Goal: Information Seeking & Learning: Check status

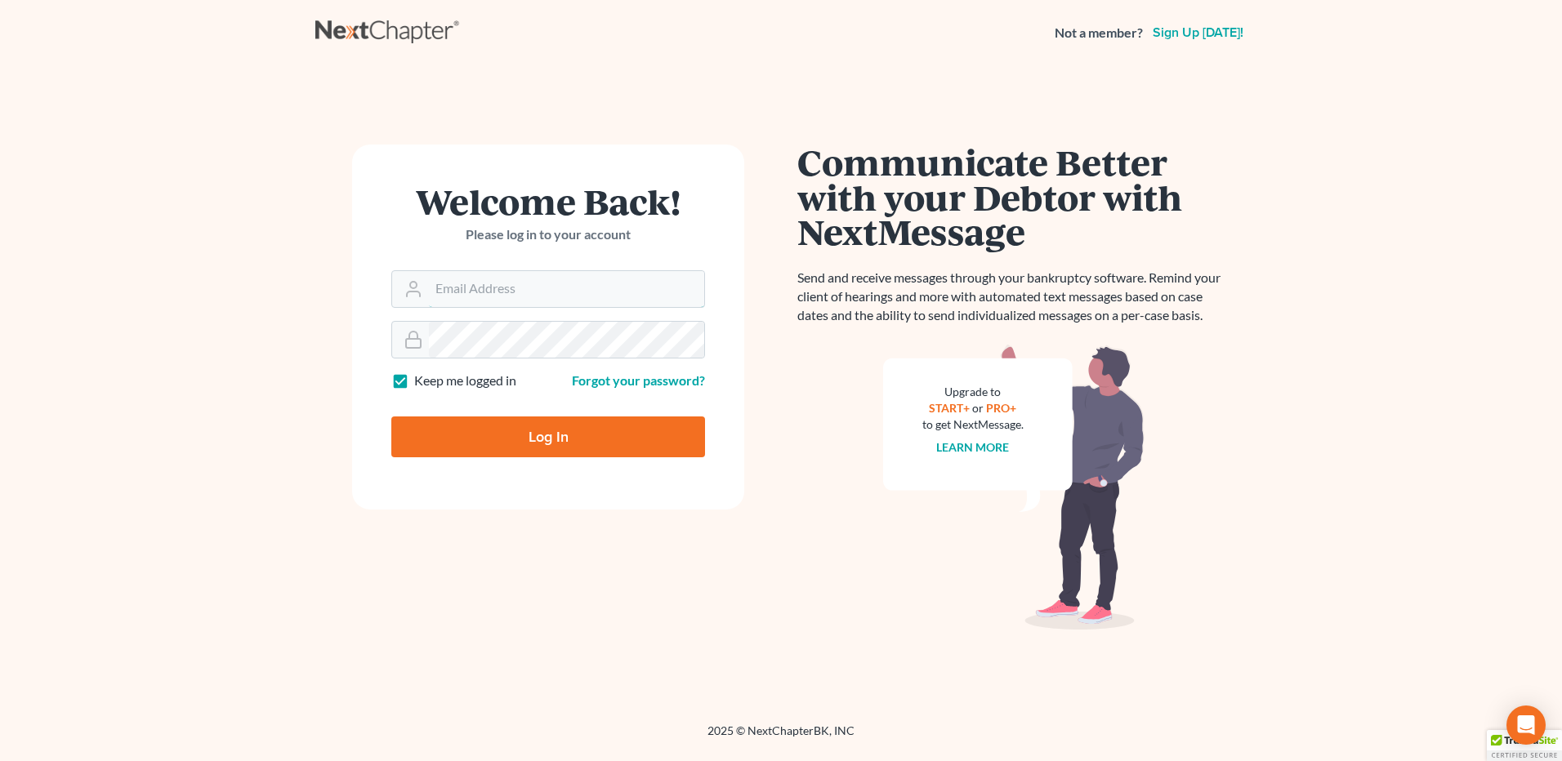
type input "[PERSON_NAME][EMAIL_ADDRESS][DOMAIN_NAME]"
click at [561, 429] on input "Log In" at bounding box center [548, 437] width 314 height 41
type input "Thinking..."
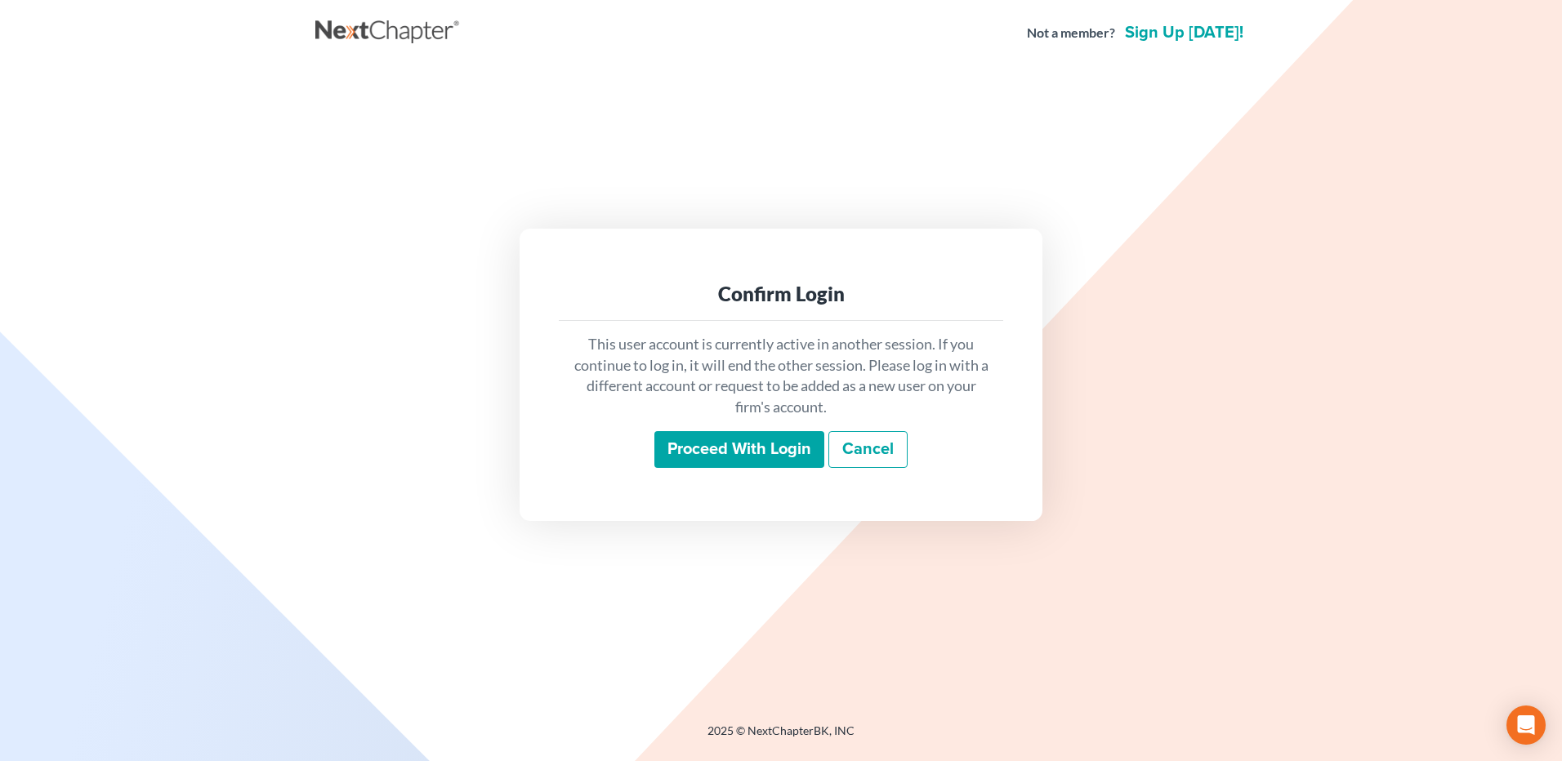
click at [735, 448] on input "Proceed with login" at bounding box center [739, 450] width 170 height 38
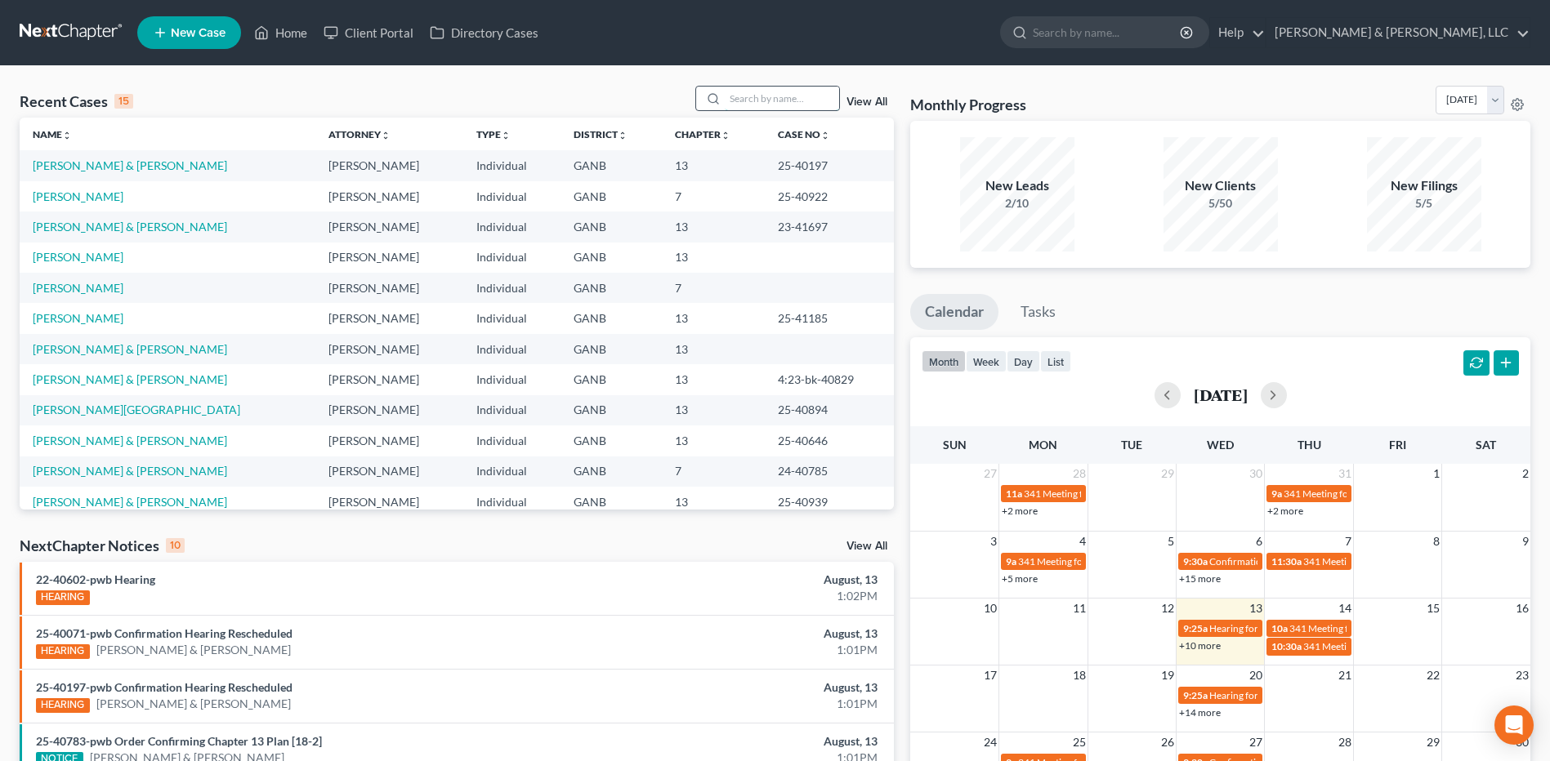
click at [788, 96] on input "search" at bounding box center [782, 99] width 114 height 24
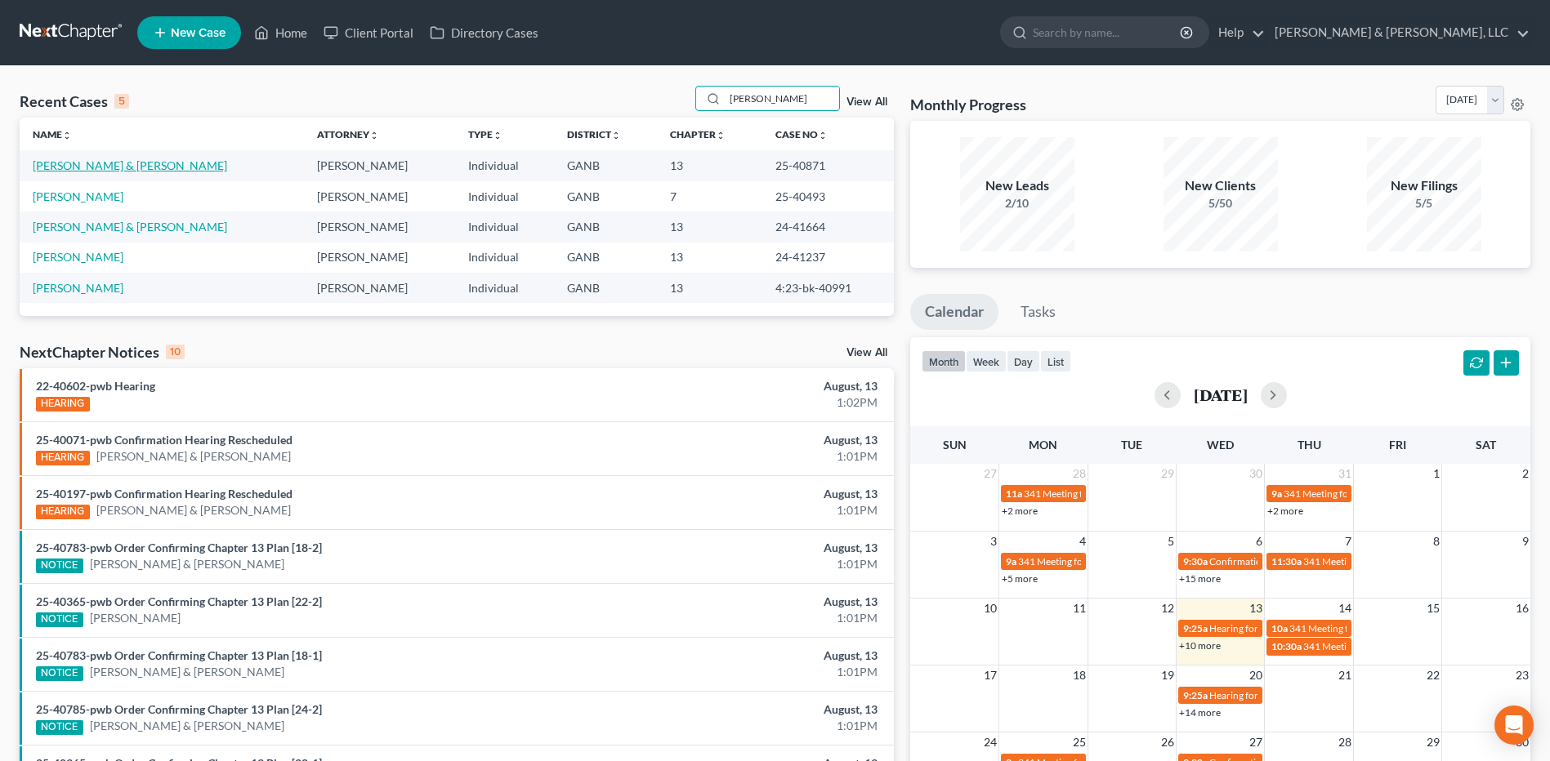
type input "phillips"
click at [128, 167] on link "Phillips, Justin & Jennifer" at bounding box center [130, 165] width 194 height 14
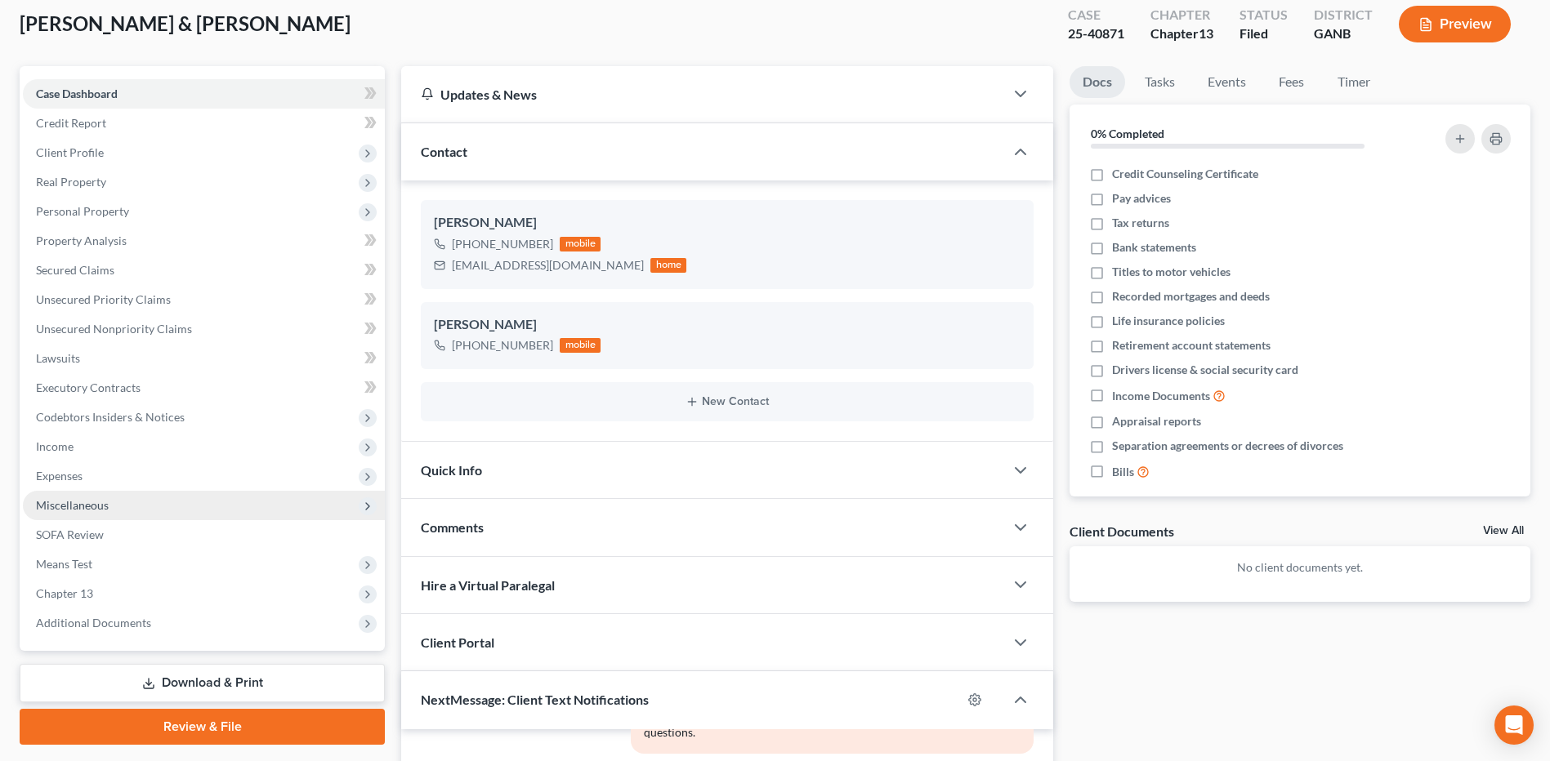
scroll to position [408, 0]
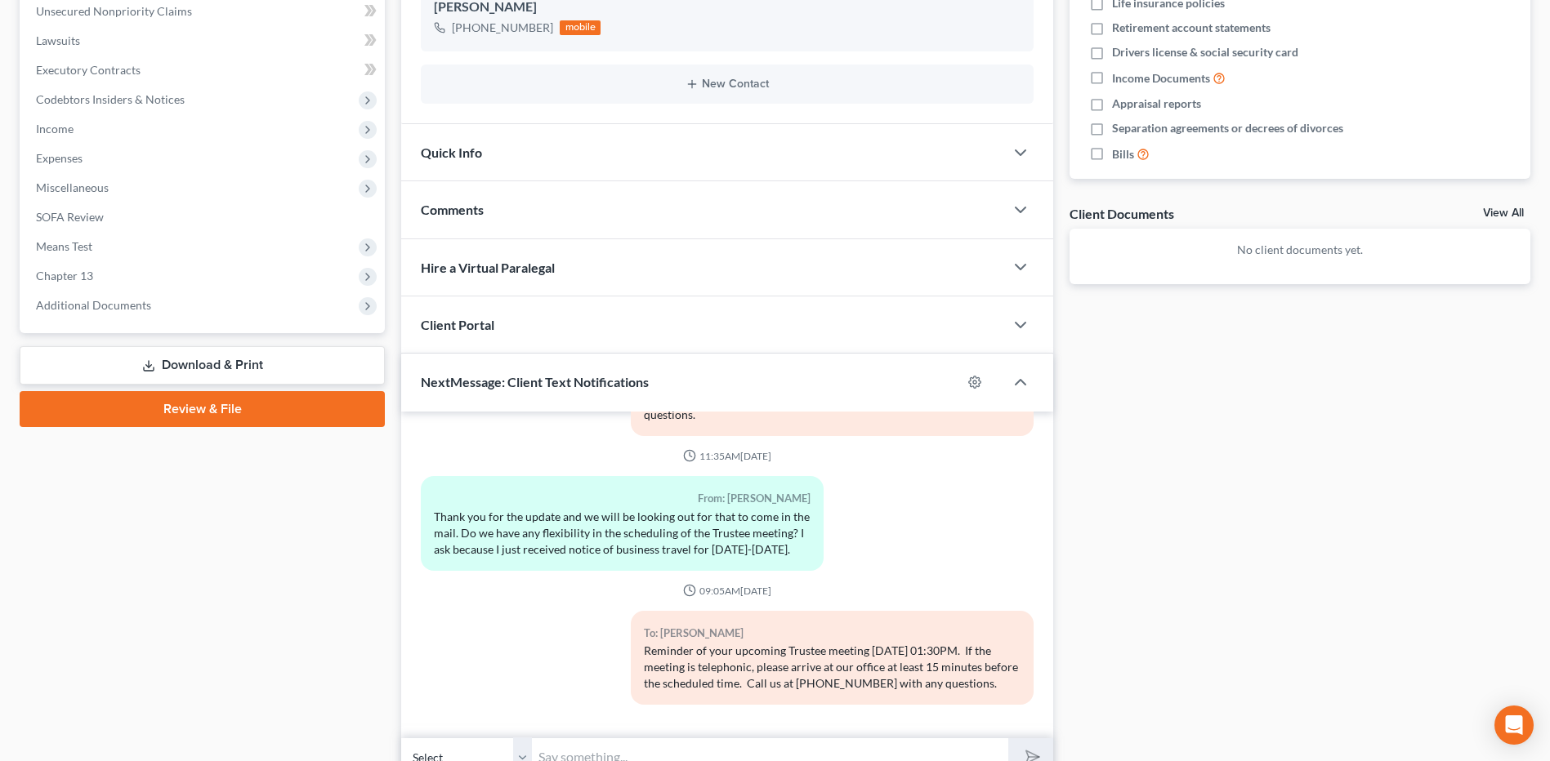
click at [181, 364] on link "Download & Print" at bounding box center [202, 365] width 365 height 38
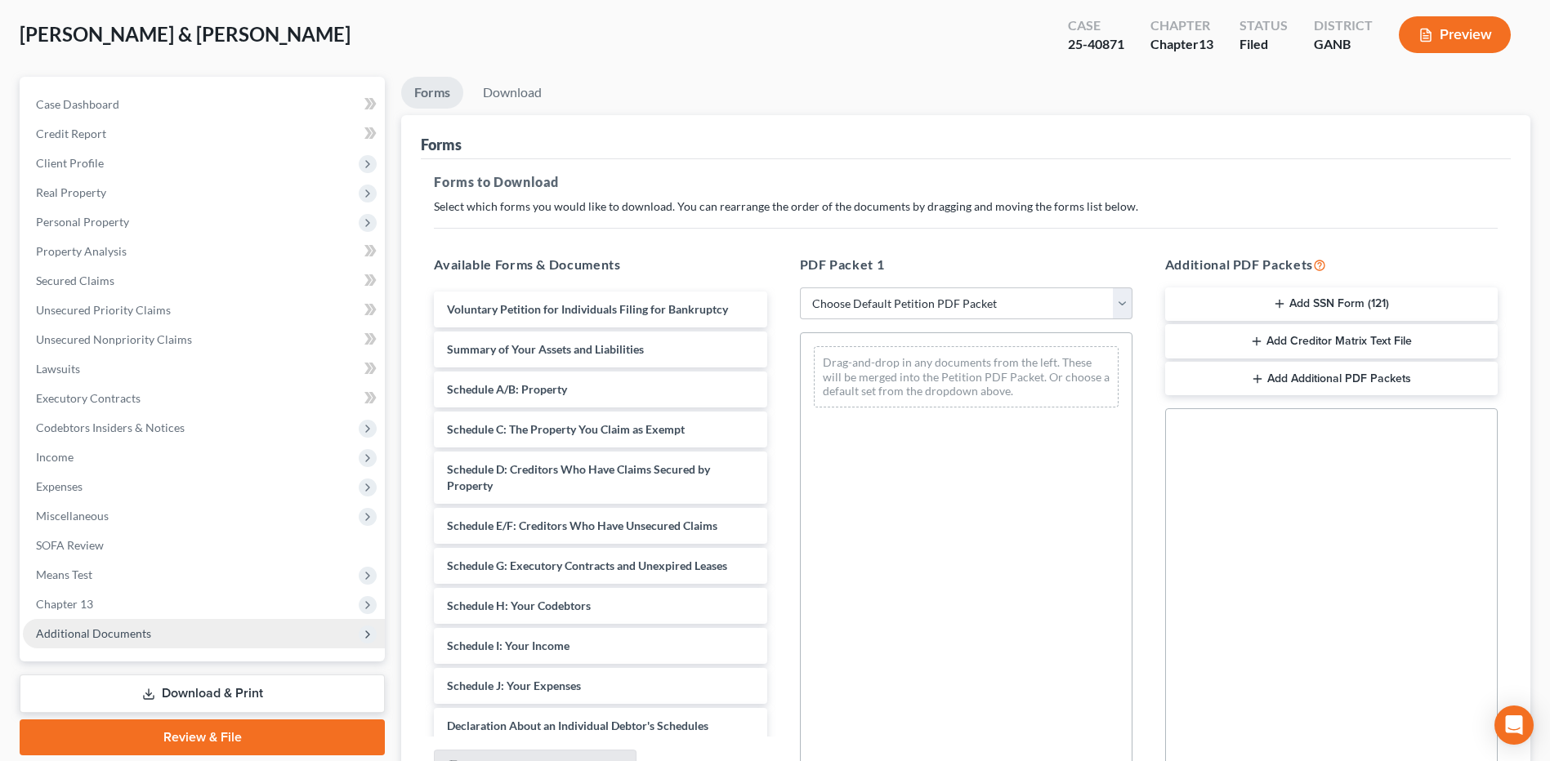
scroll to position [248, 0]
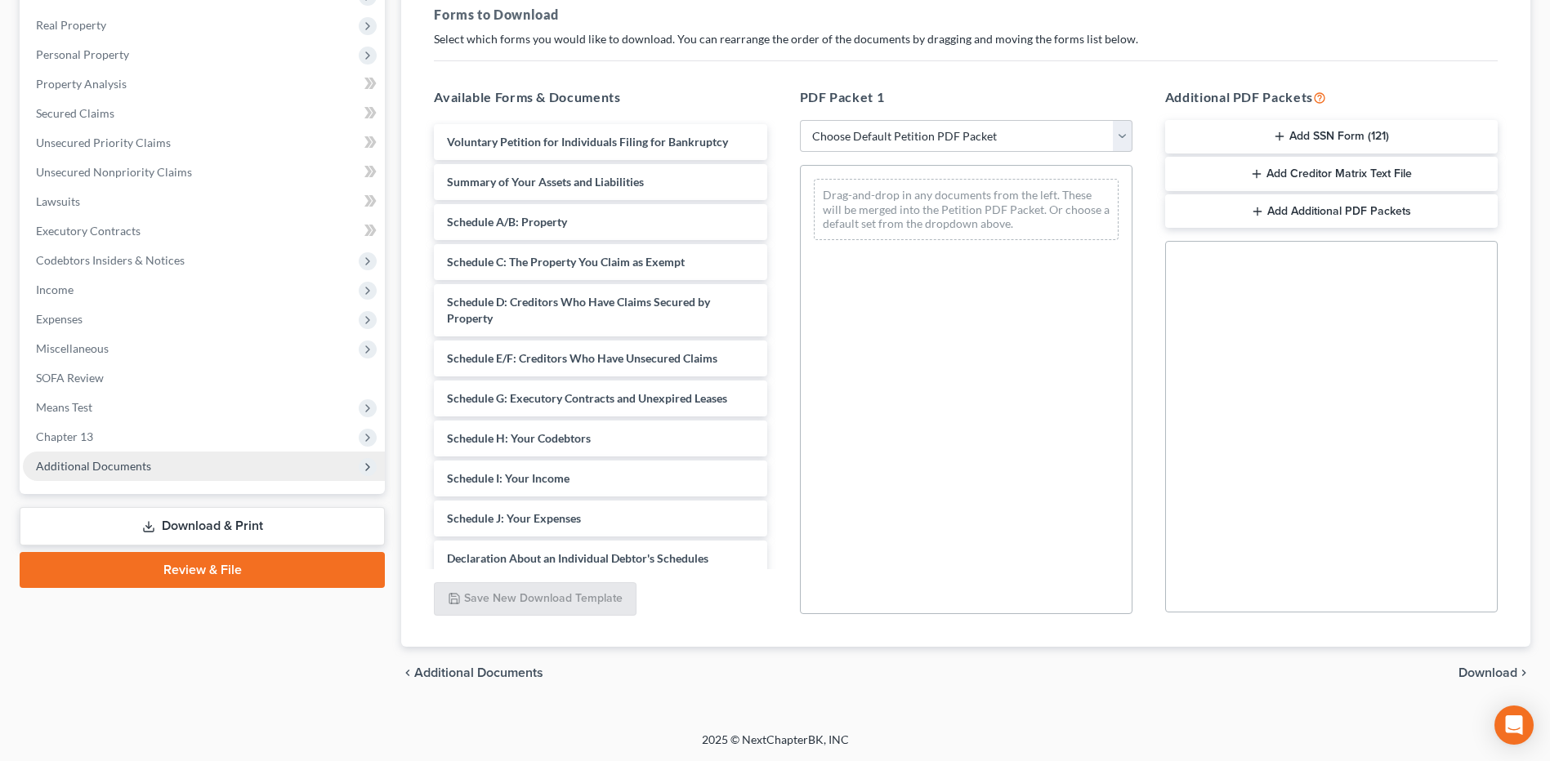
click at [144, 471] on span "Additional Documents" at bounding box center [93, 466] width 115 height 14
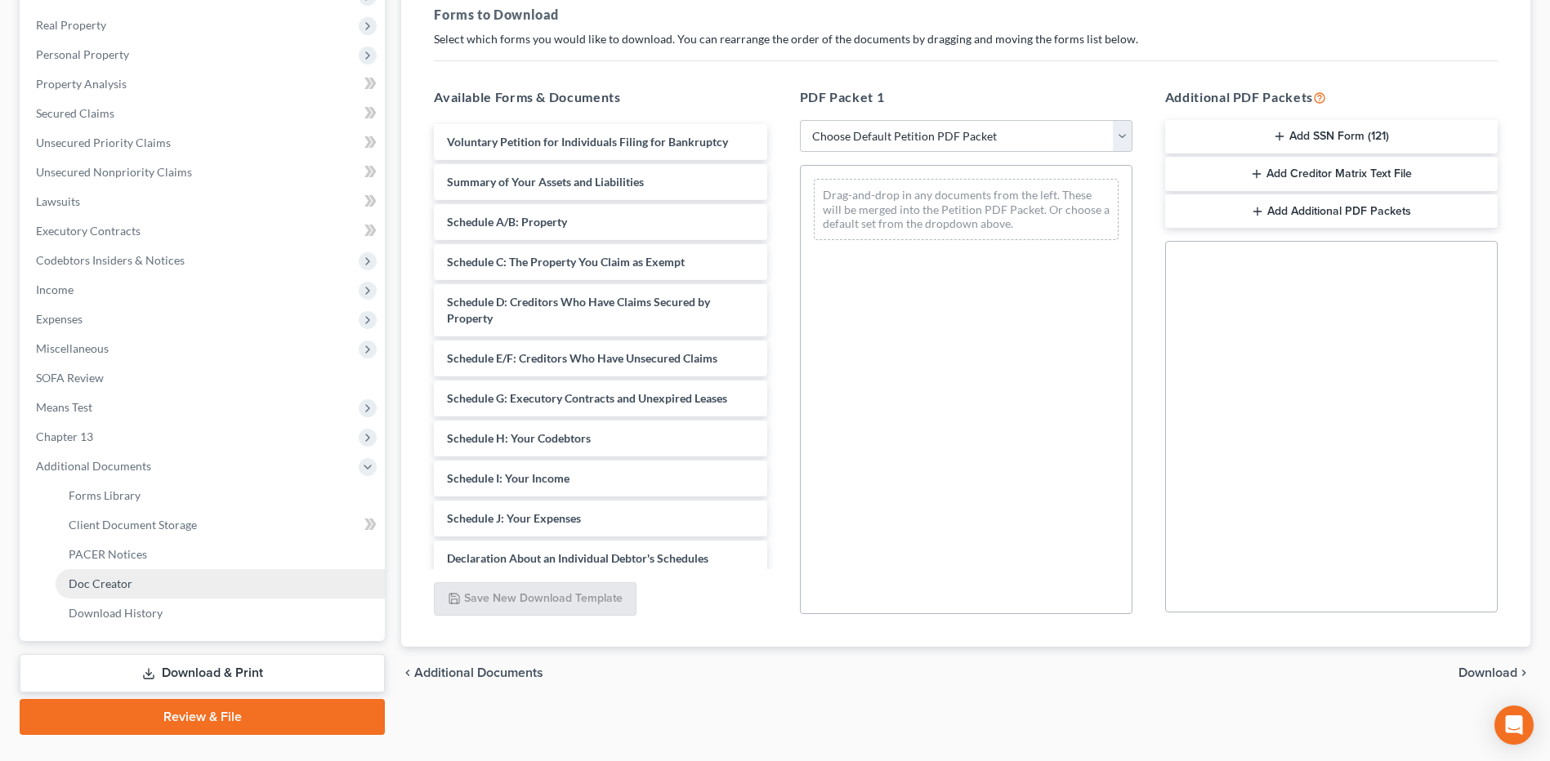
click at [154, 573] on link "Doc Creator" at bounding box center [220, 583] width 329 height 29
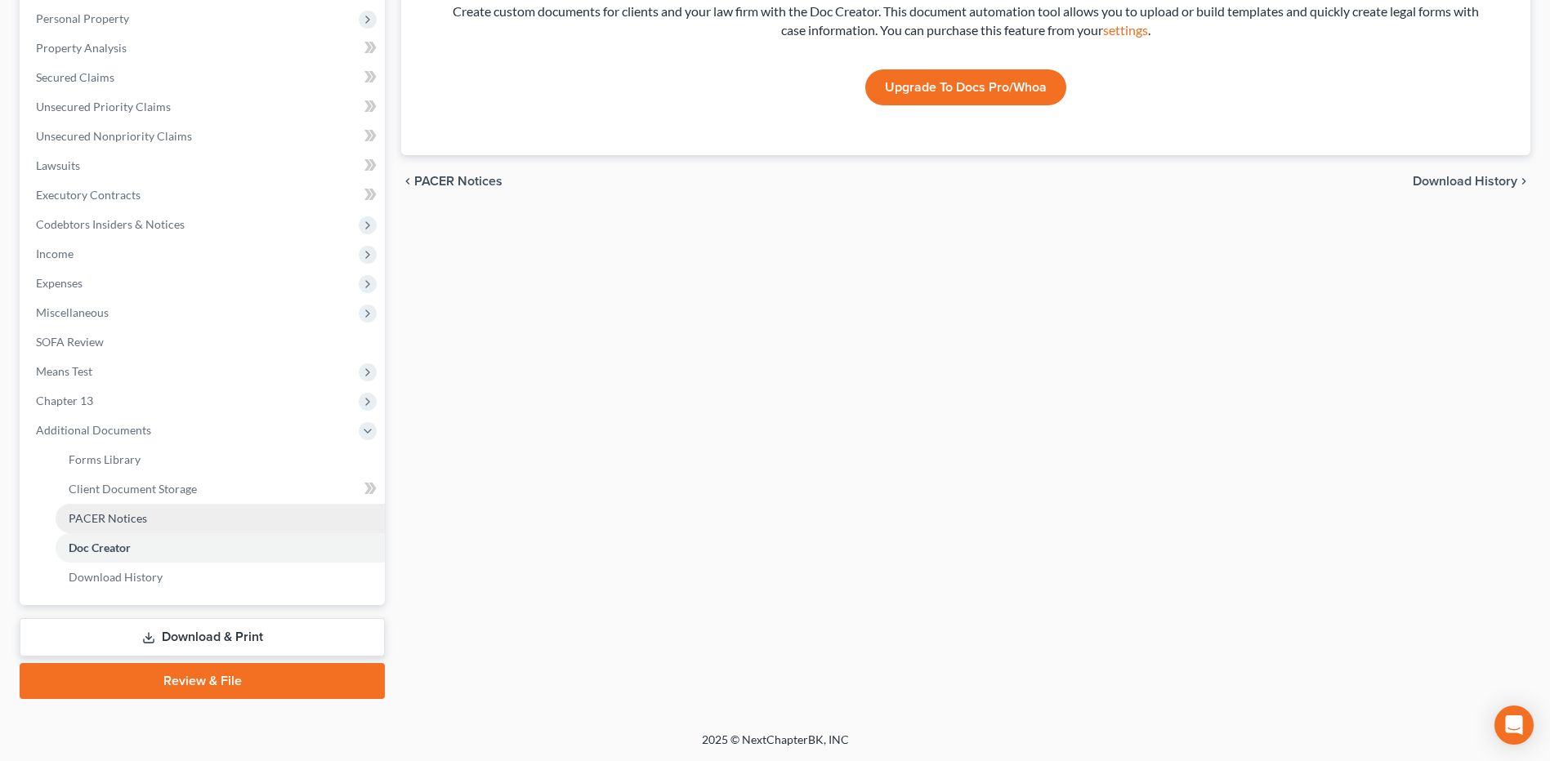
click at [154, 520] on link "PACER Notices" at bounding box center [220, 518] width 329 height 29
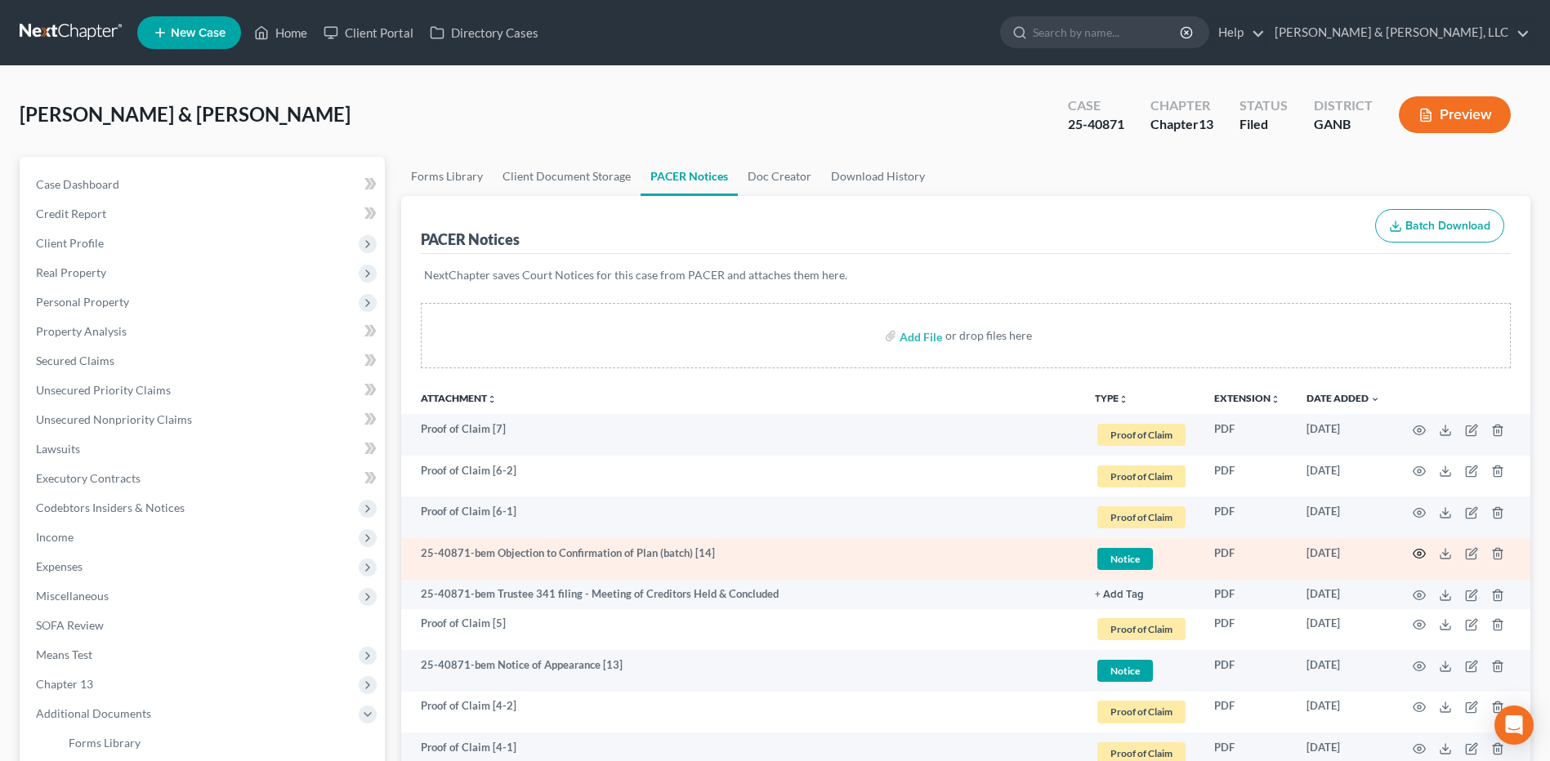
click at [1420, 551] on icon "button" at bounding box center [1418, 553] width 13 height 13
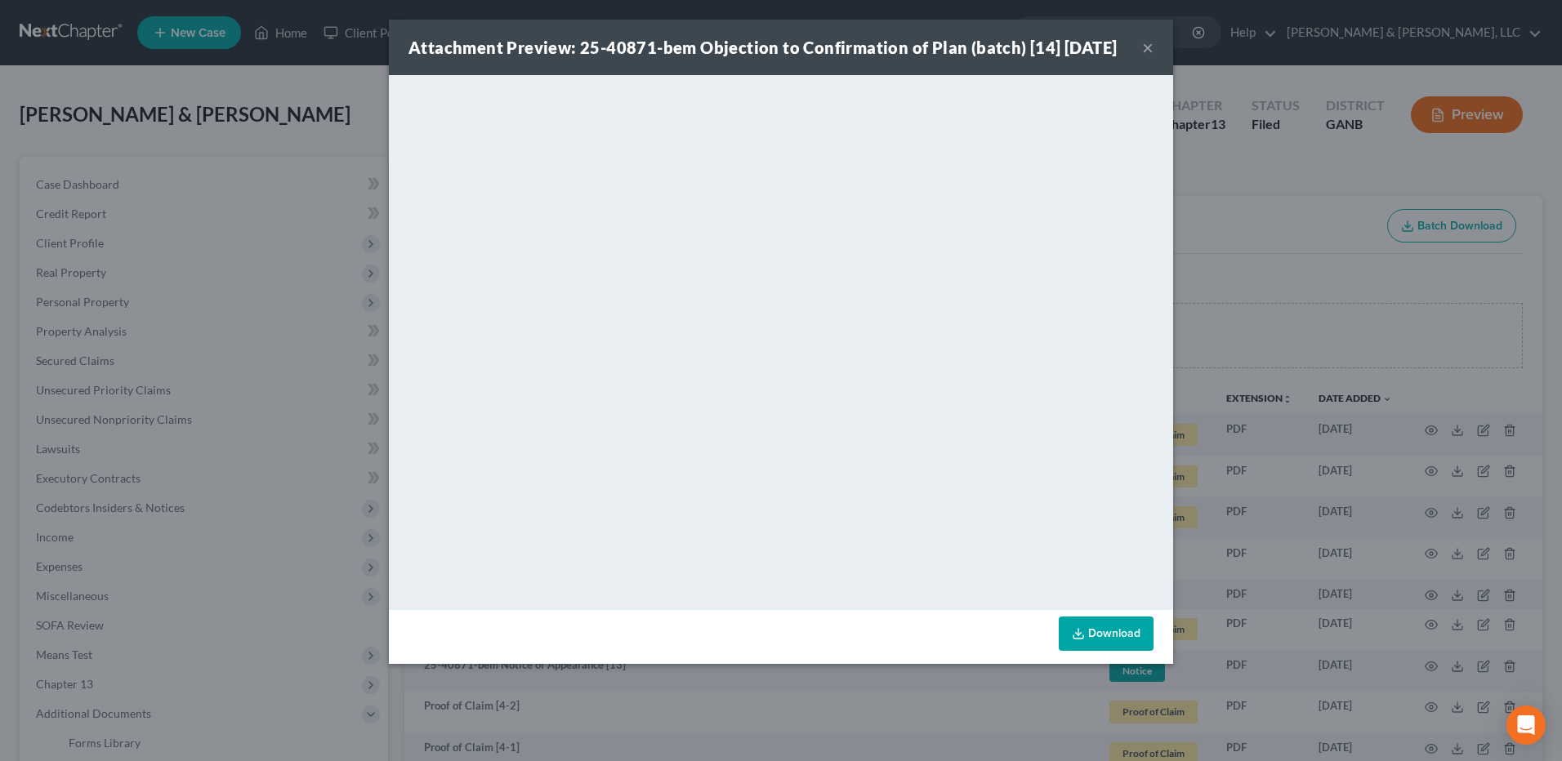
click at [1146, 57] on button "×" at bounding box center [1147, 48] width 11 height 20
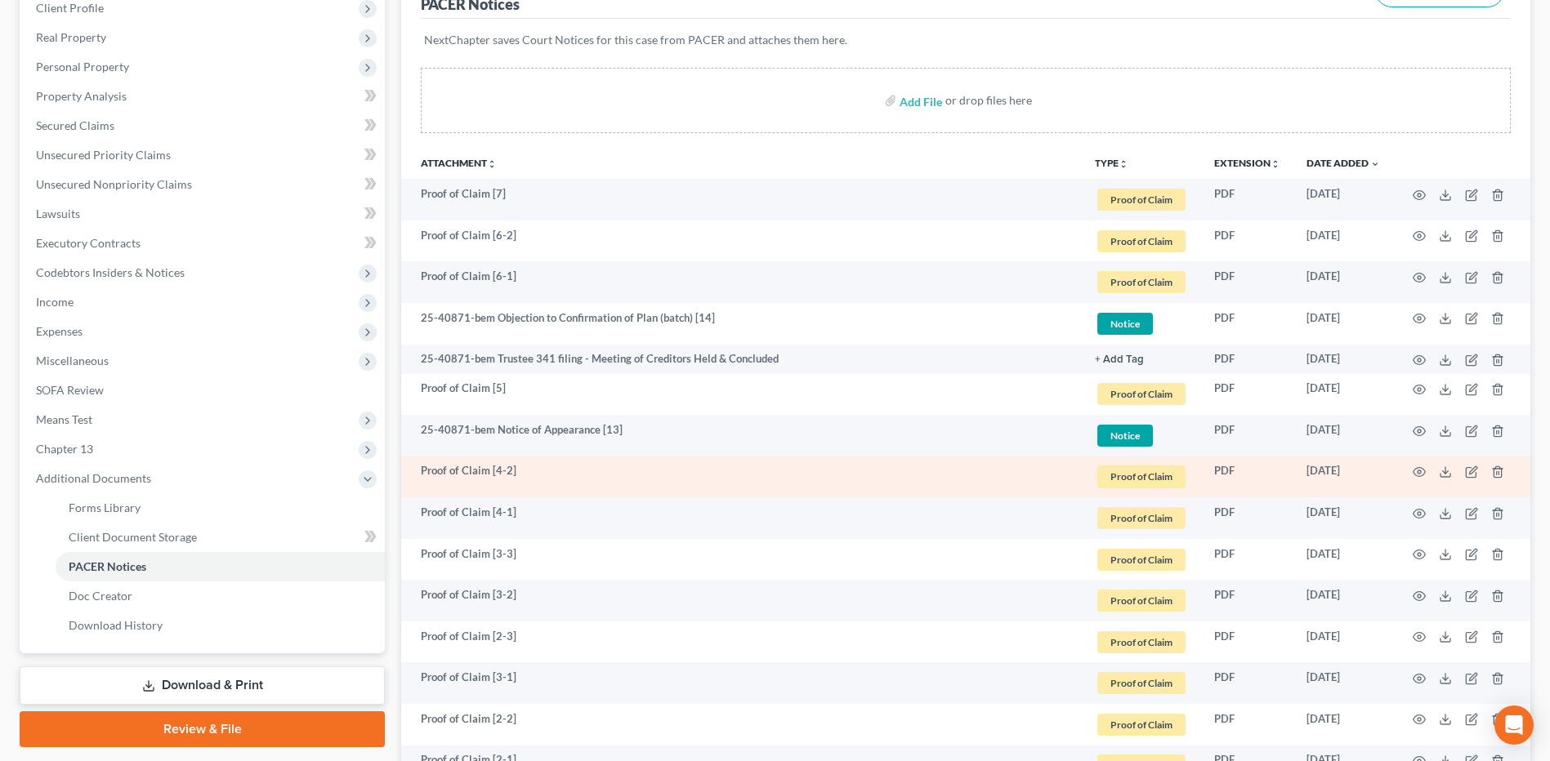
scroll to position [245, 0]
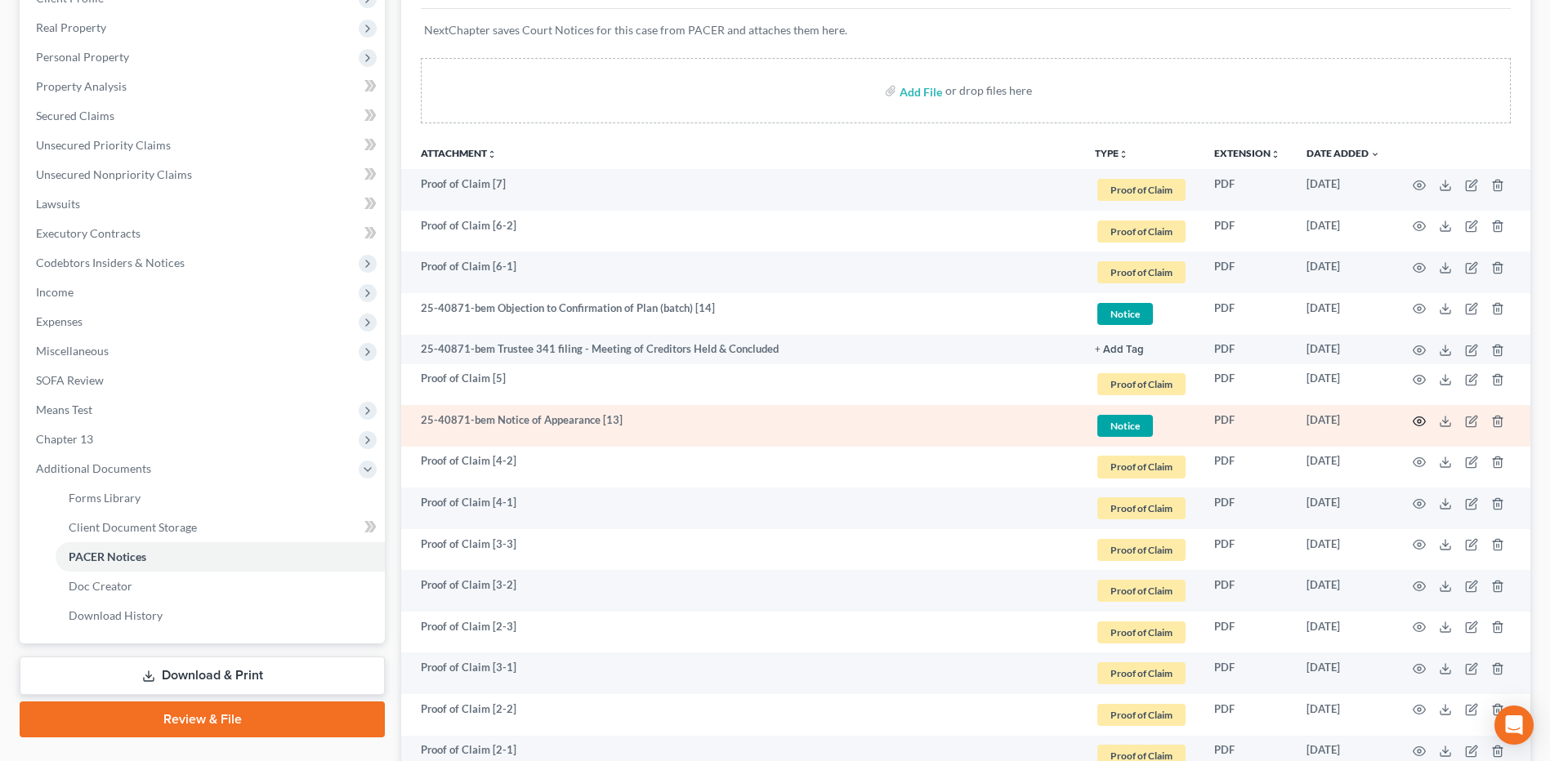
click at [1416, 427] on icon "button" at bounding box center [1418, 421] width 13 height 13
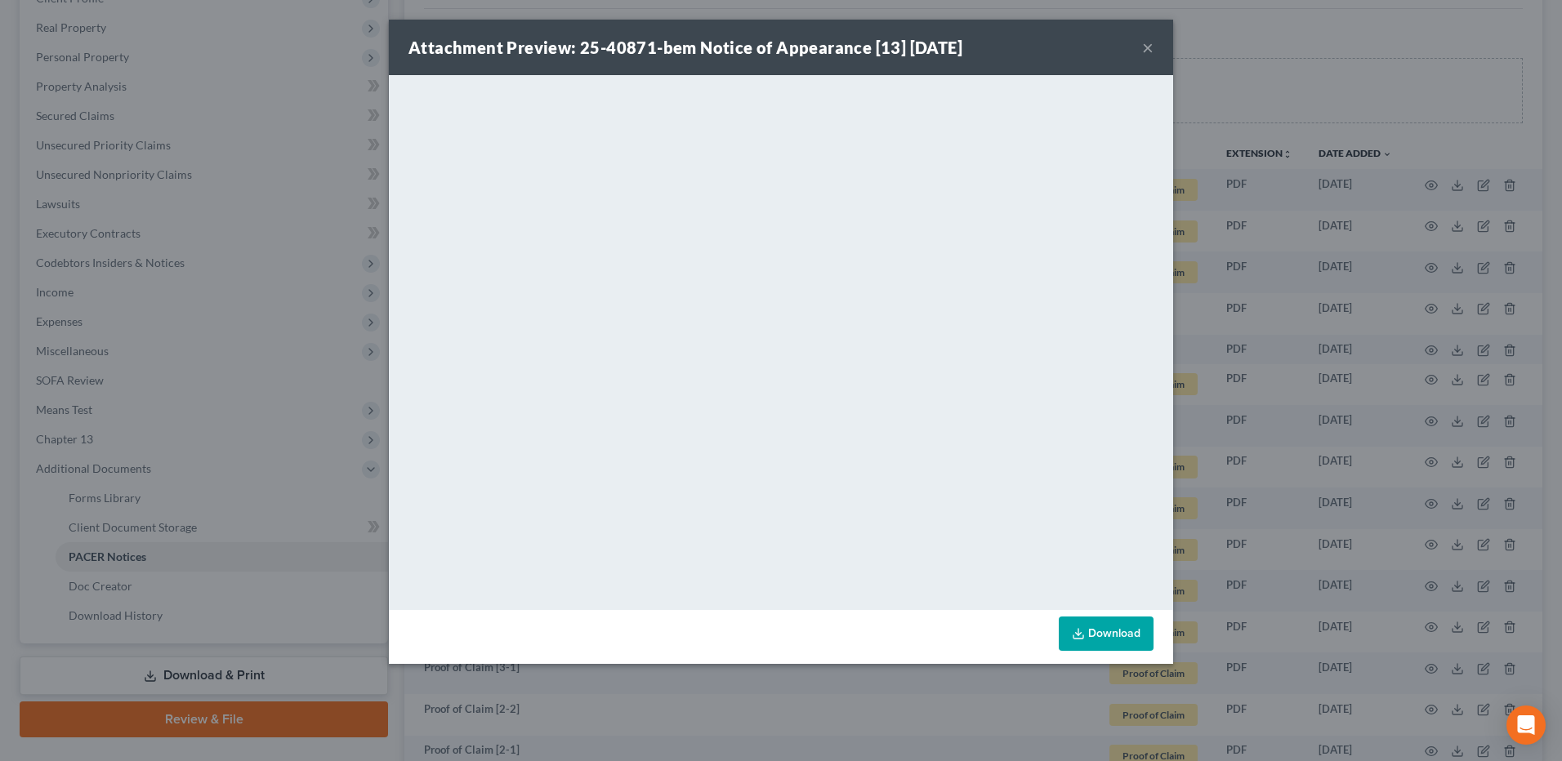
click at [1151, 51] on button "×" at bounding box center [1147, 48] width 11 height 20
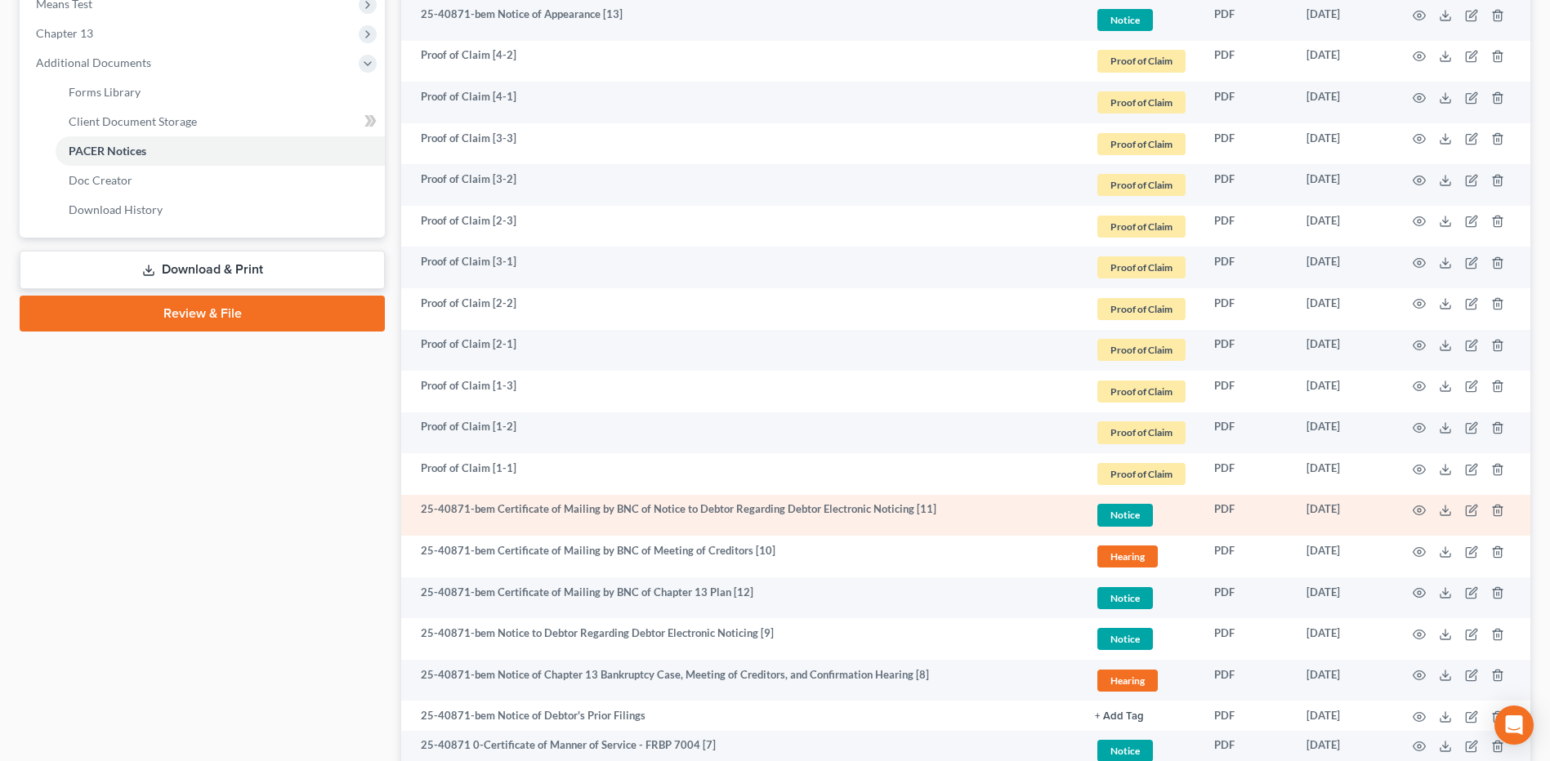
scroll to position [654, 0]
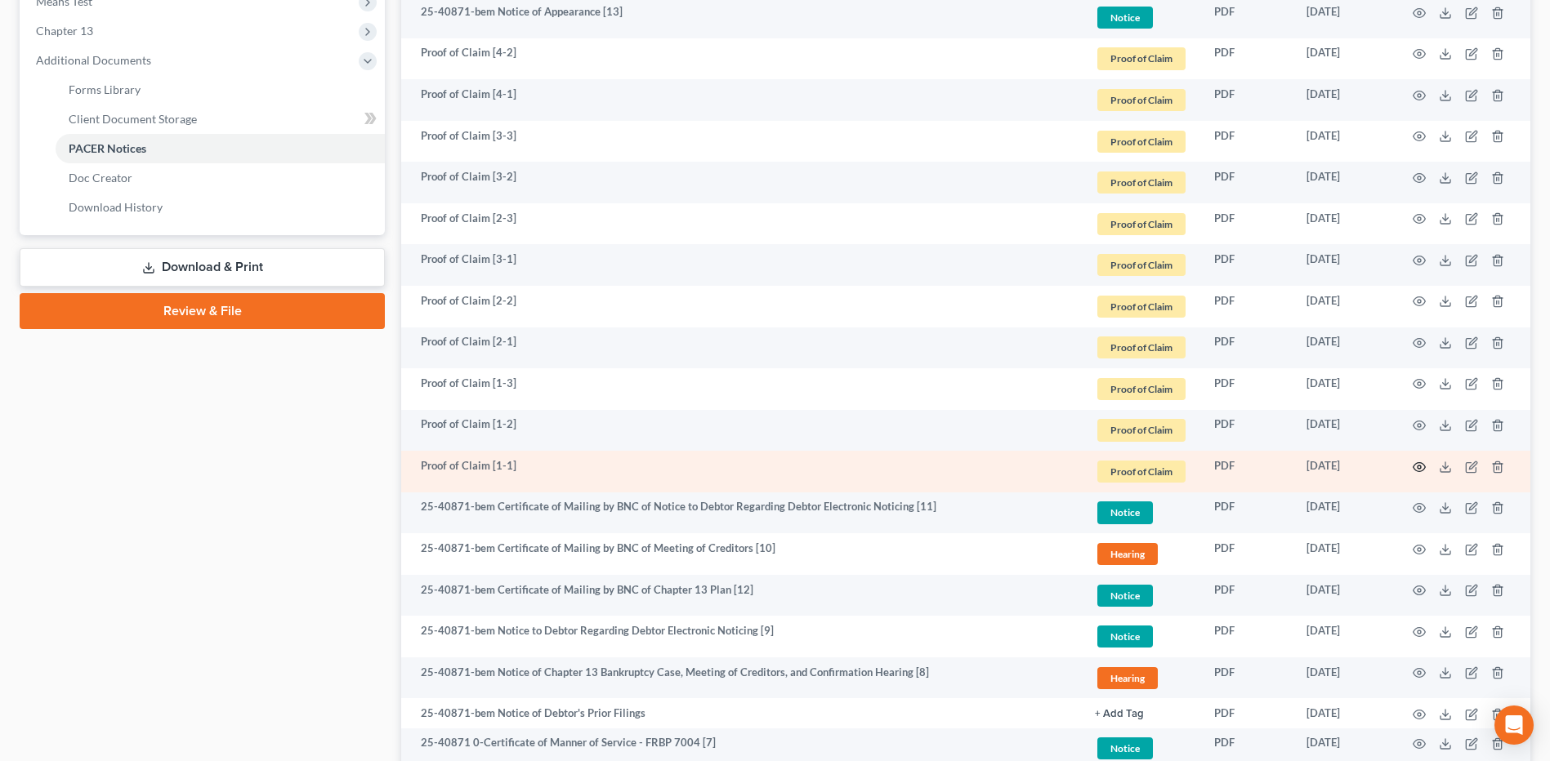
click at [1413, 470] on icon "button" at bounding box center [1418, 467] width 13 height 13
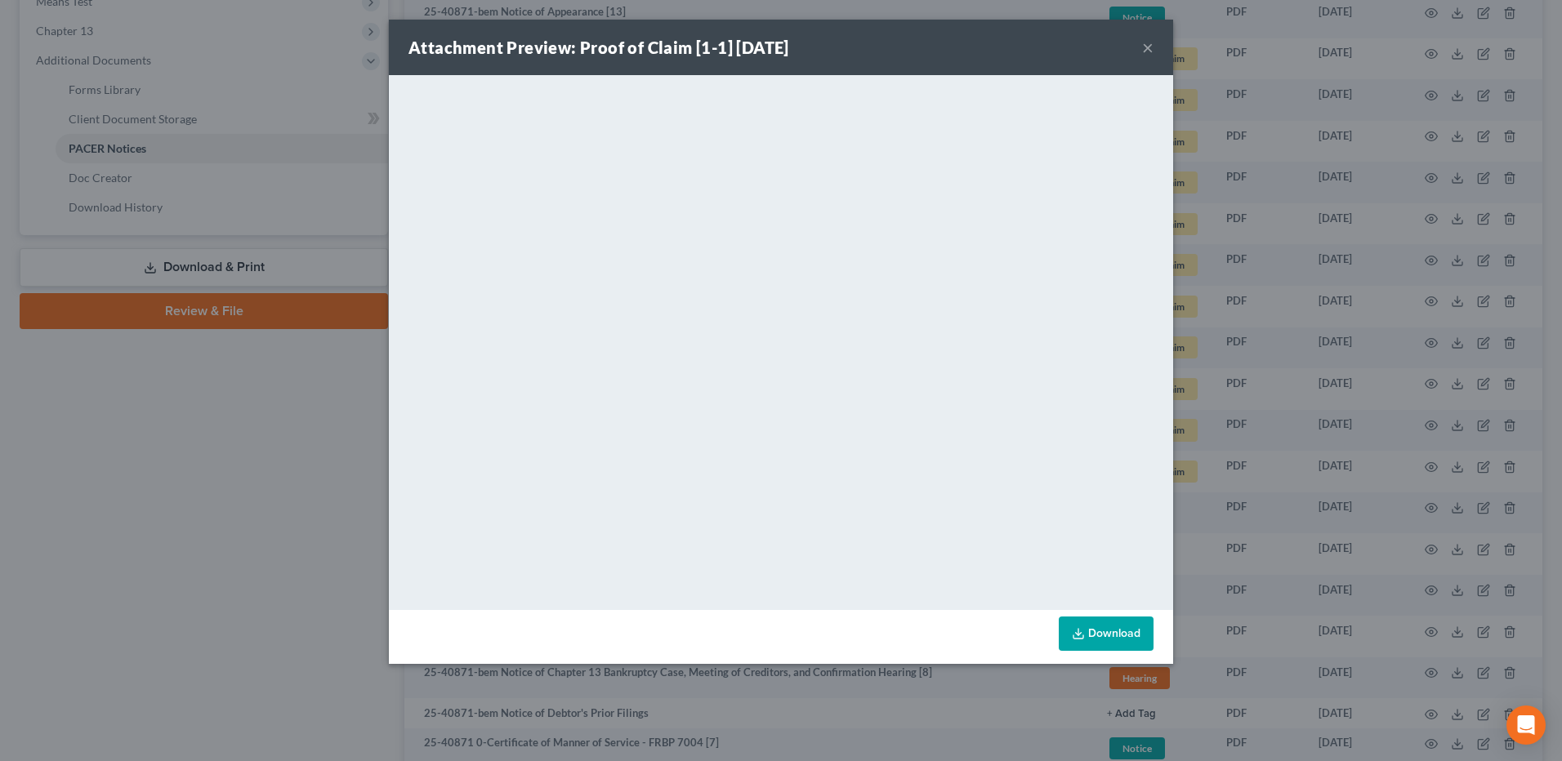
click at [1145, 52] on button "×" at bounding box center [1147, 48] width 11 height 20
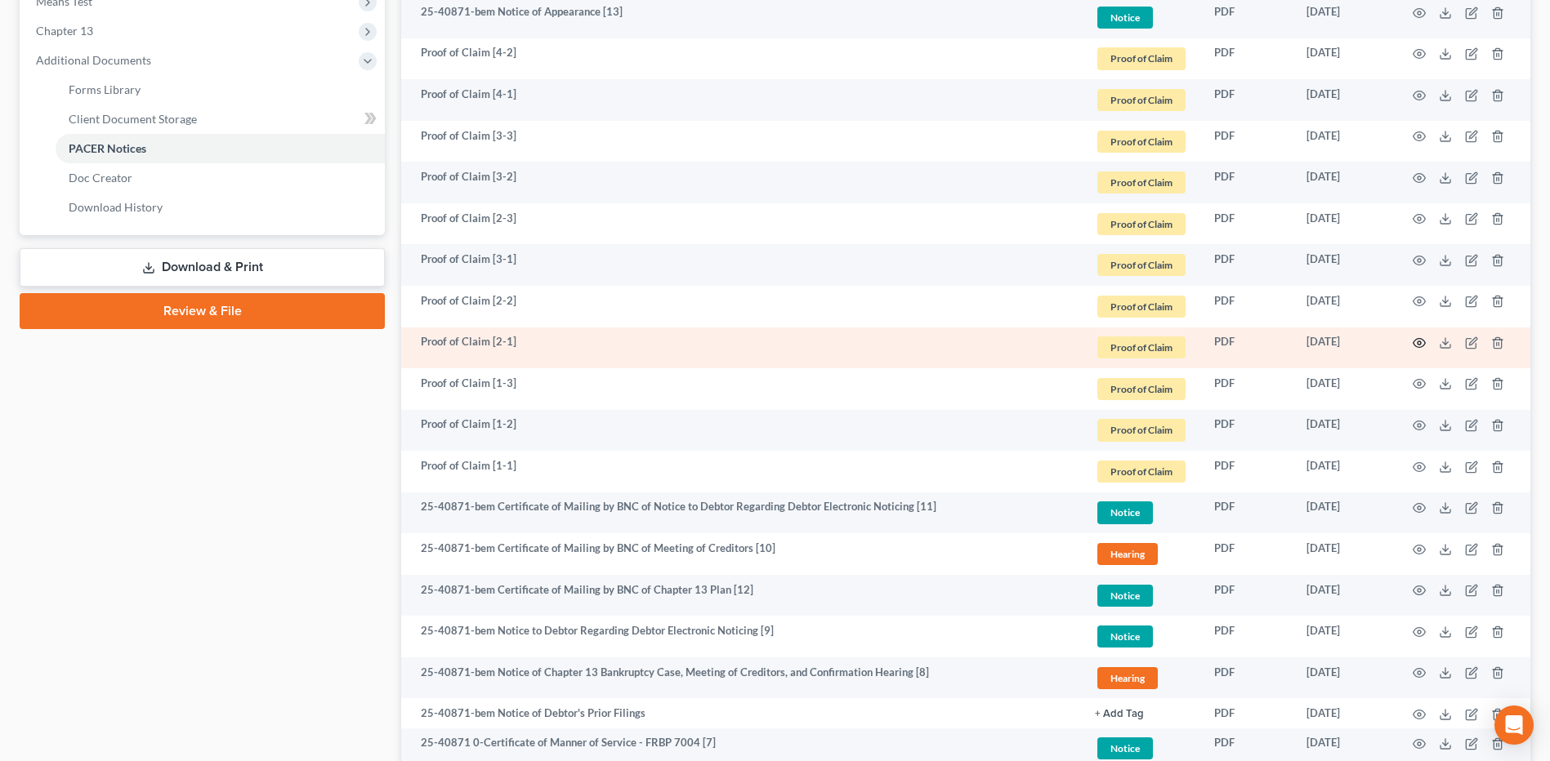
click at [1418, 342] on circle "button" at bounding box center [1418, 342] width 3 height 3
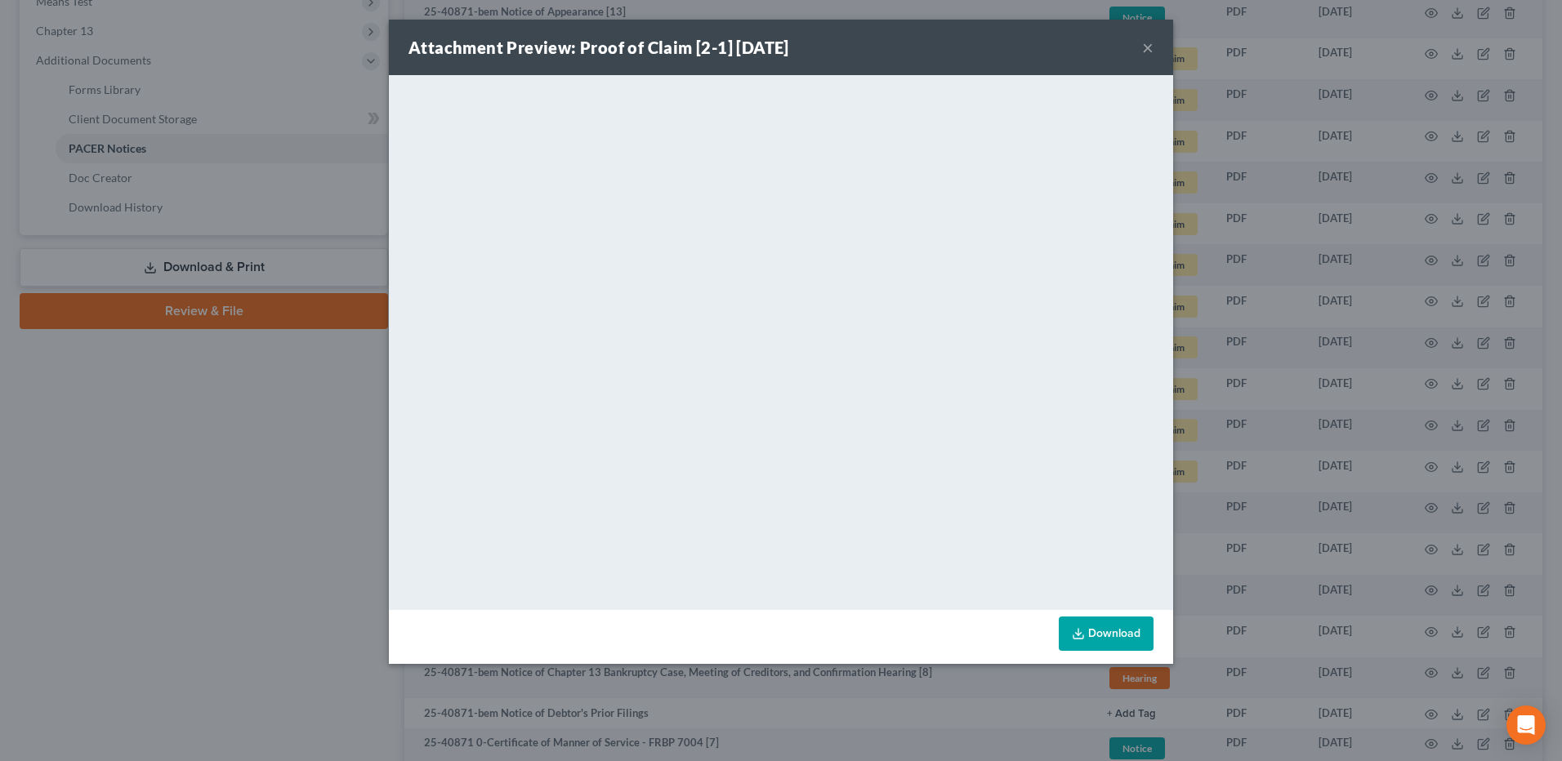
click at [1144, 48] on button "×" at bounding box center [1147, 48] width 11 height 20
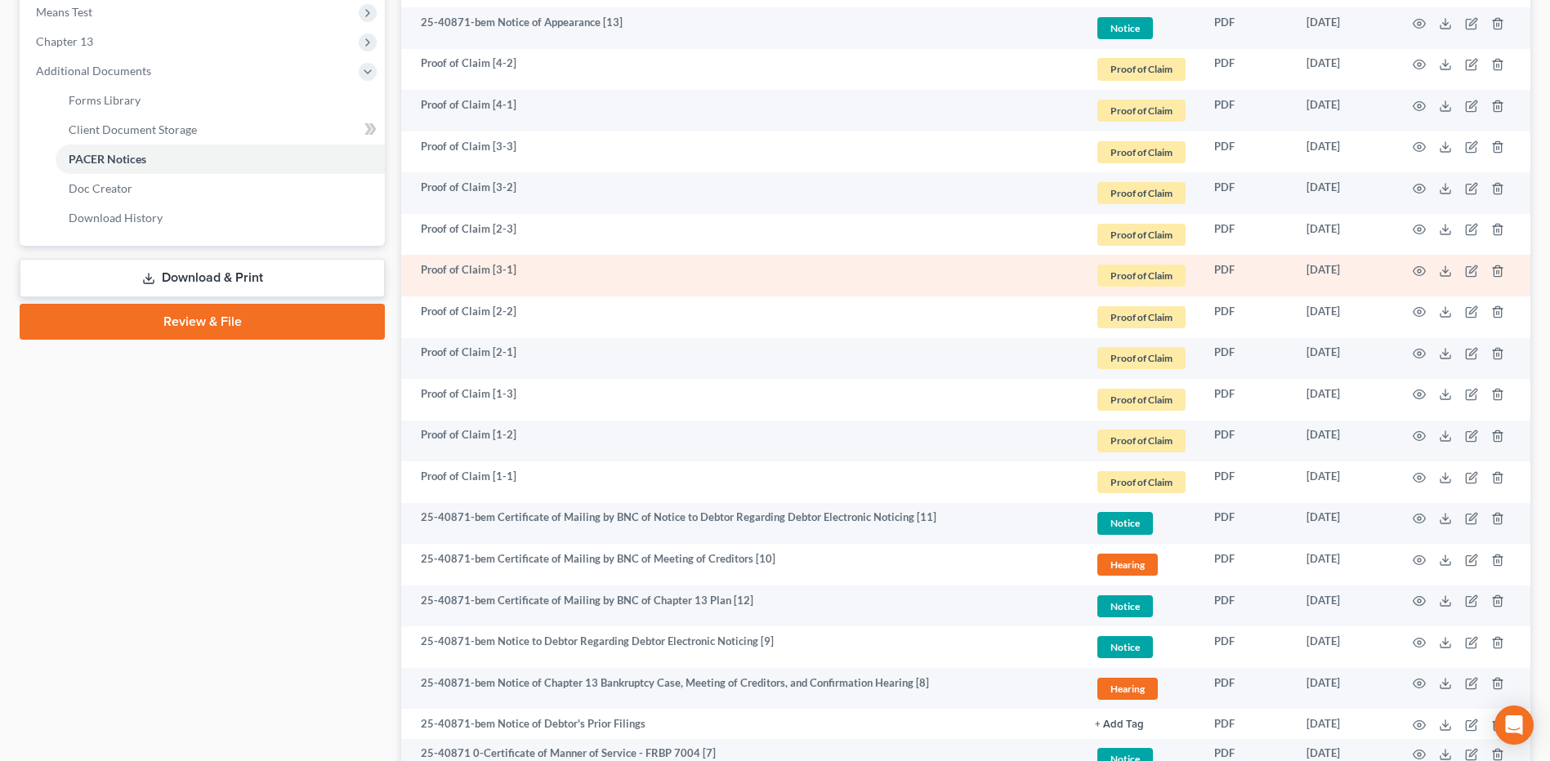
scroll to position [490, 0]
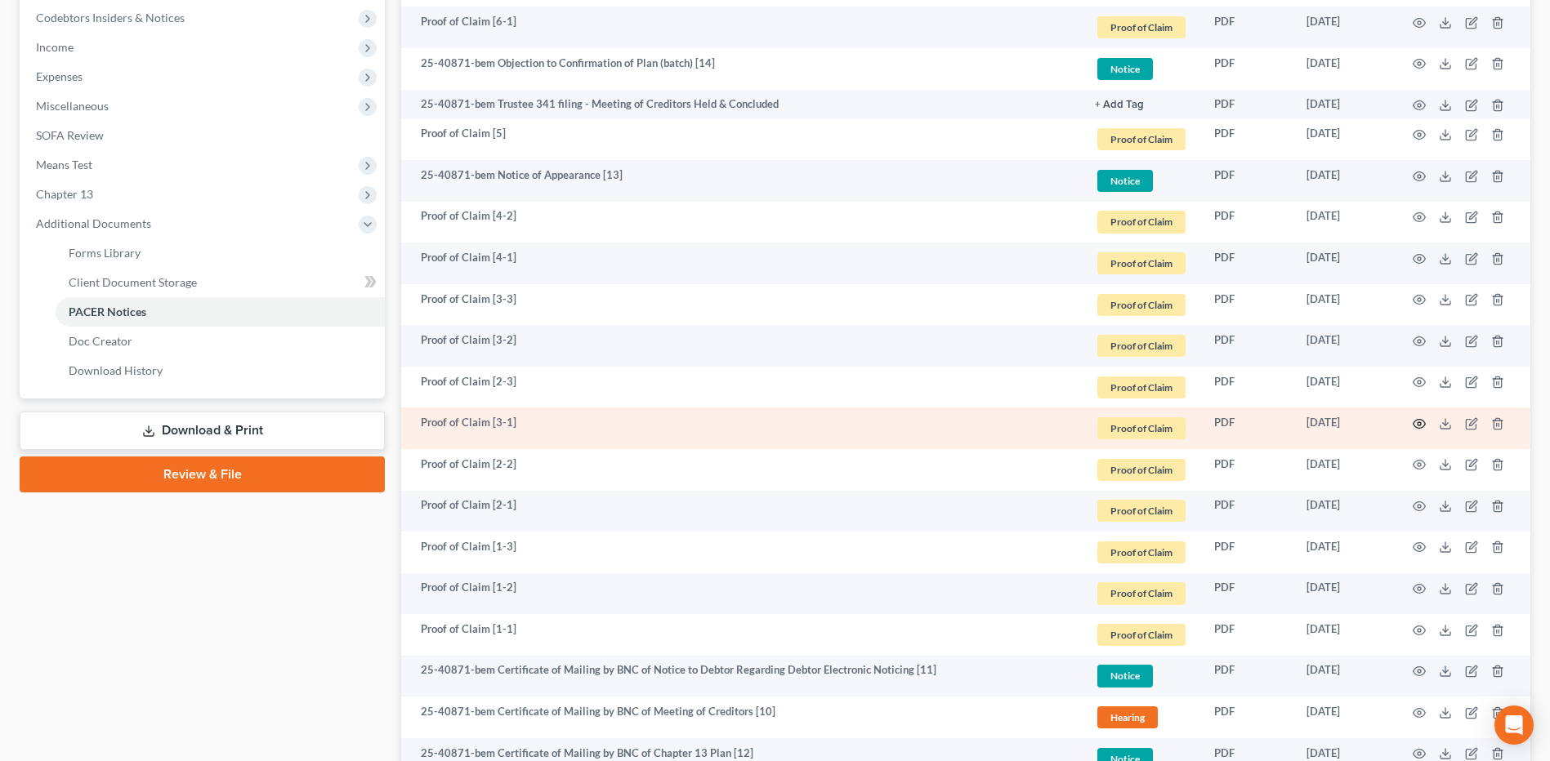
click at [1423, 422] on icon "button" at bounding box center [1419, 424] width 12 height 9
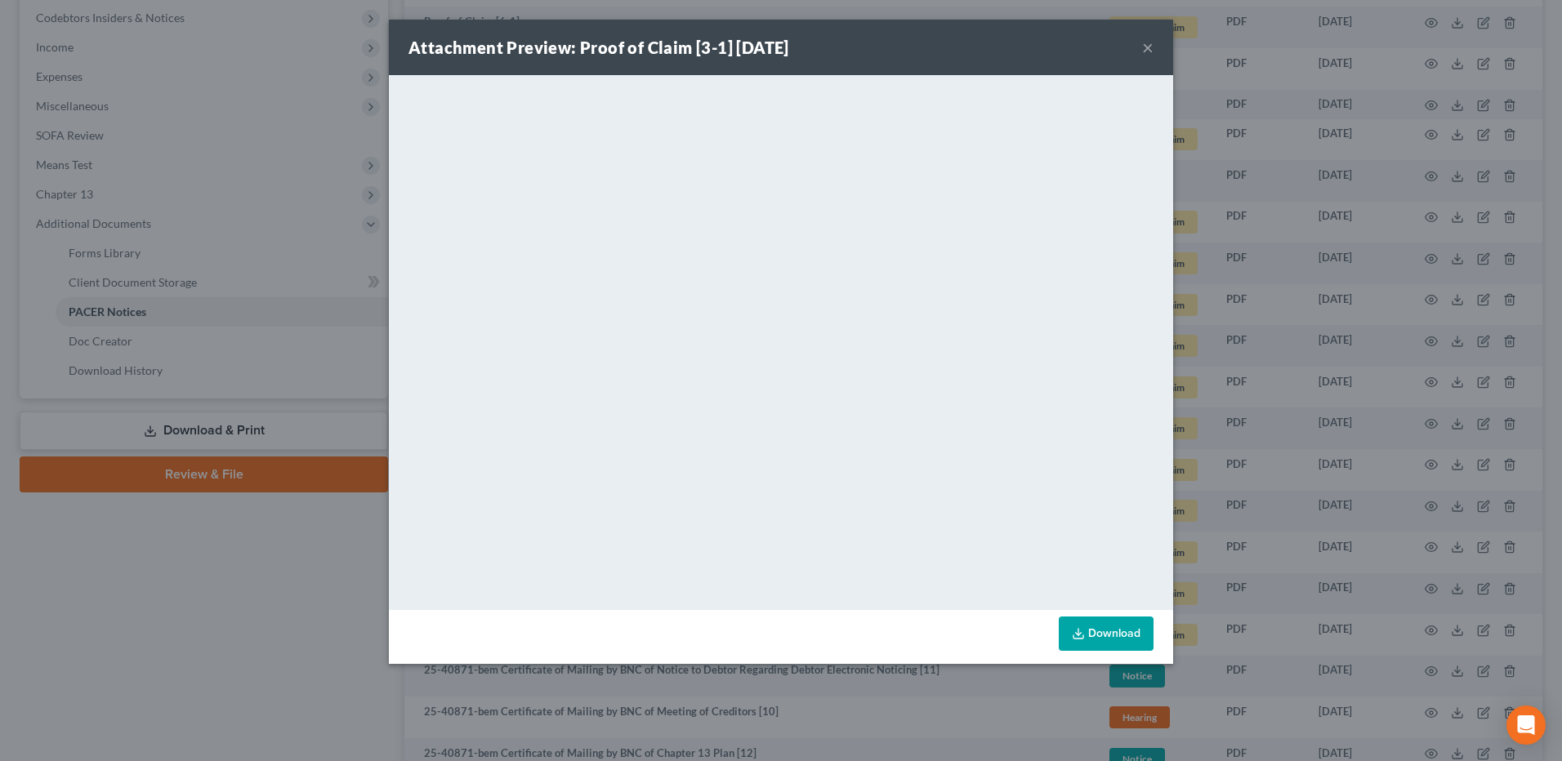
click at [1146, 48] on button "×" at bounding box center [1147, 48] width 11 height 20
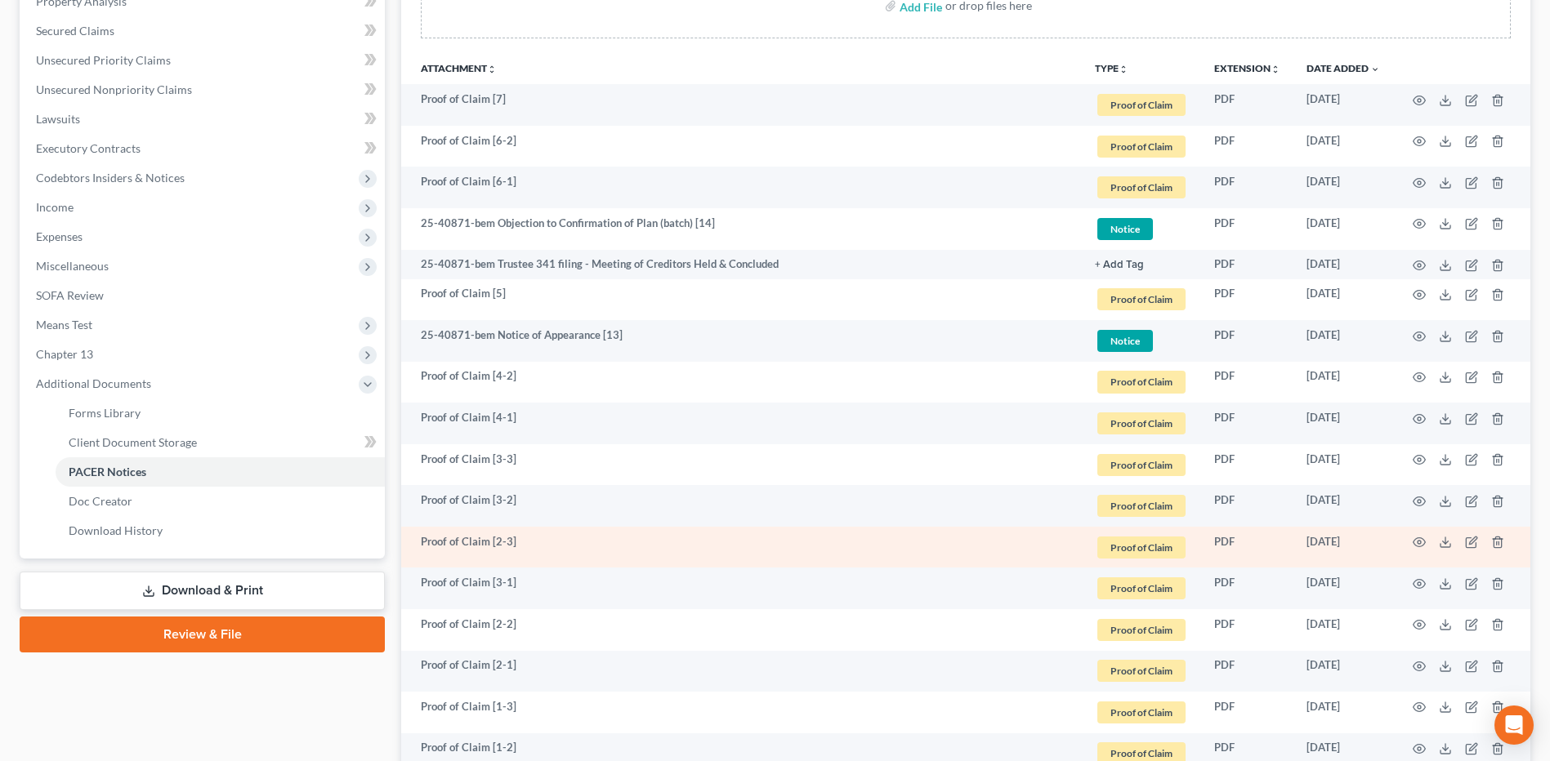
scroll to position [327, 0]
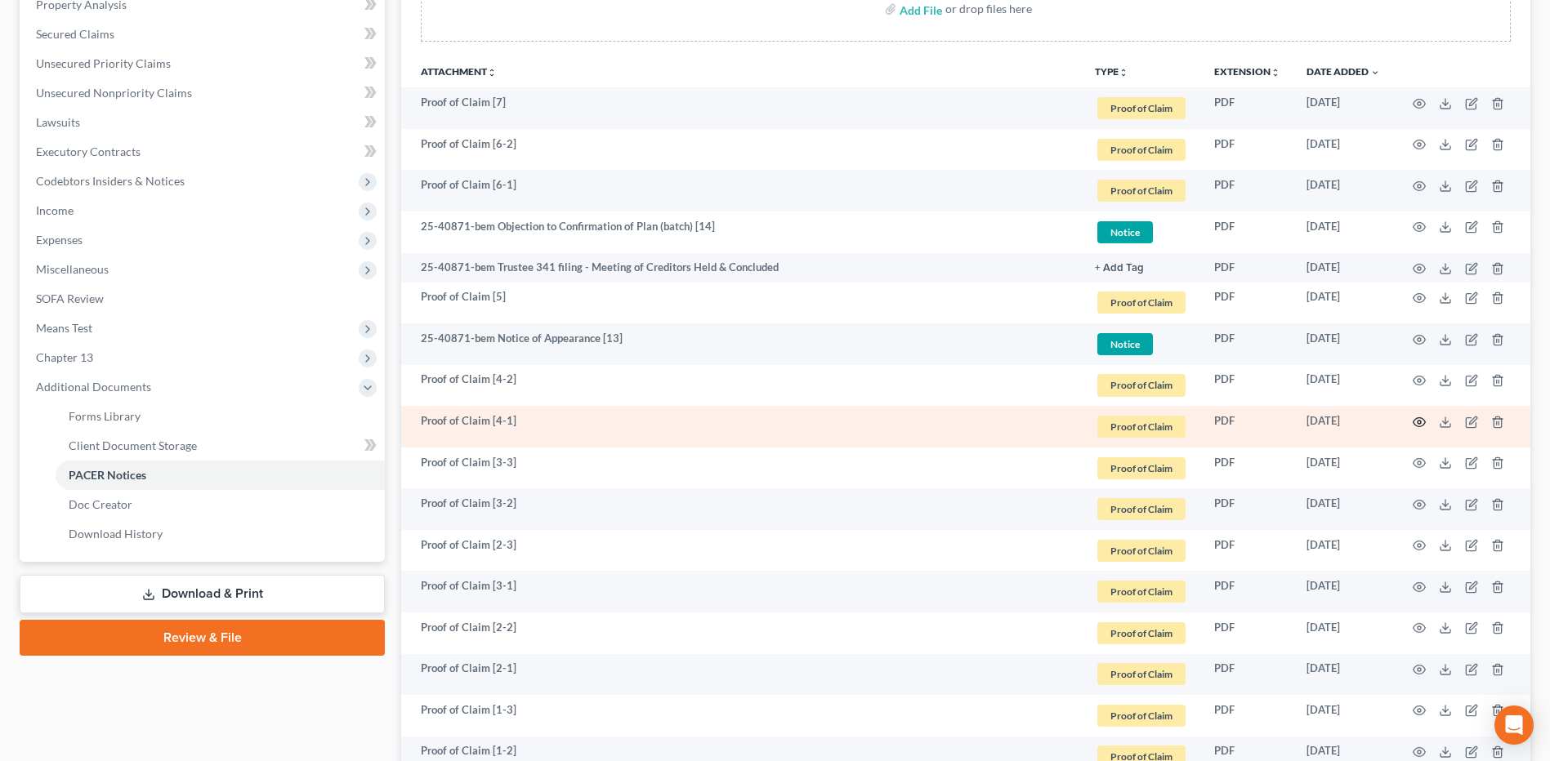
click at [1413, 425] on icon "button" at bounding box center [1418, 422] width 13 height 13
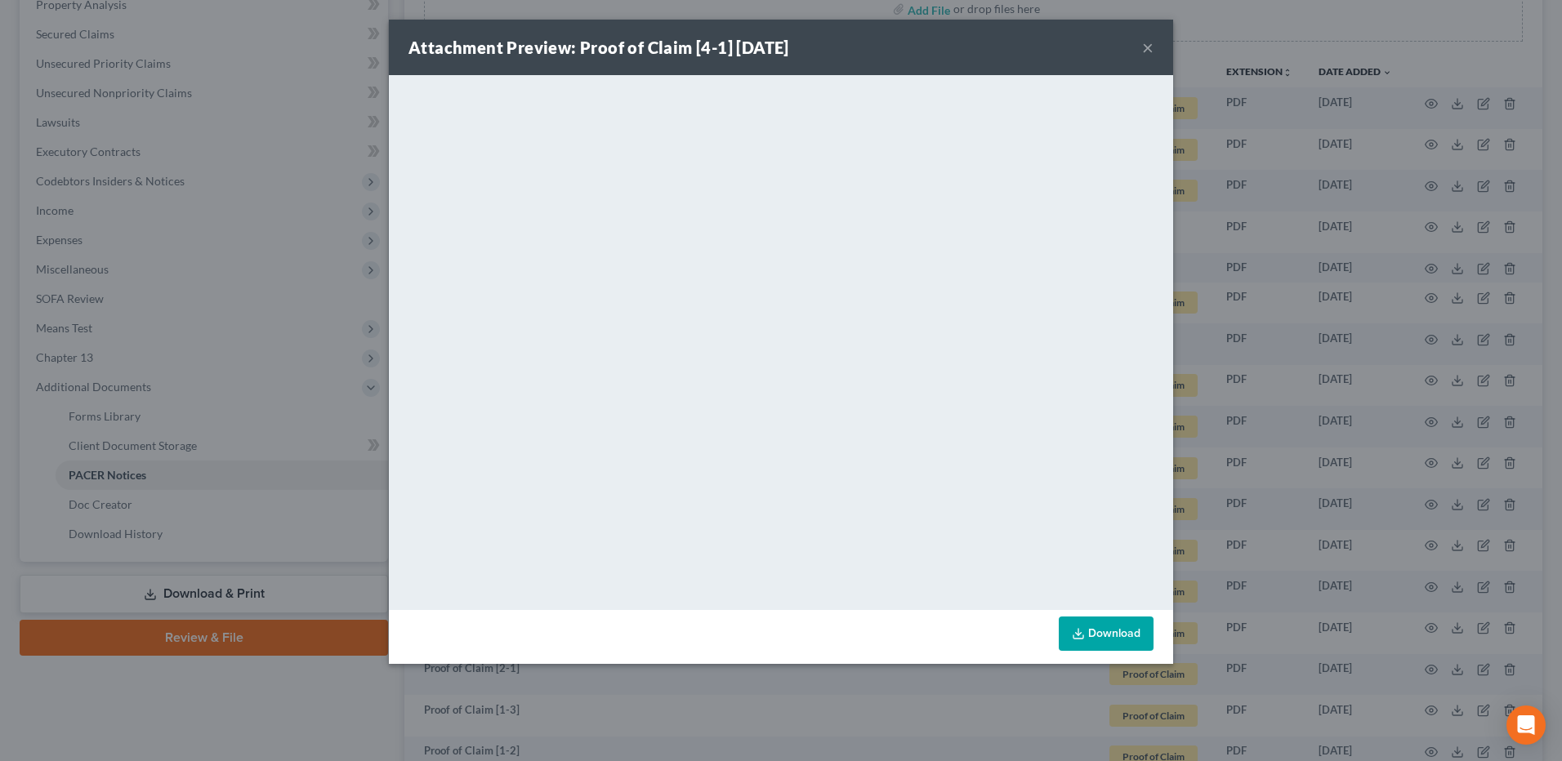
click at [1145, 49] on button "×" at bounding box center [1147, 48] width 11 height 20
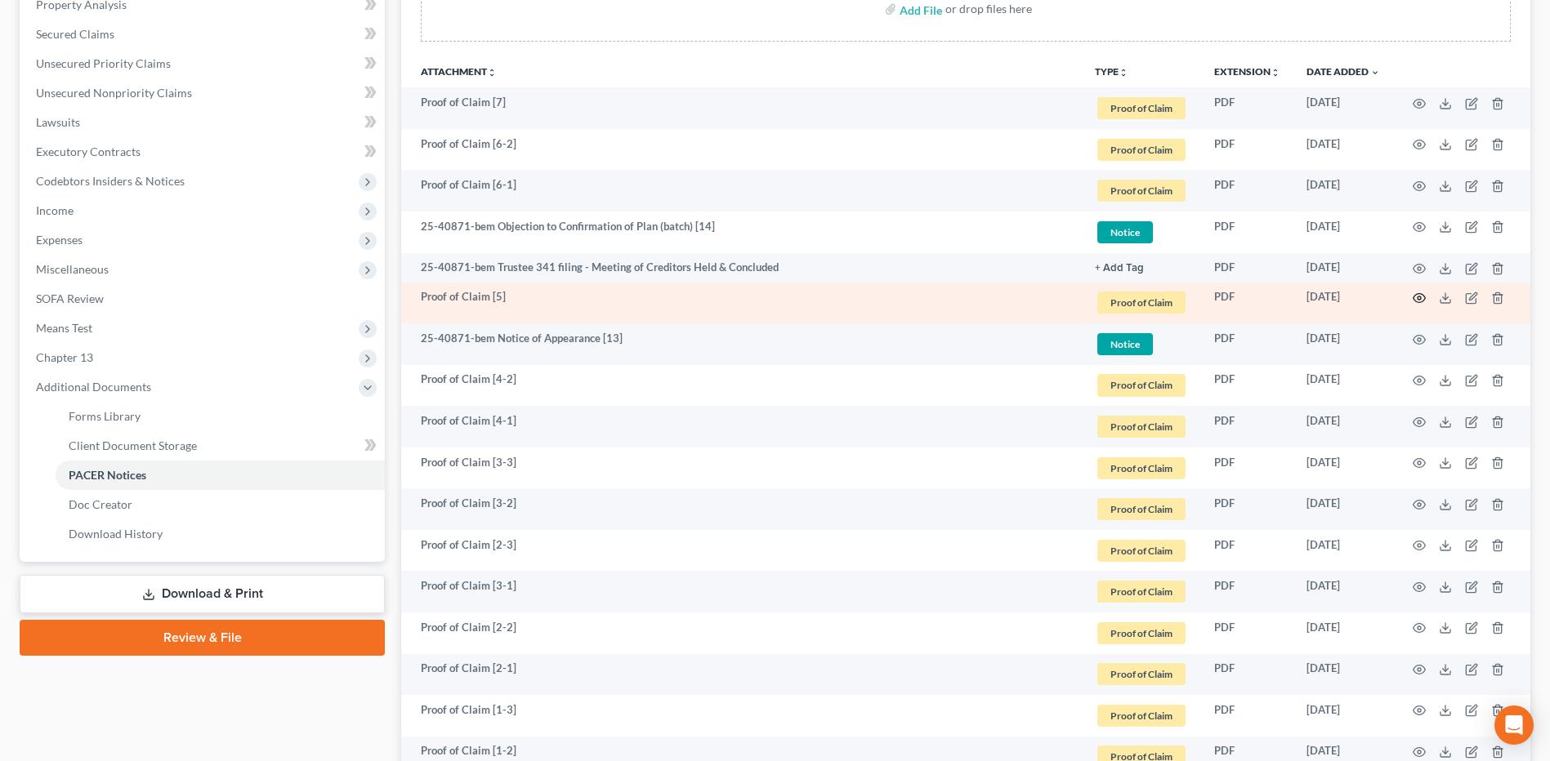
click at [1421, 299] on circle "button" at bounding box center [1418, 298] width 3 height 3
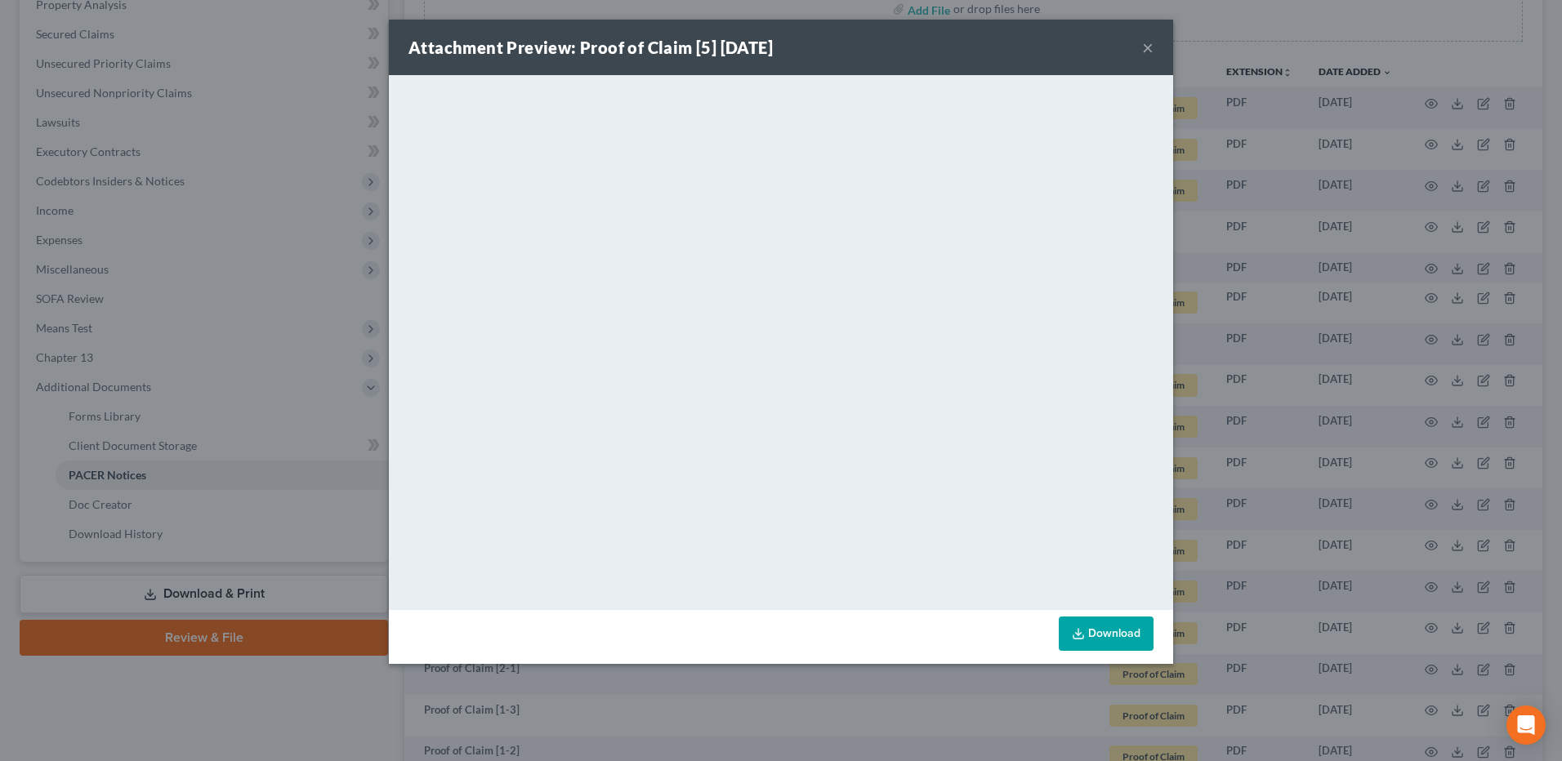
click at [1149, 48] on button "×" at bounding box center [1147, 48] width 11 height 20
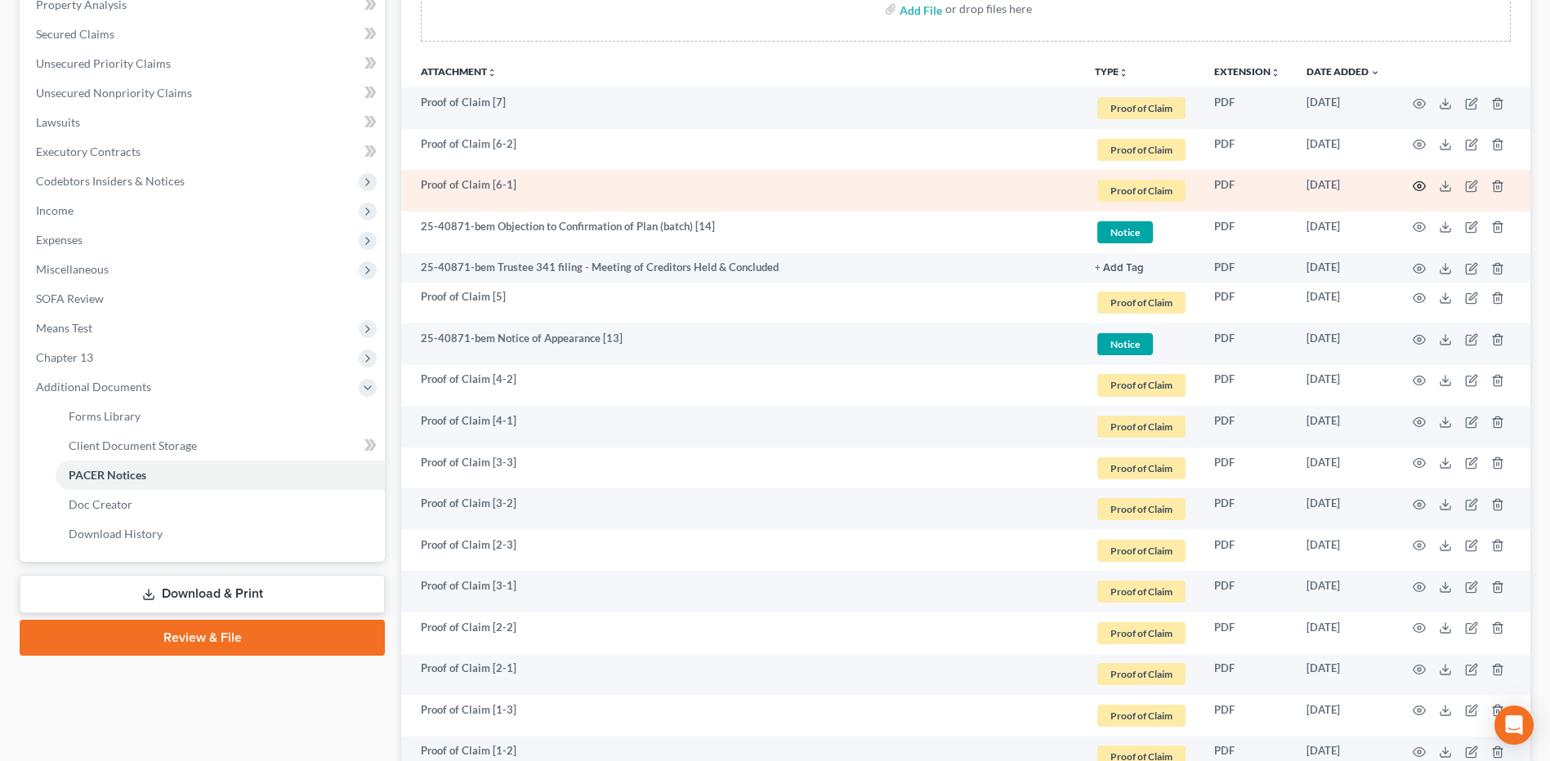
click at [1420, 190] on icon "button" at bounding box center [1418, 186] width 13 height 13
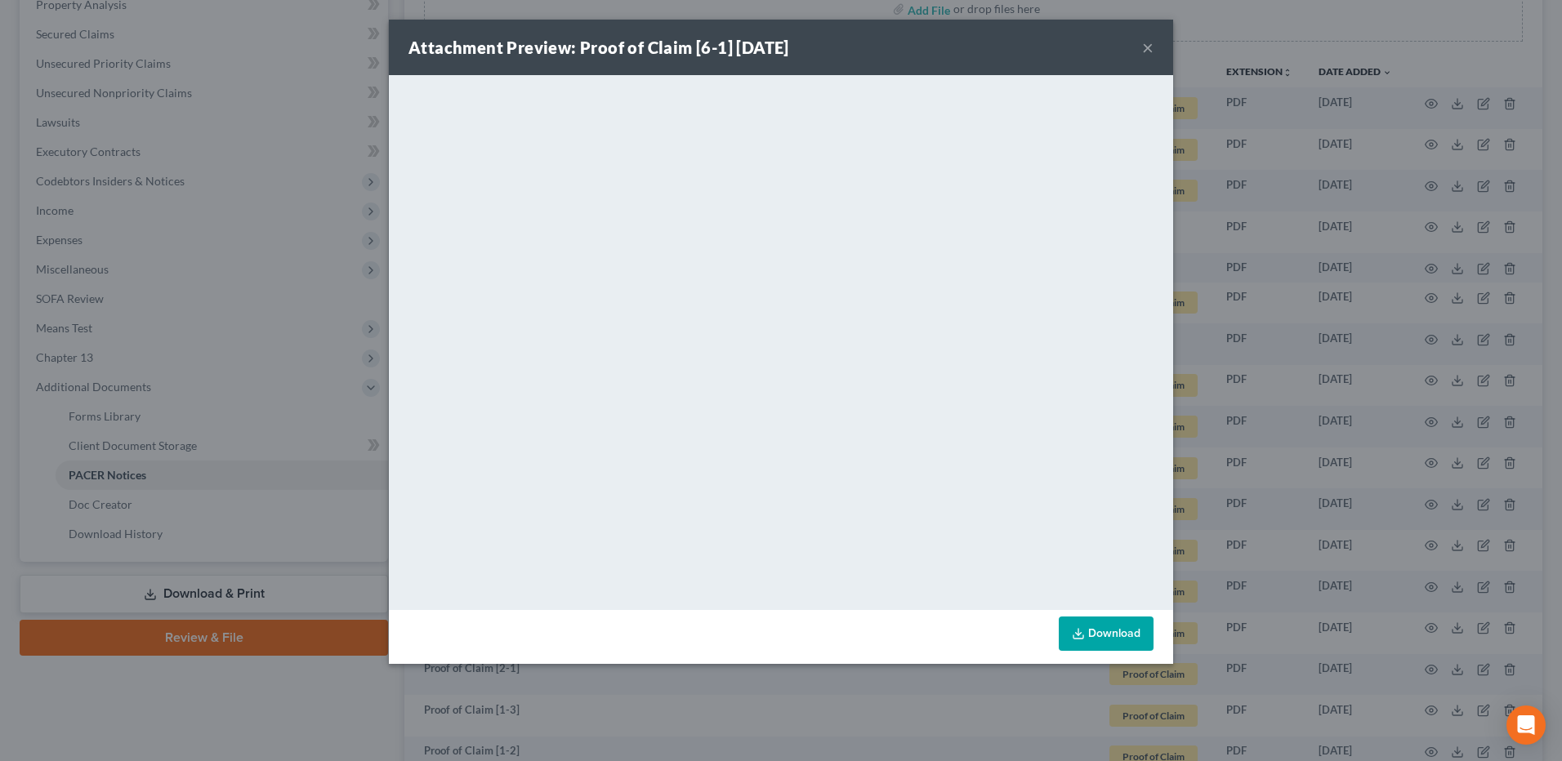
click at [1147, 46] on button "×" at bounding box center [1147, 48] width 11 height 20
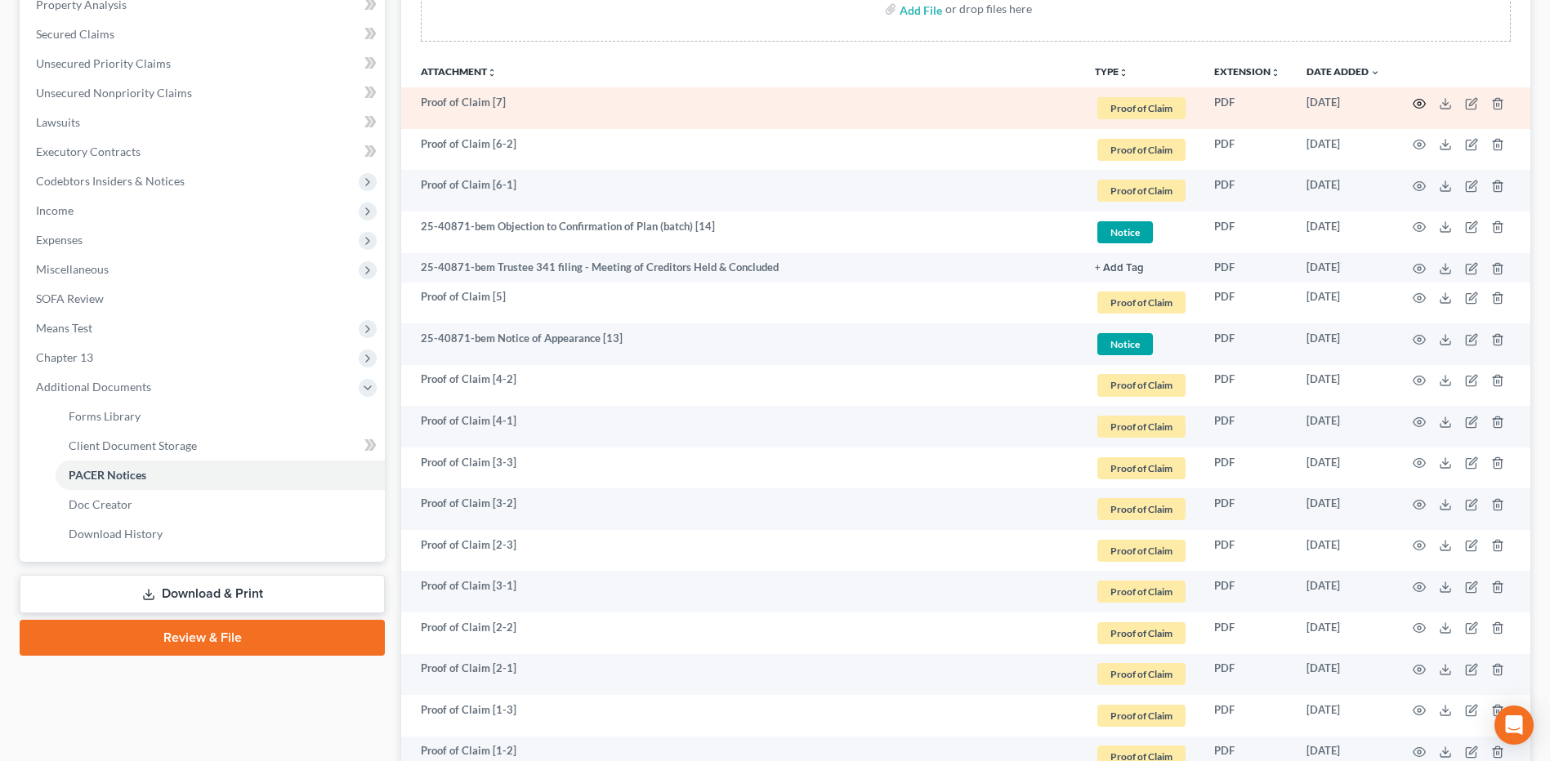
click at [1415, 101] on icon "button" at bounding box center [1419, 103] width 12 height 9
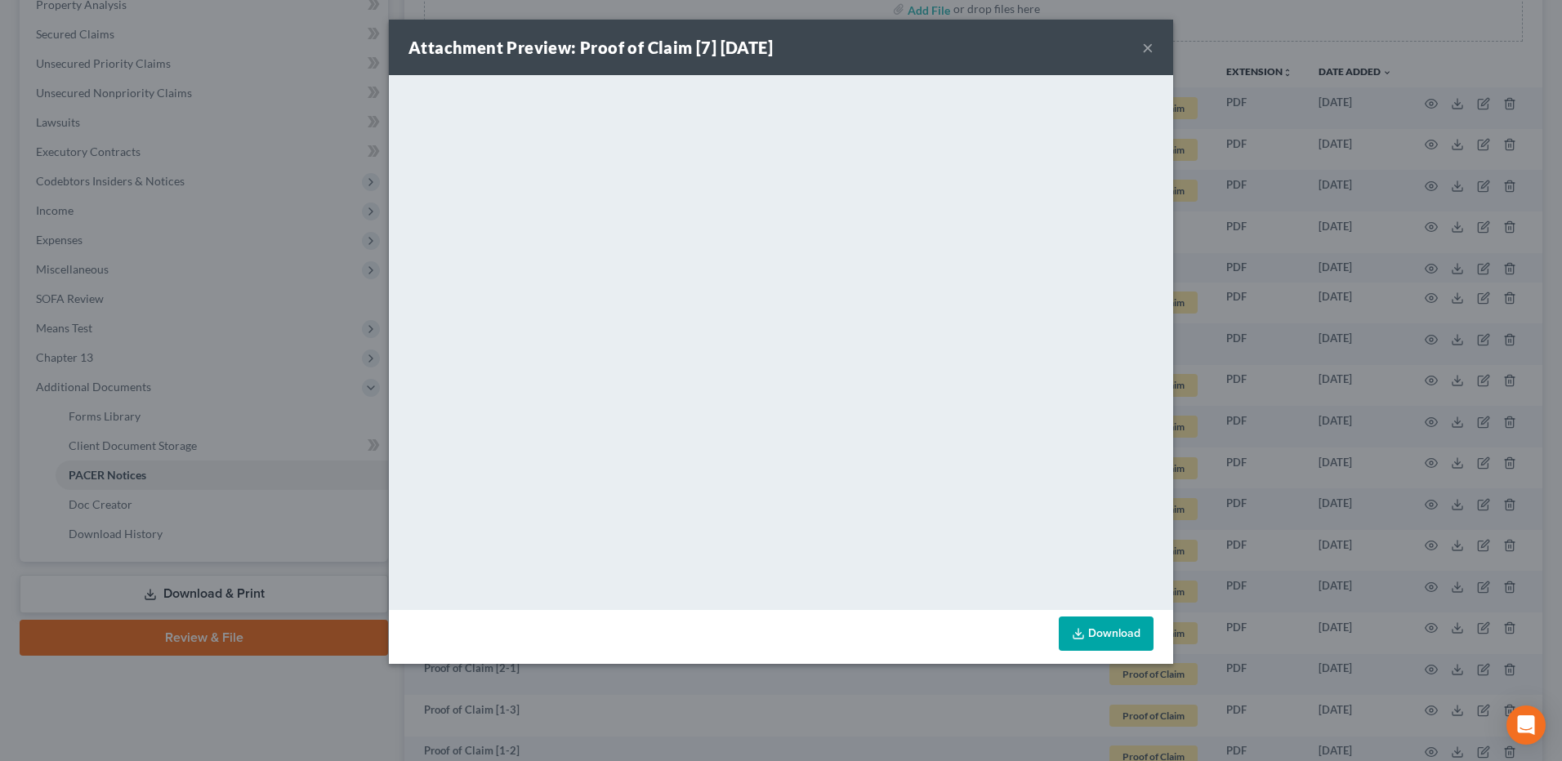
click at [1149, 53] on button "×" at bounding box center [1147, 48] width 11 height 20
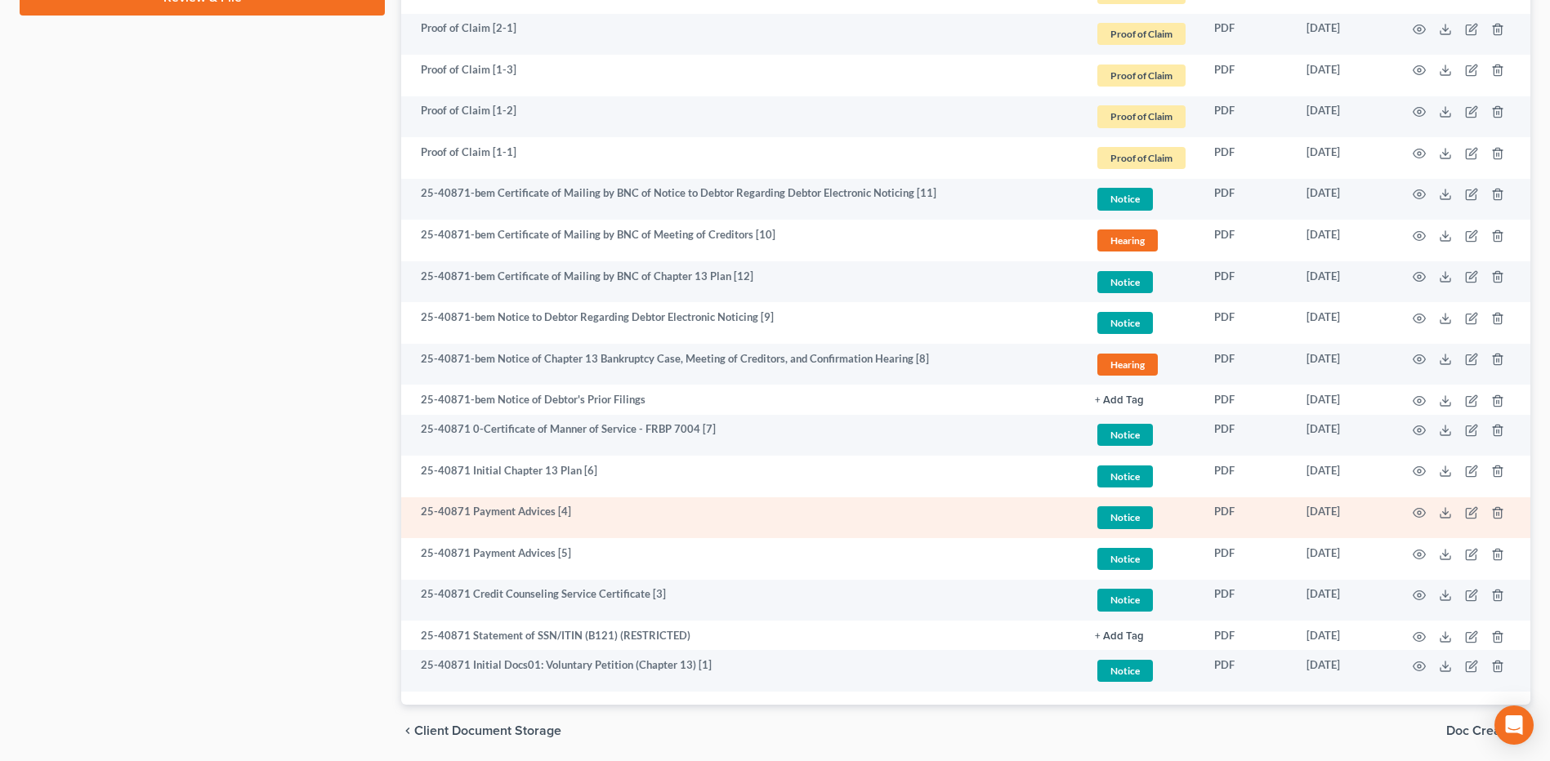
scroll to position [980, 0]
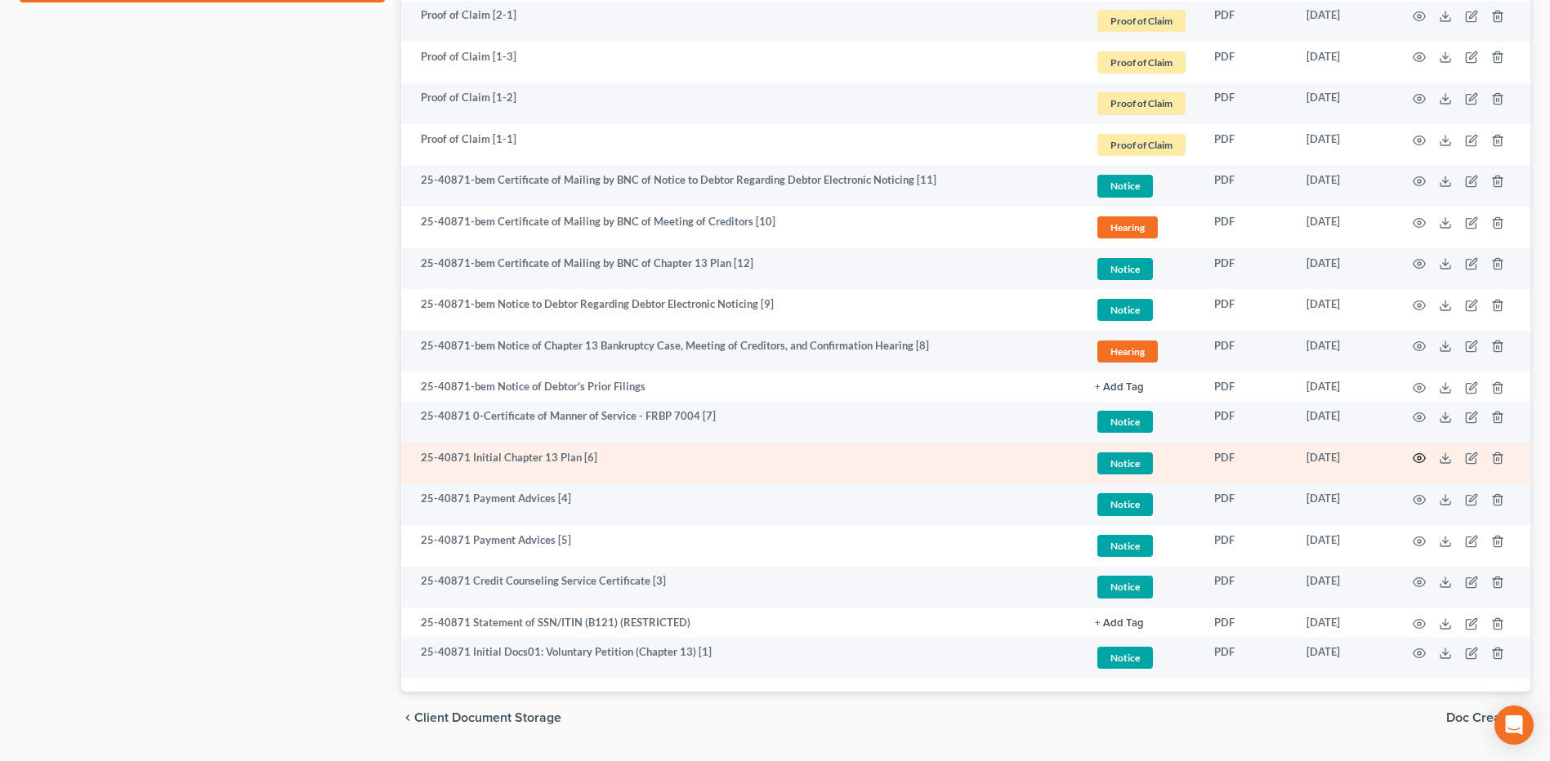
click at [1419, 460] on circle "button" at bounding box center [1418, 458] width 3 height 3
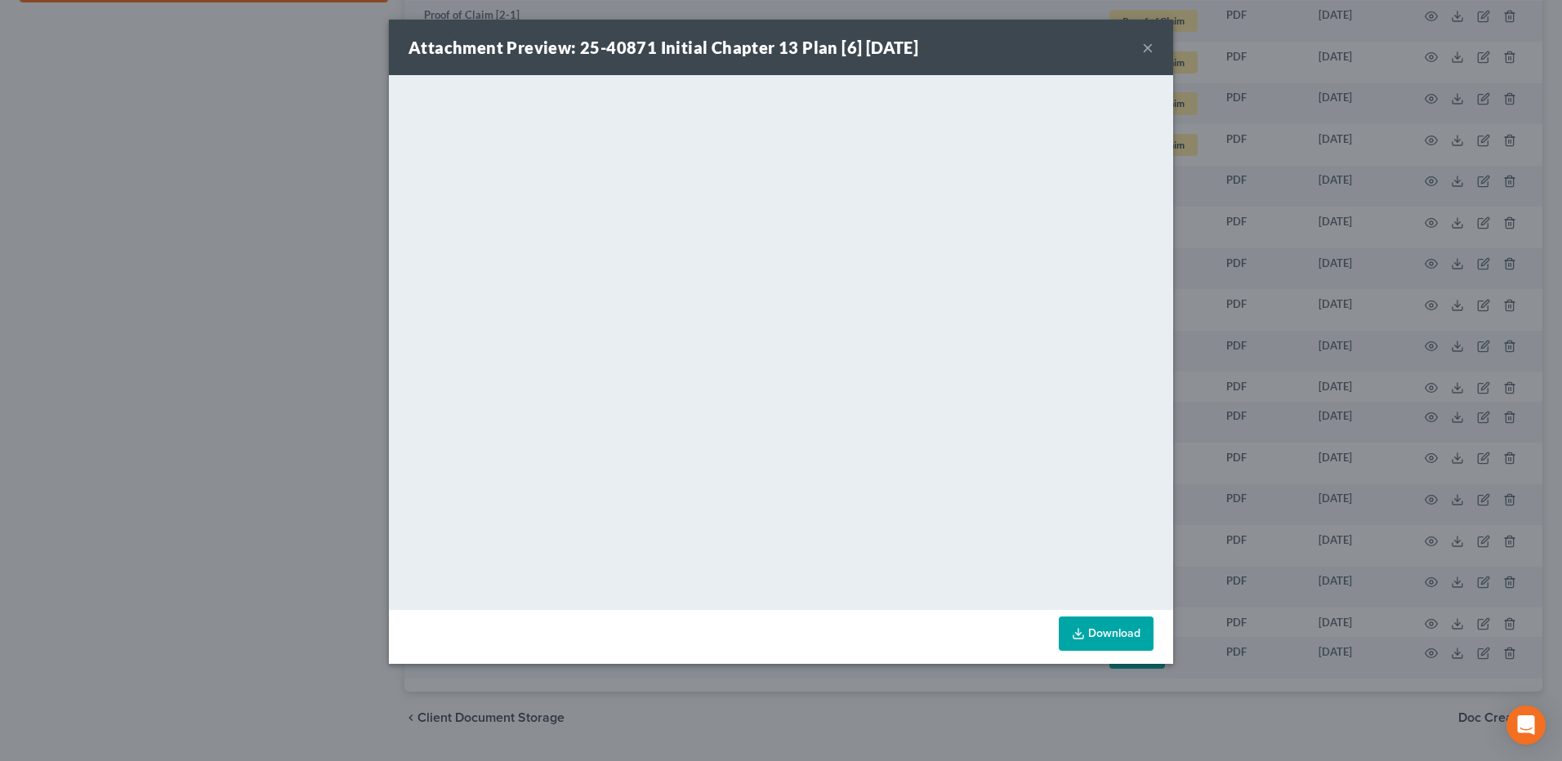
click at [304, 417] on div "Attachment Preview: 25-40871 Initial Chapter 13 Plan [6] 06/17/2025 × <object n…" at bounding box center [781, 380] width 1562 height 761
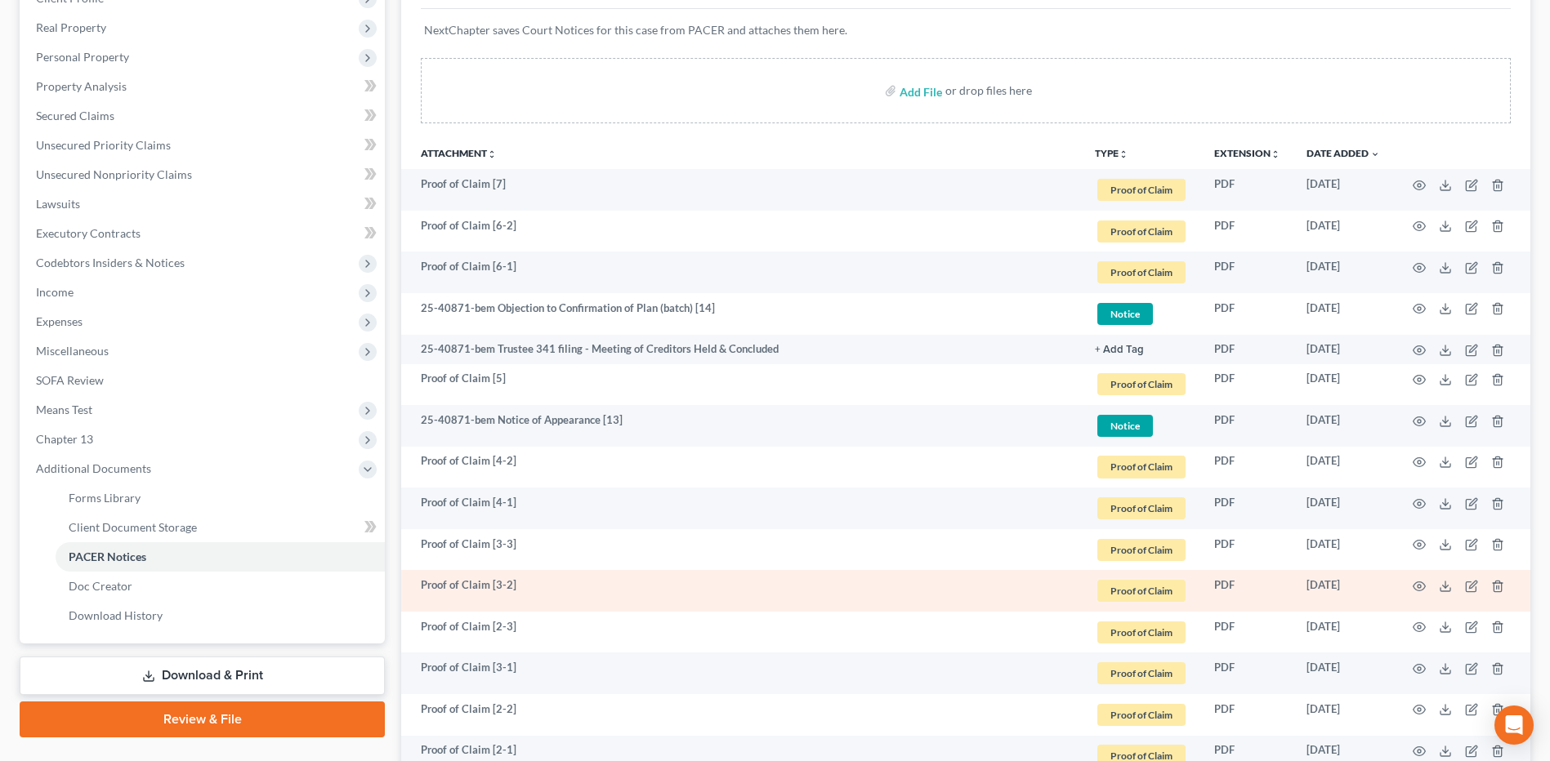
scroll to position [163, 0]
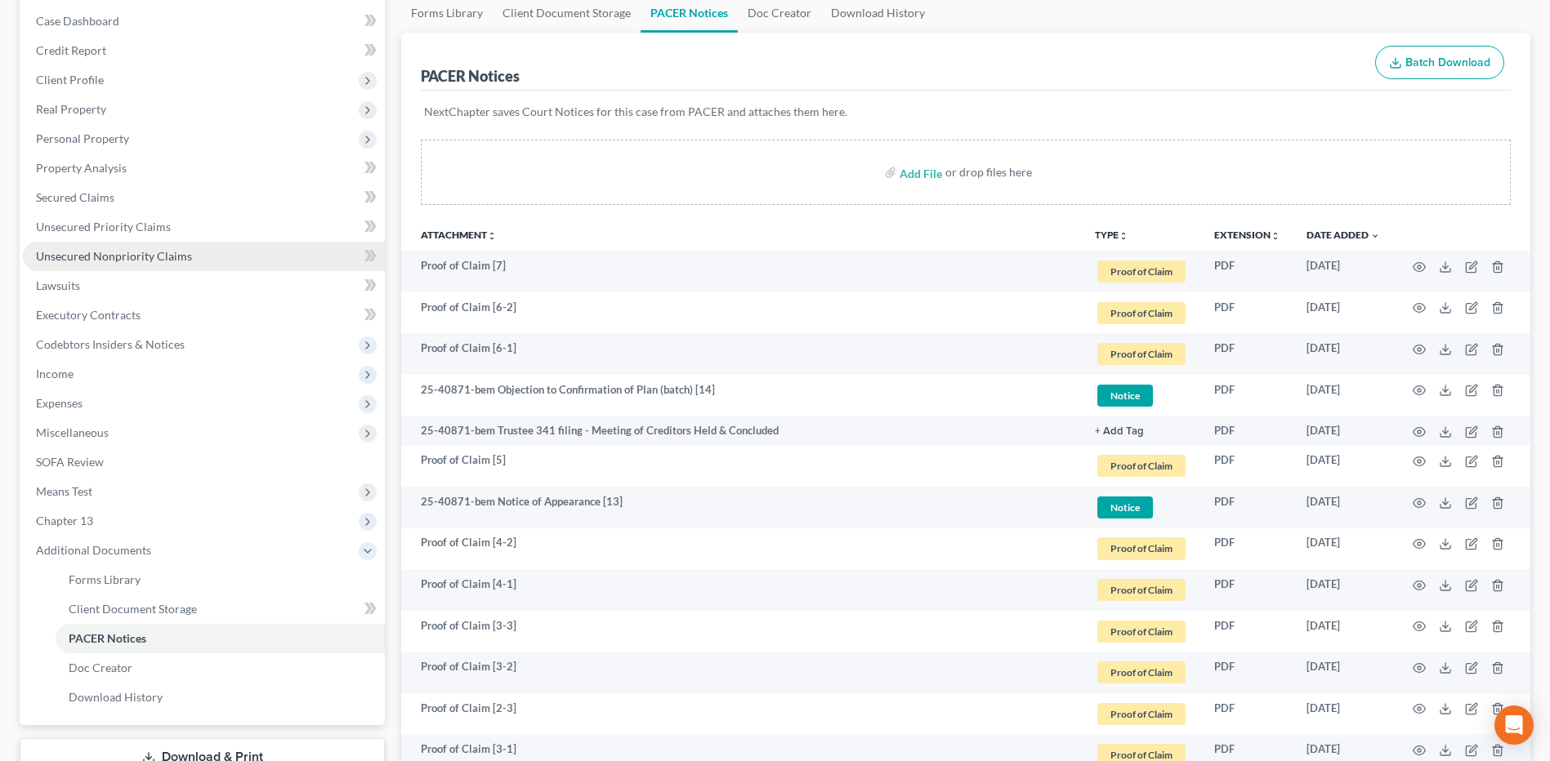
click at [174, 253] on span "Unsecured Nonpriority Claims" at bounding box center [114, 256] width 156 height 14
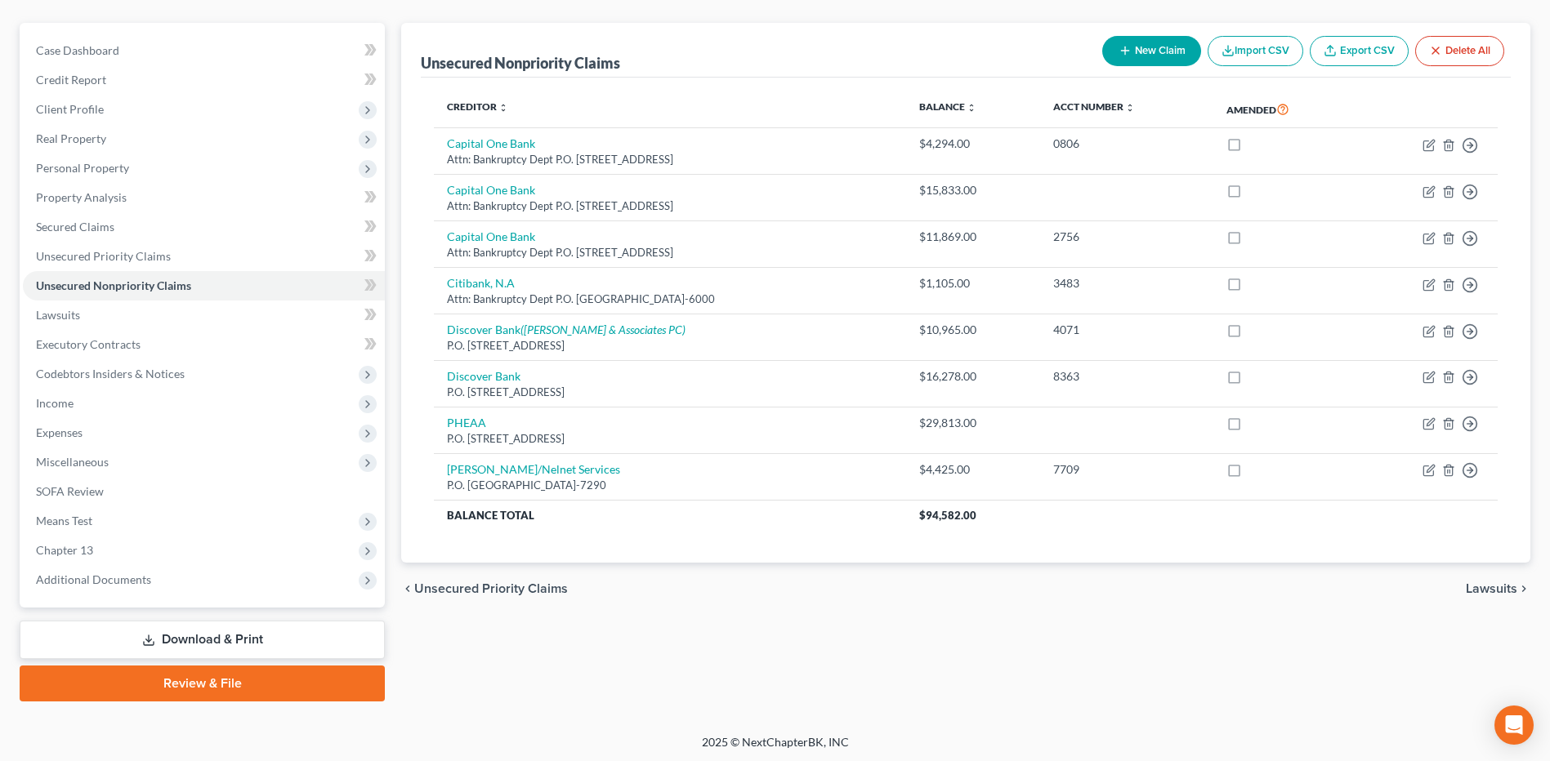
scroll to position [136, 0]
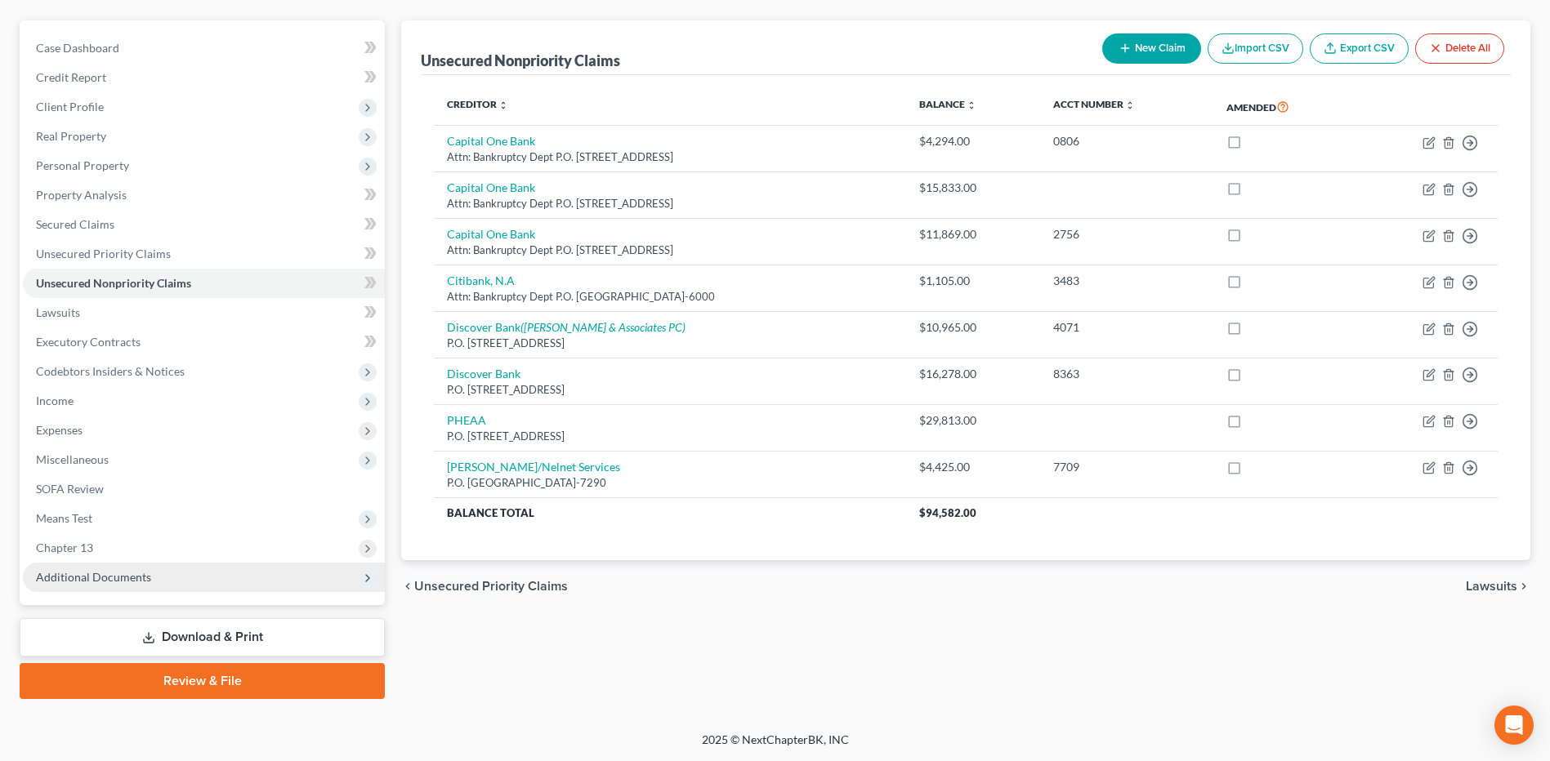
click at [128, 583] on span "Additional Documents" at bounding box center [93, 577] width 115 height 14
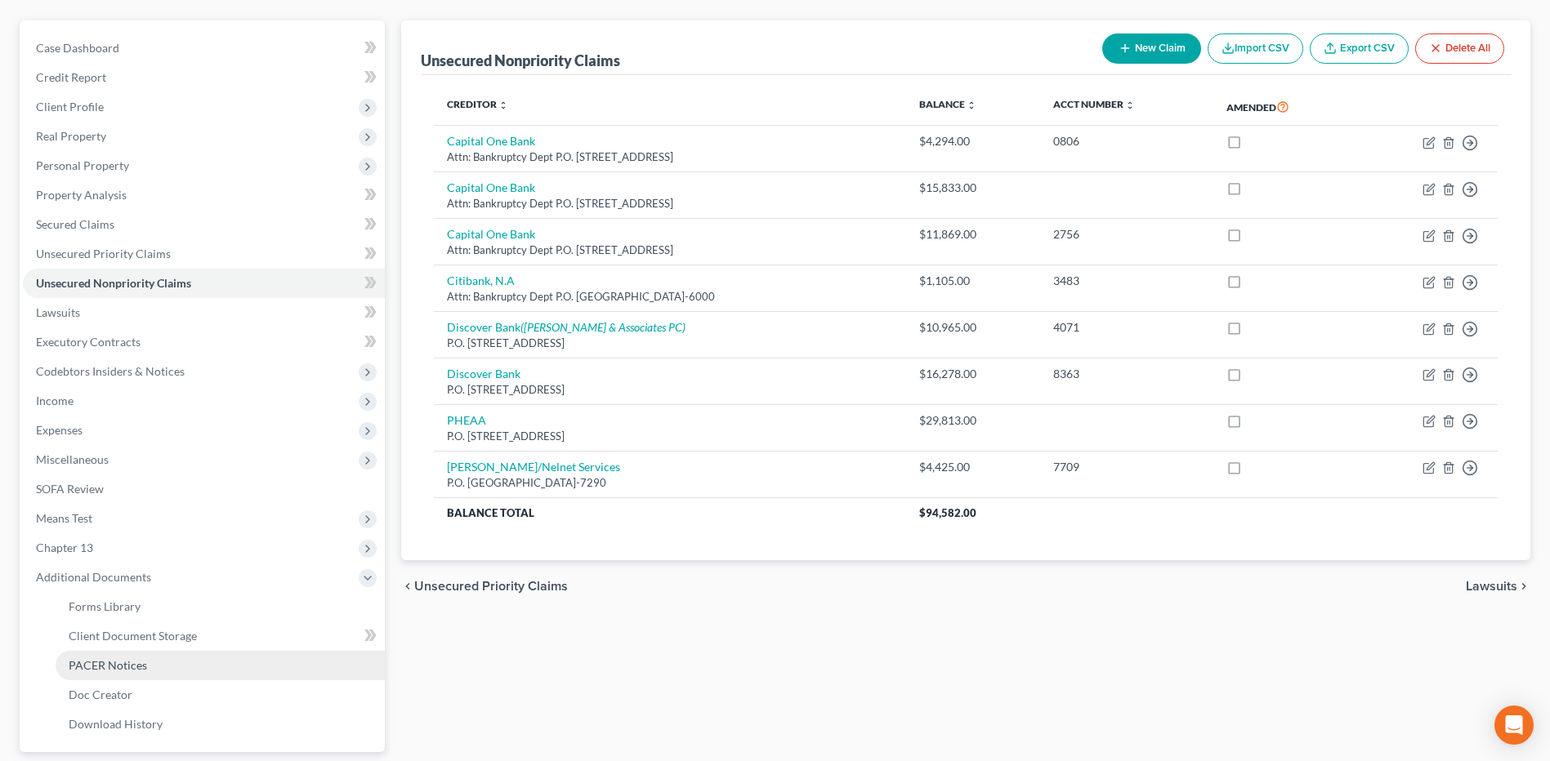
click at [123, 668] on span "PACER Notices" at bounding box center [108, 665] width 78 height 14
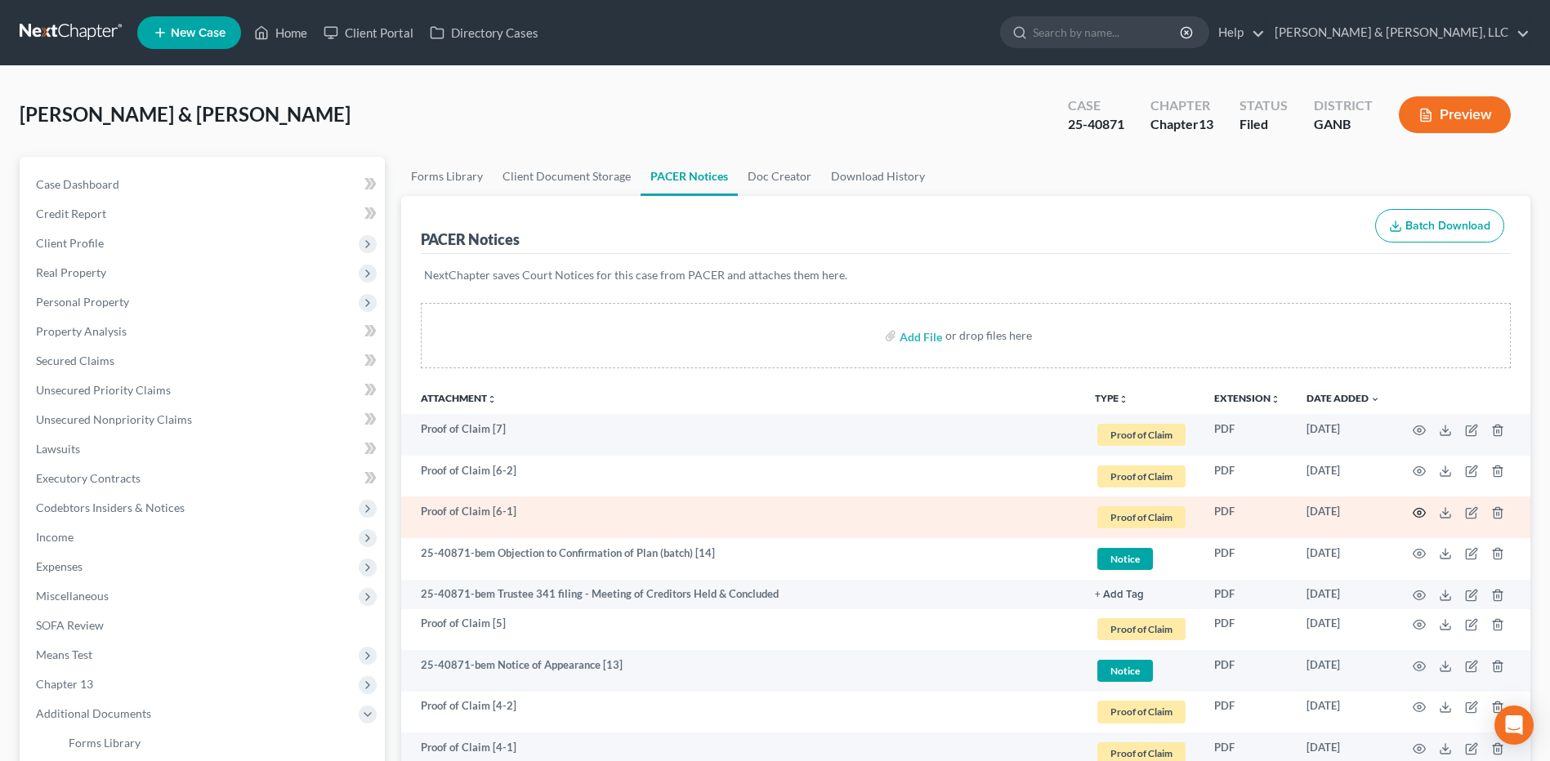
click at [1417, 517] on icon "button" at bounding box center [1419, 513] width 12 height 9
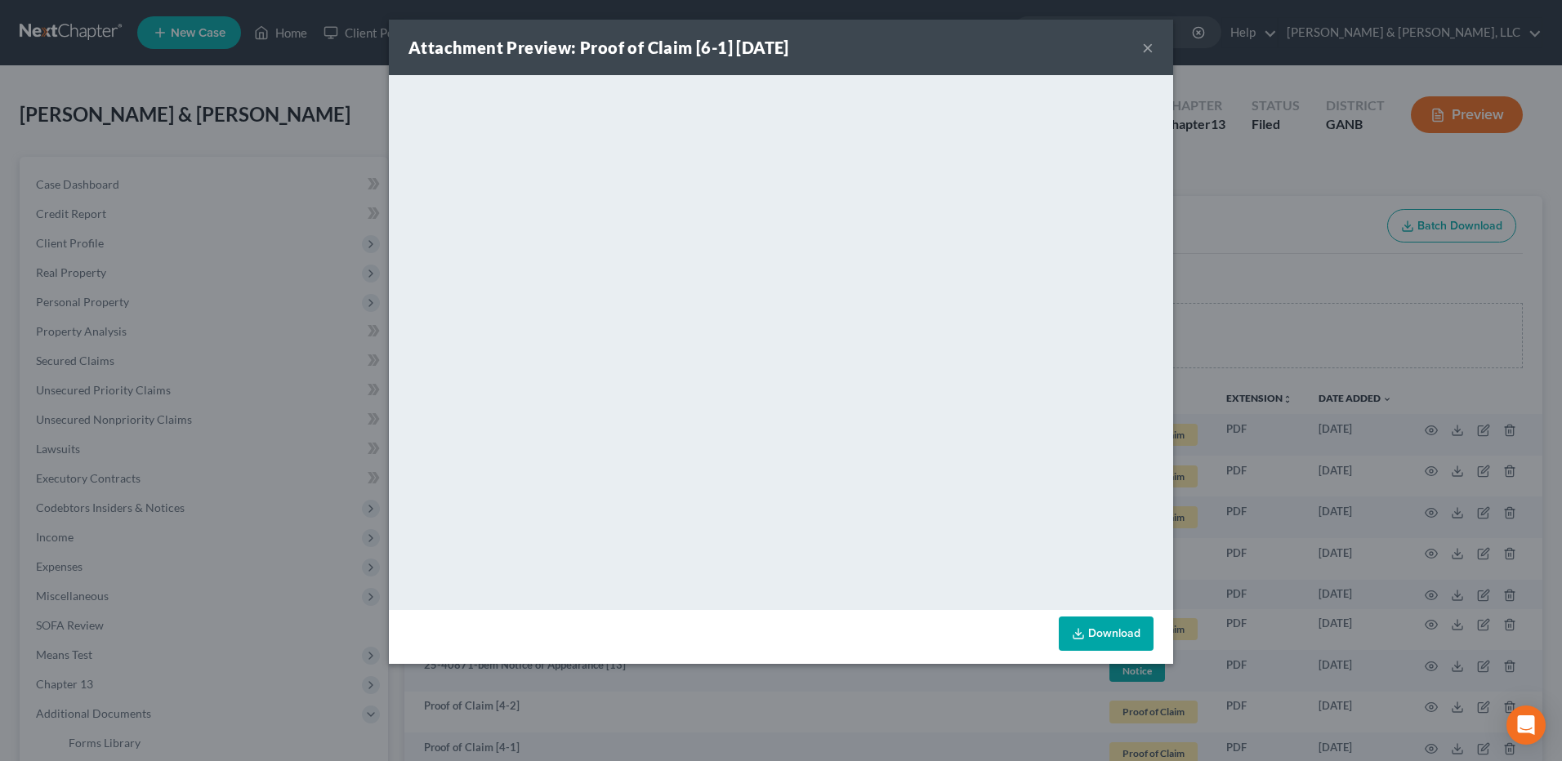
click at [1149, 46] on button "×" at bounding box center [1147, 48] width 11 height 20
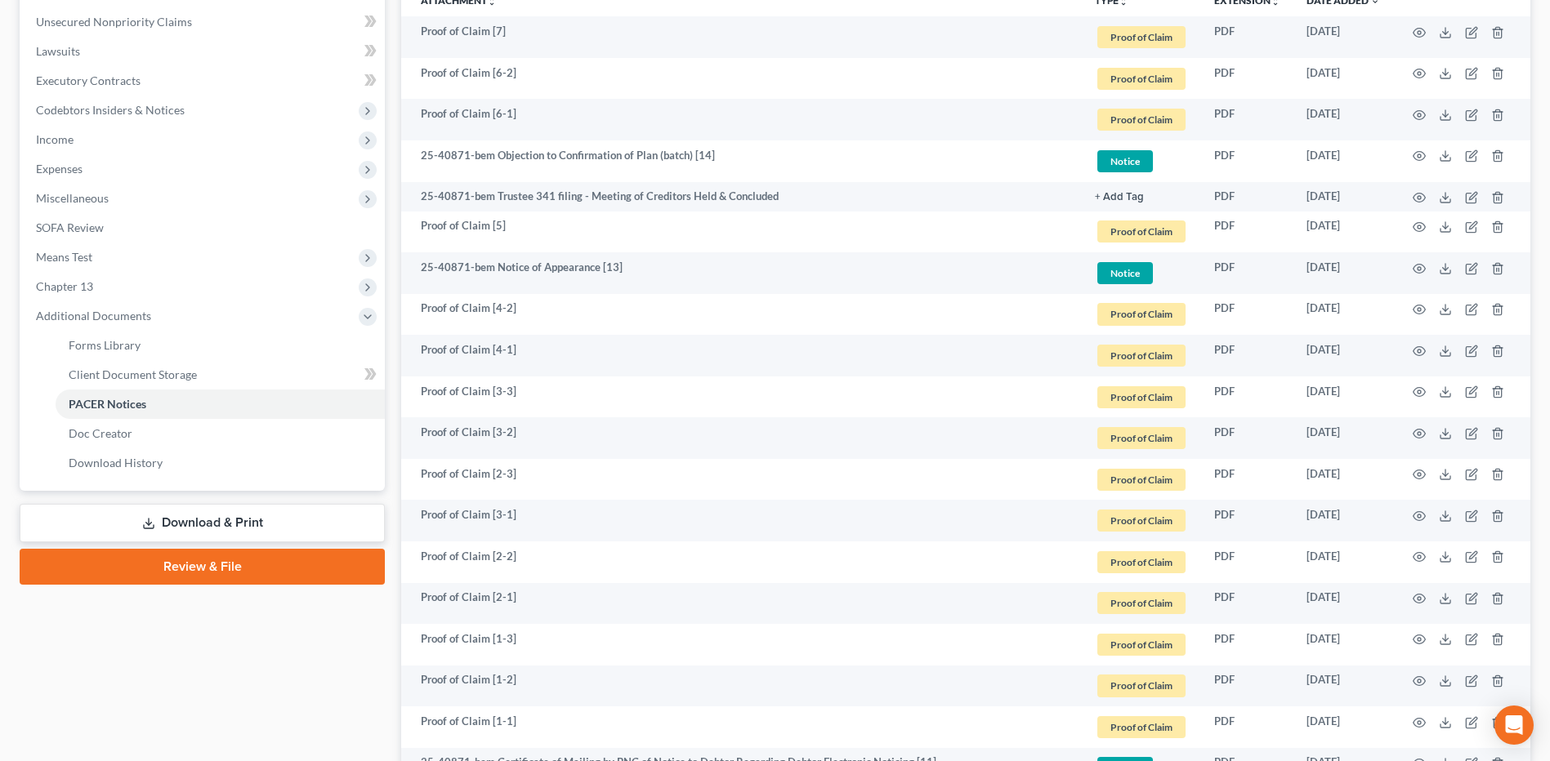
scroll to position [327, 0]
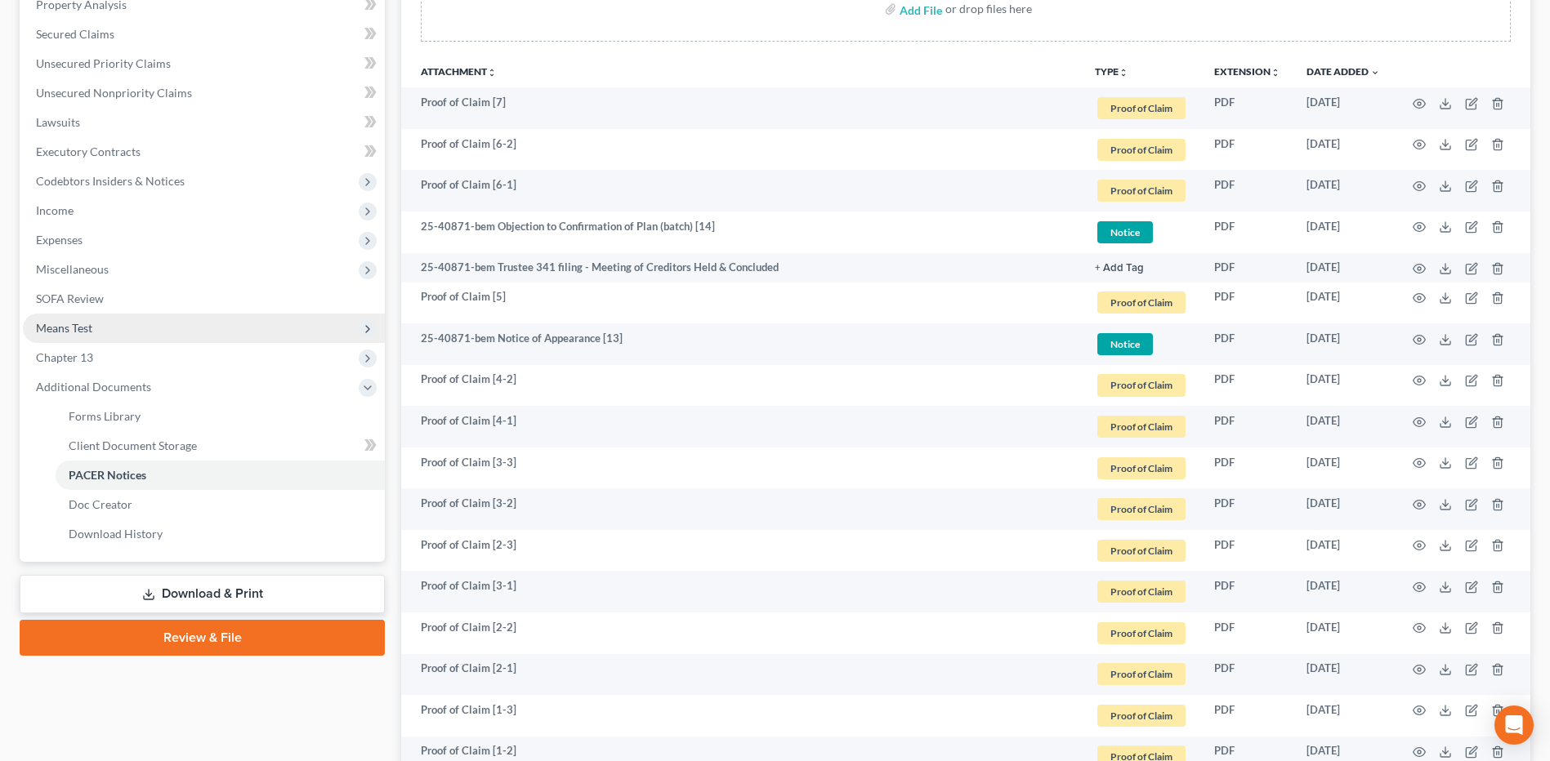
click at [162, 318] on span "Means Test" at bounding box center [204, 328] width 362 height 29
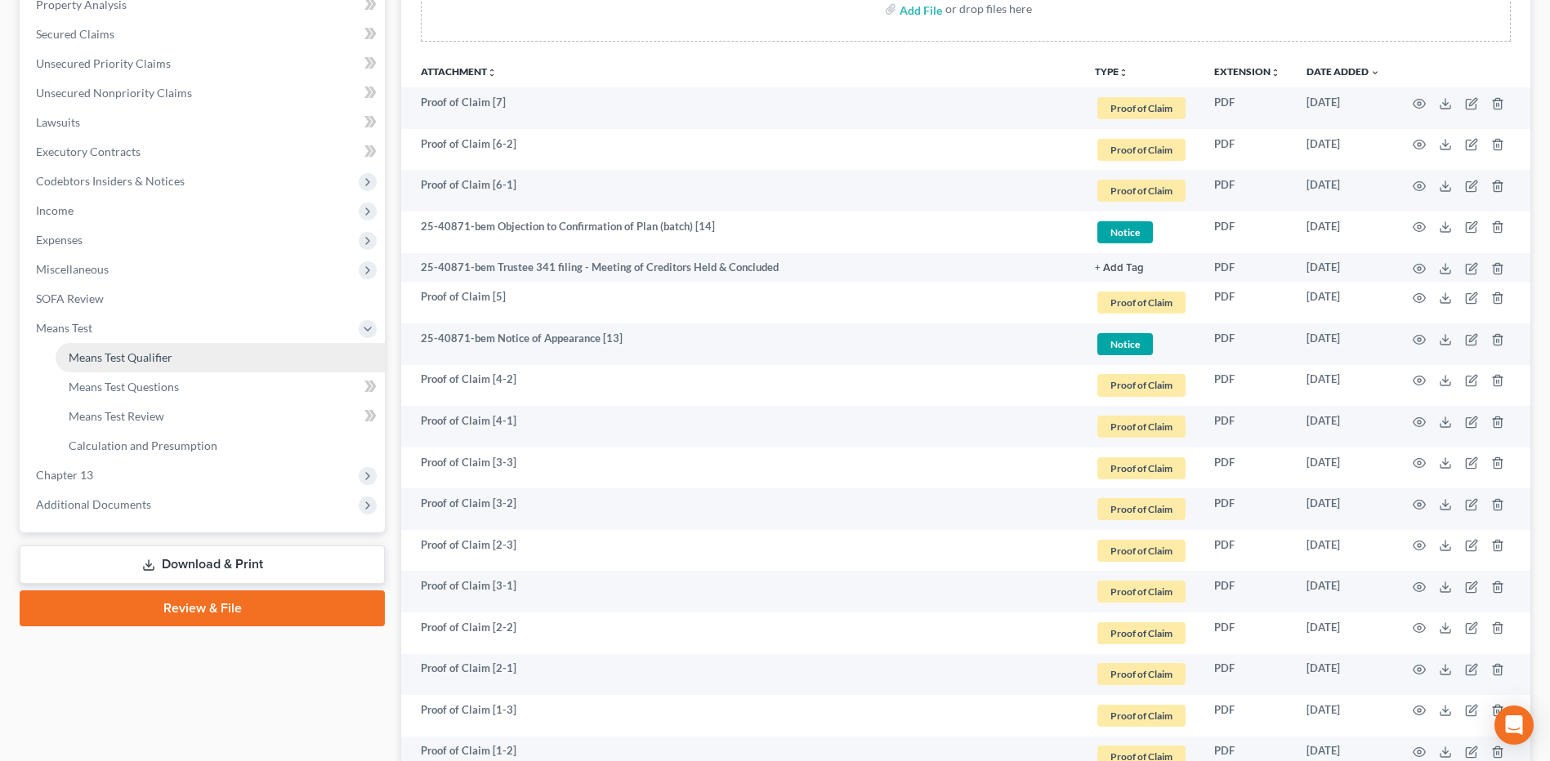
click at [152, 354] on span "Means Test Qualifier" at bounding box center [121, 357] width 104 height 14
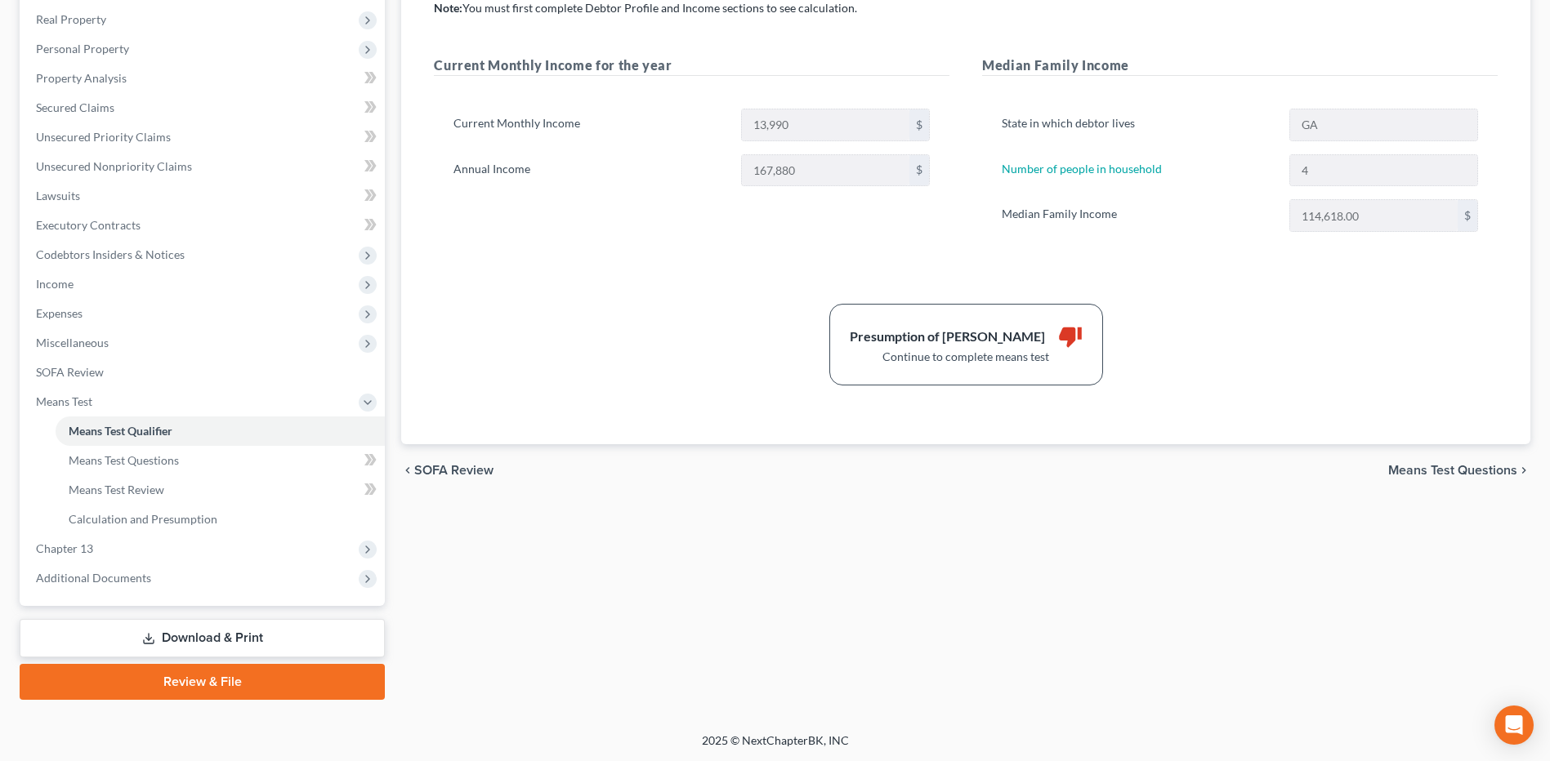
scroll to position [254, 0]
click at [240, 591] on span "Additional Documents" at bounding box center [204, 577] width 362 height 29
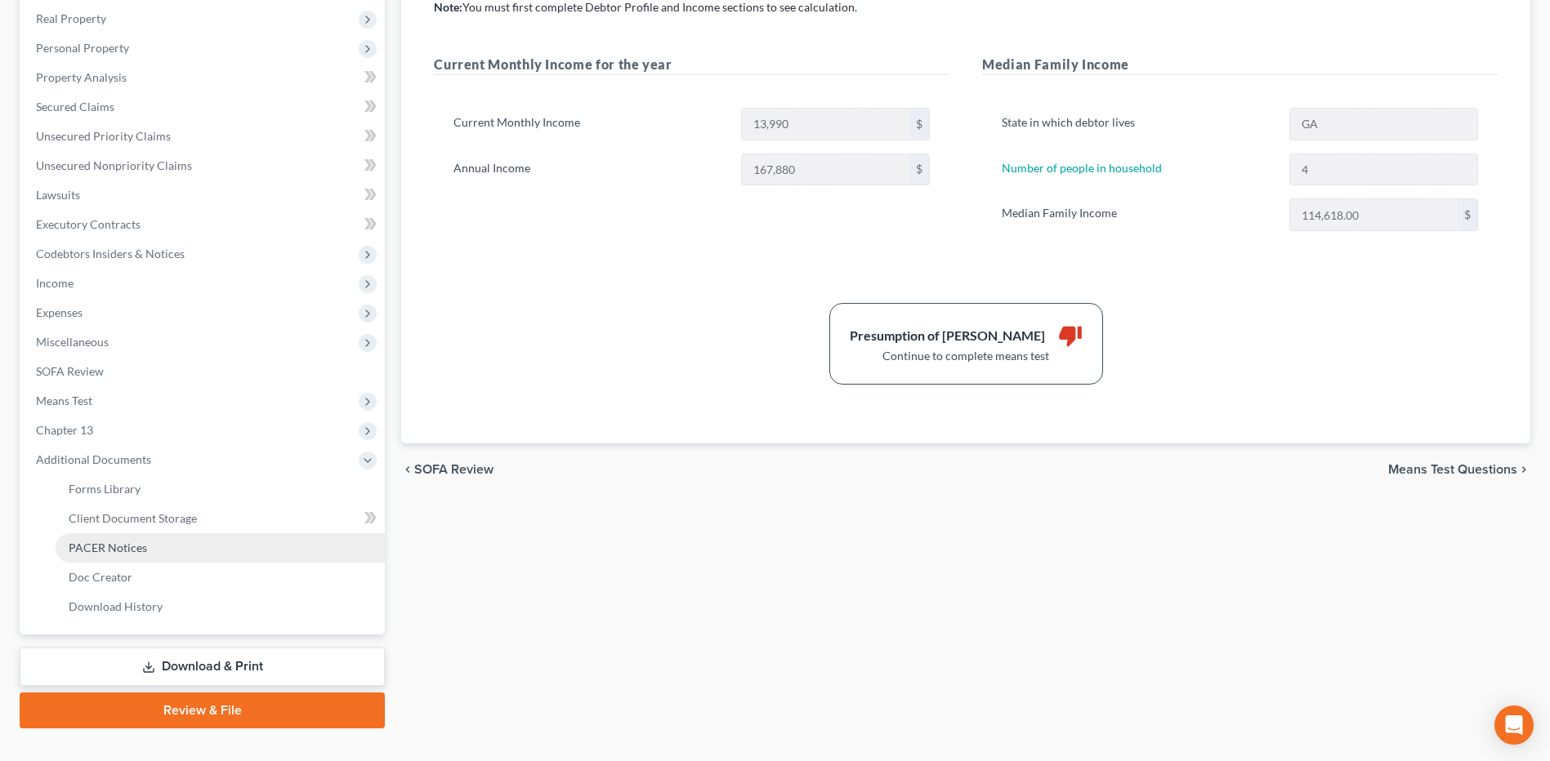
click at [234, 553] on link "PACER Notices" at bounding box center [220, 547] width 329 height 29
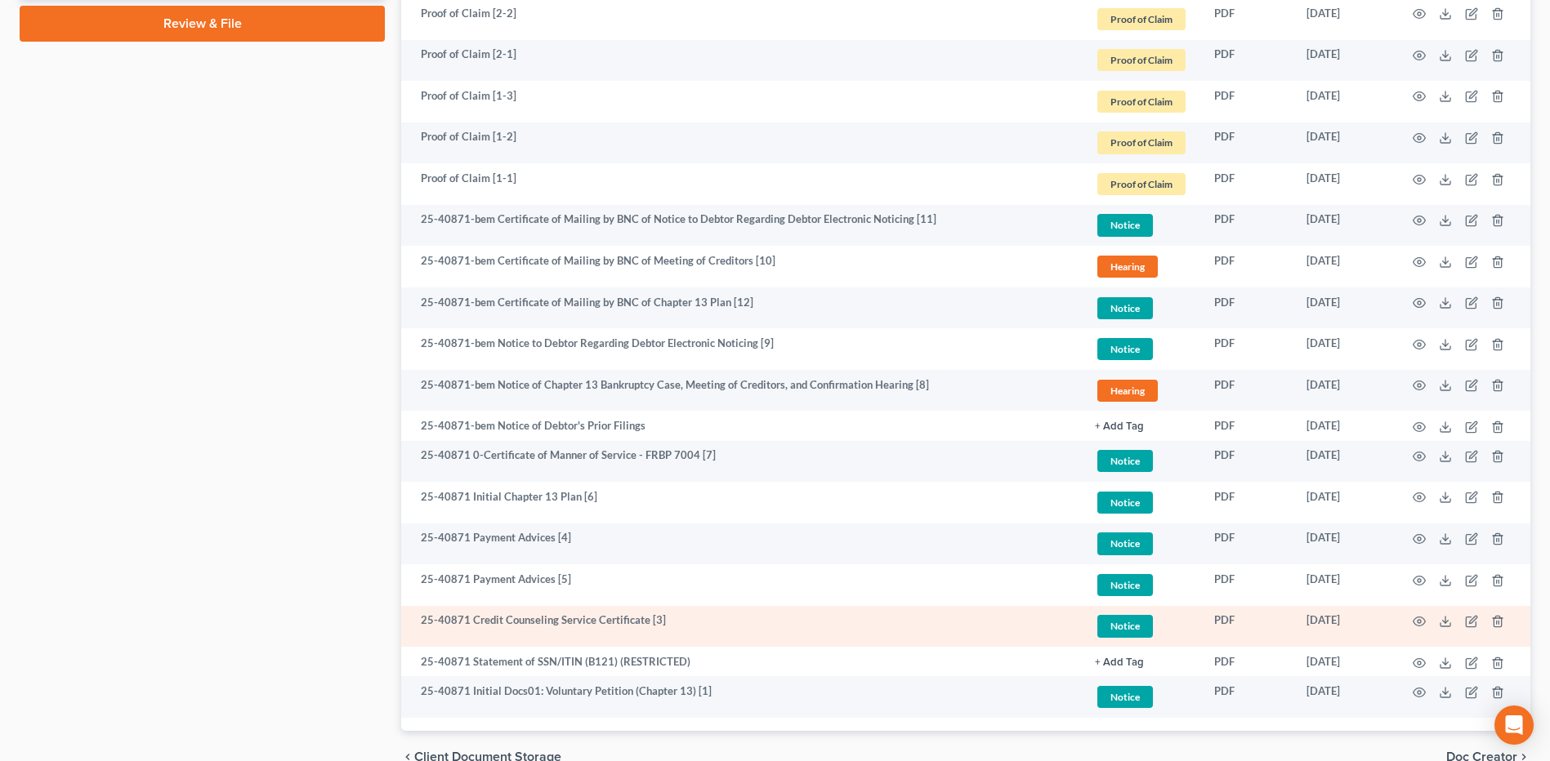
scroll to position [1025, 0]
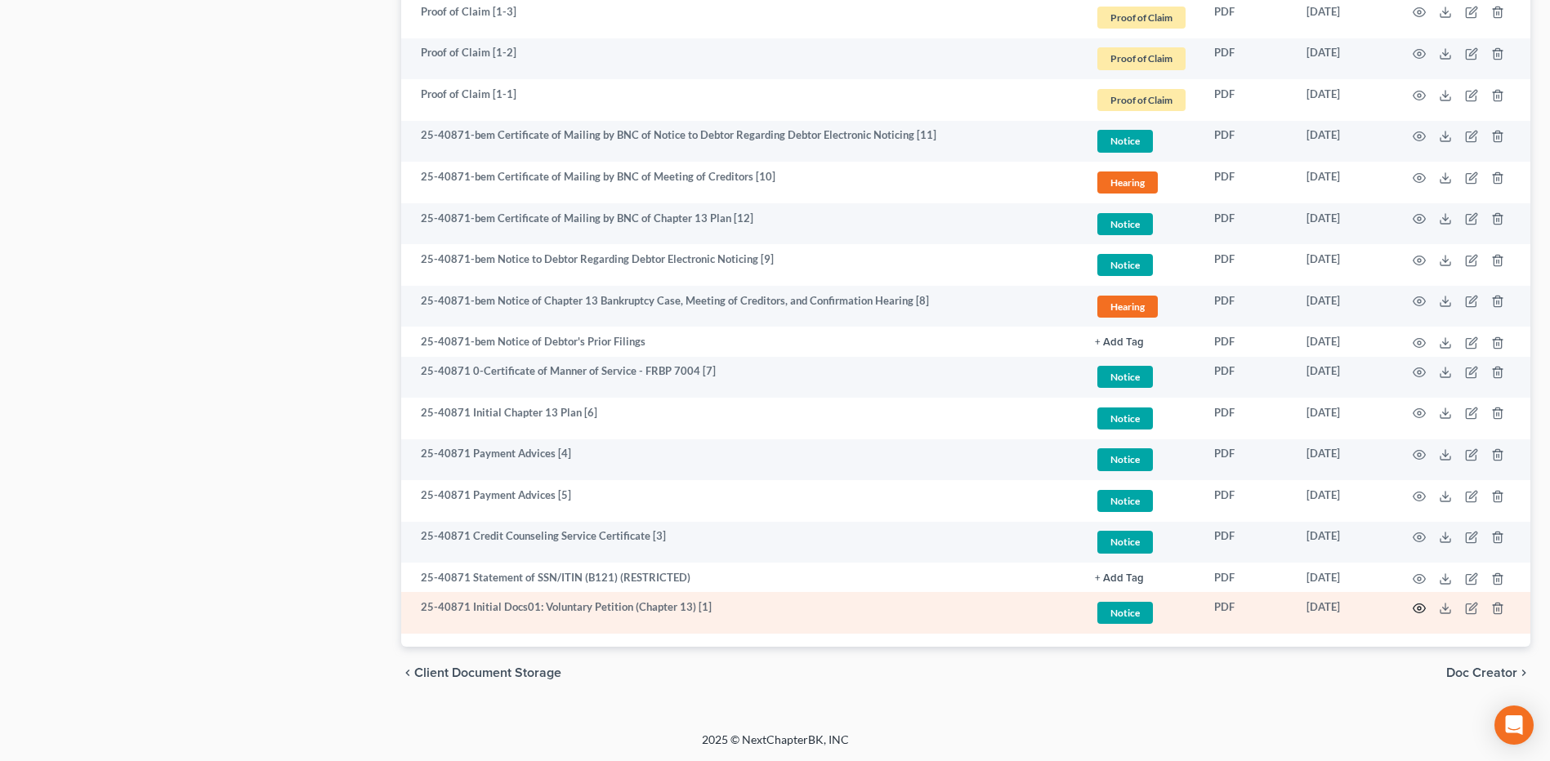
click at [1417, 608] on icon "button" at bounding box center [1418, 608] width 13 height 13
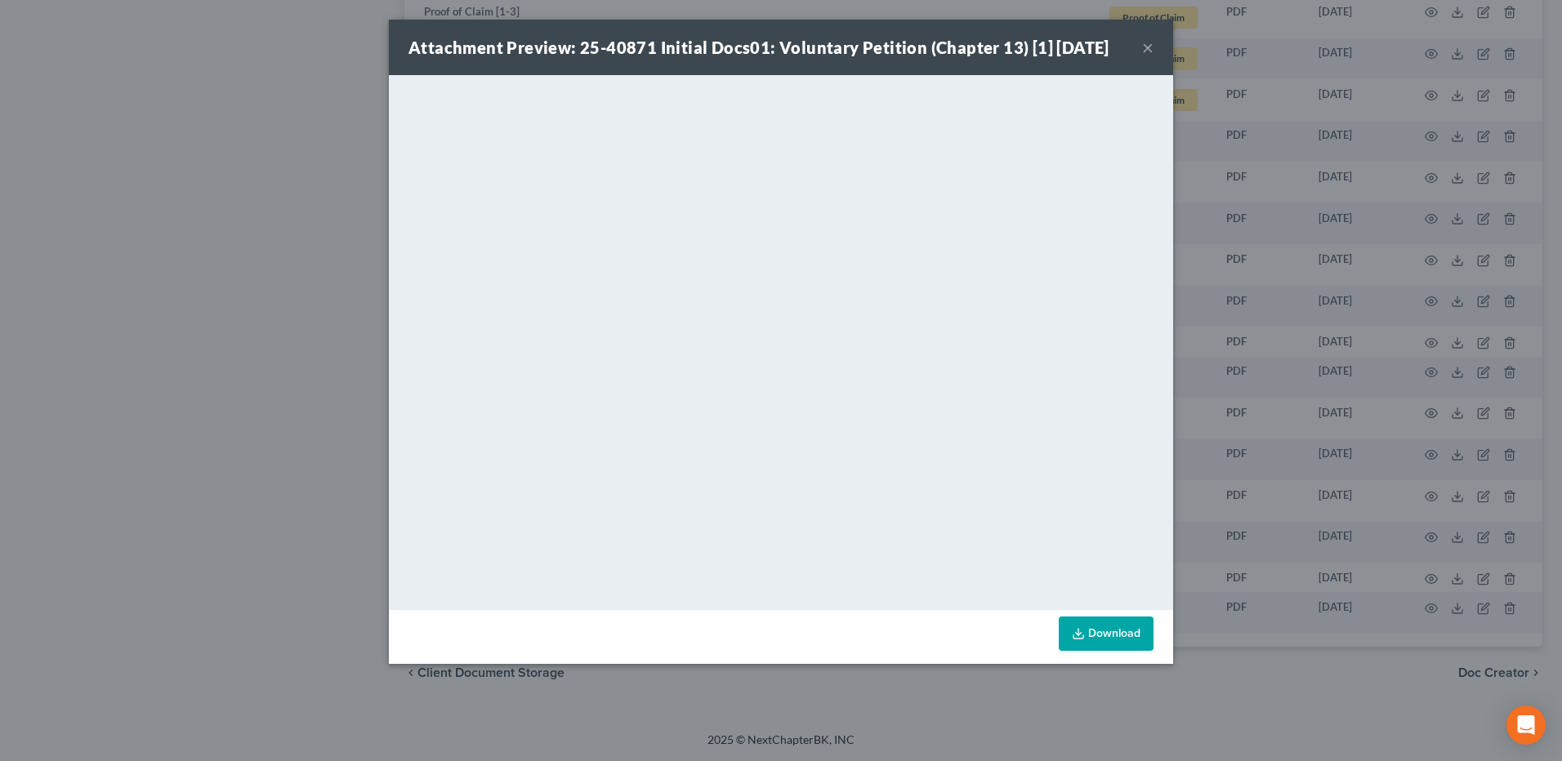
click at [1149, 56] on button "×" at bounding box center [1147, 48] width 11 height 20
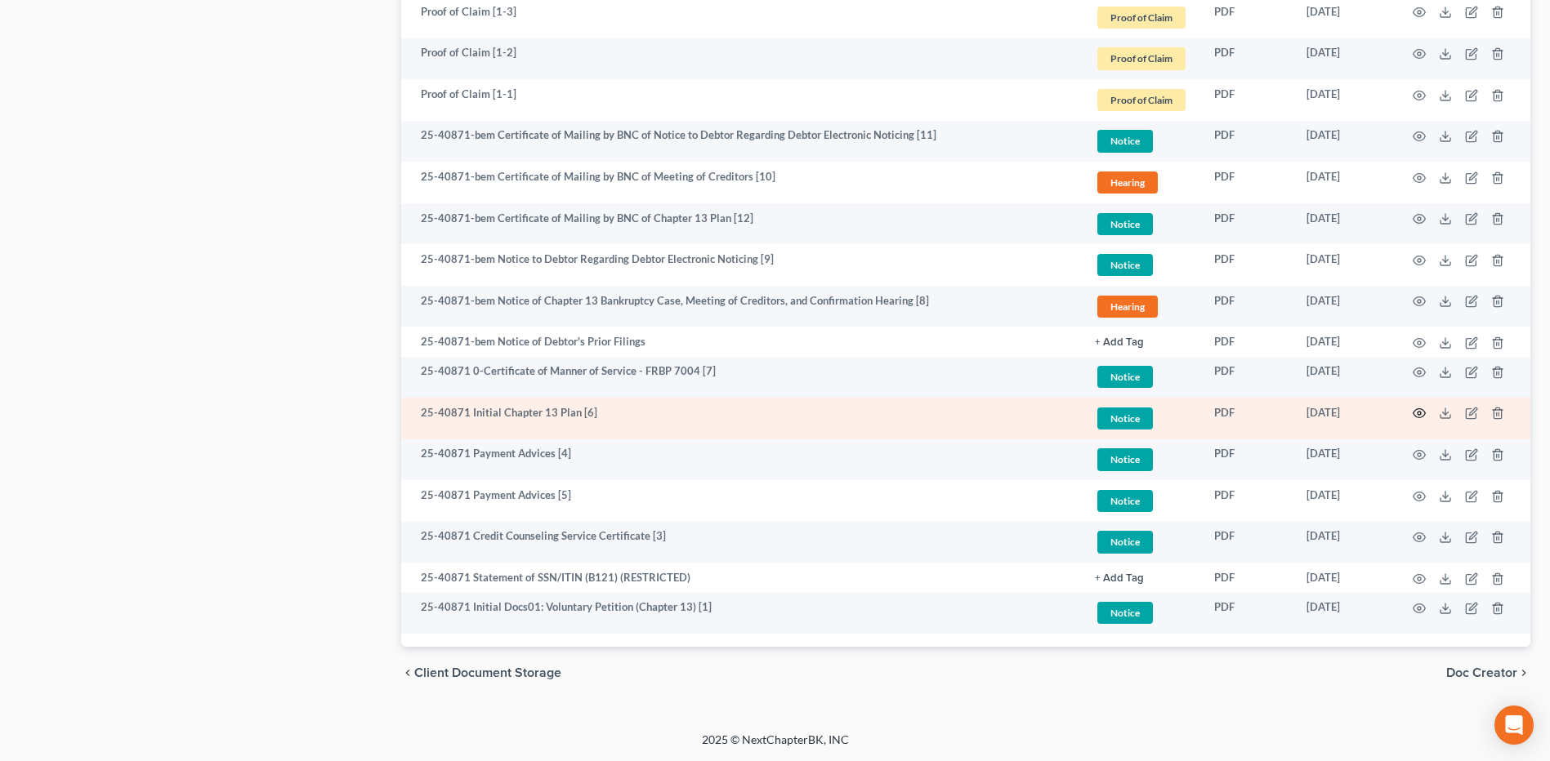
click at [1417, 417] on icon "button" at bounding box center [1418, 413] width 13 height 13
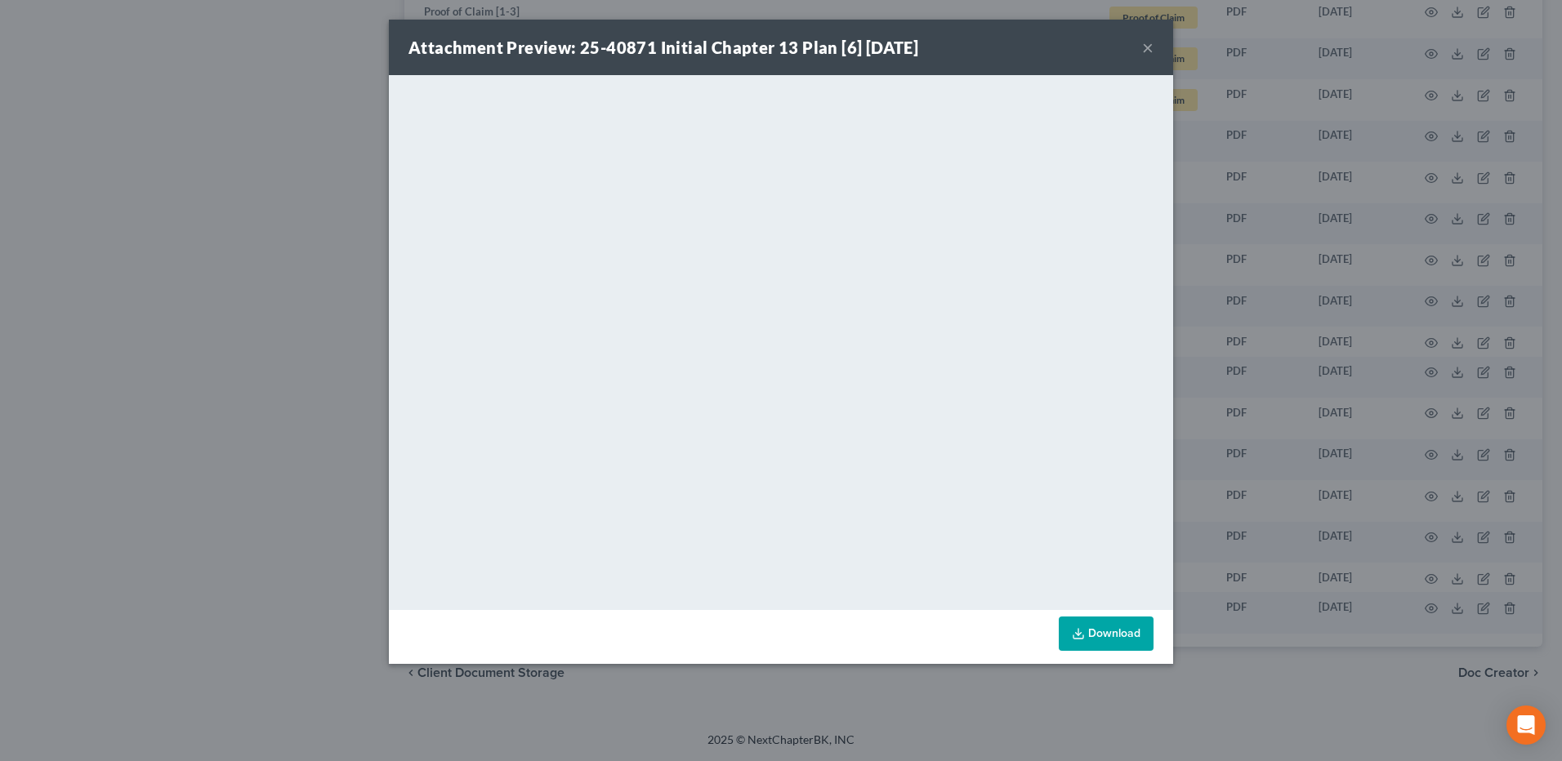
click at [1145, 51] on button "×" at bounding box center [1147, 48] width 11 height 20
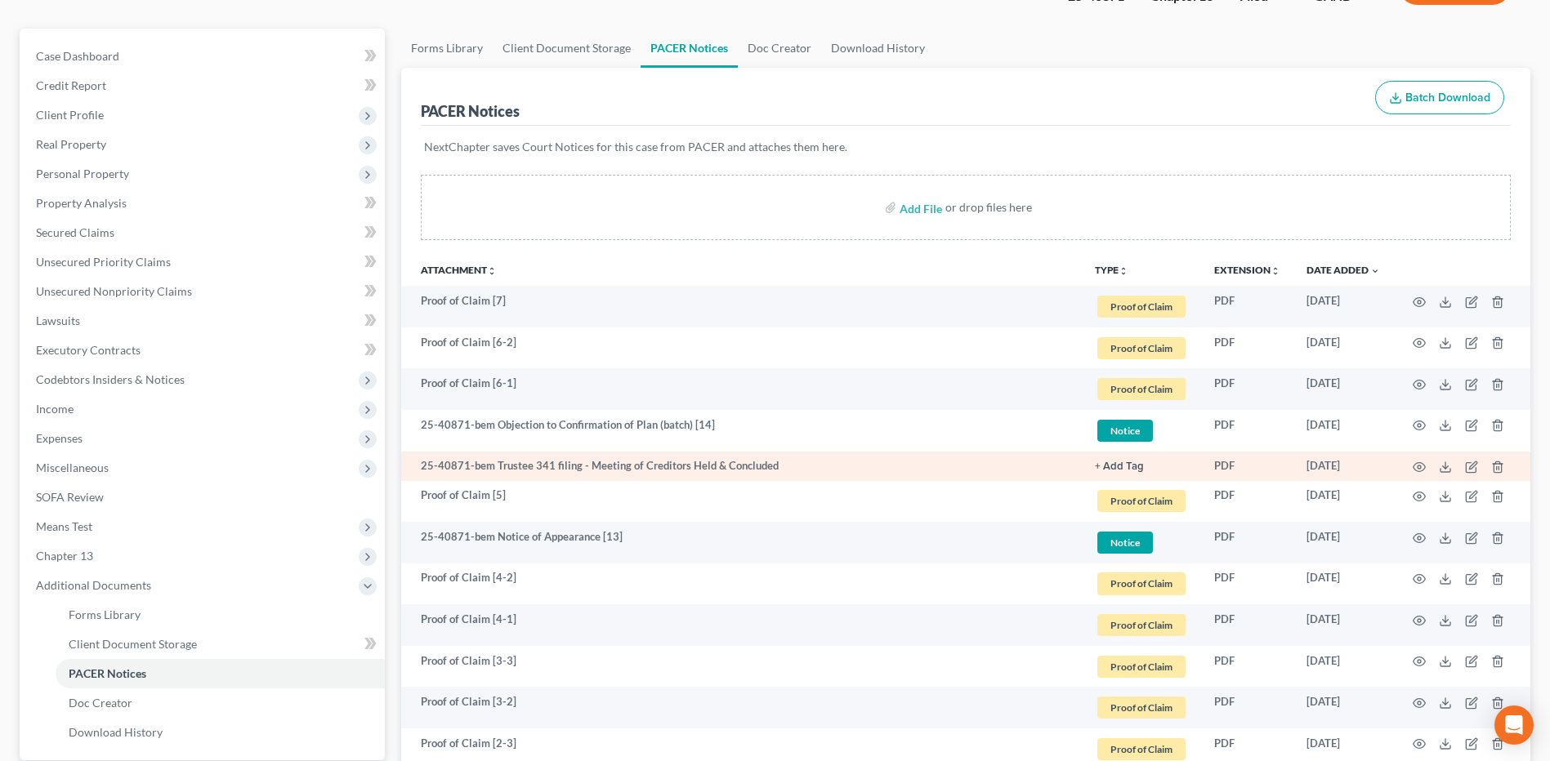
scroll to position [127, 0]
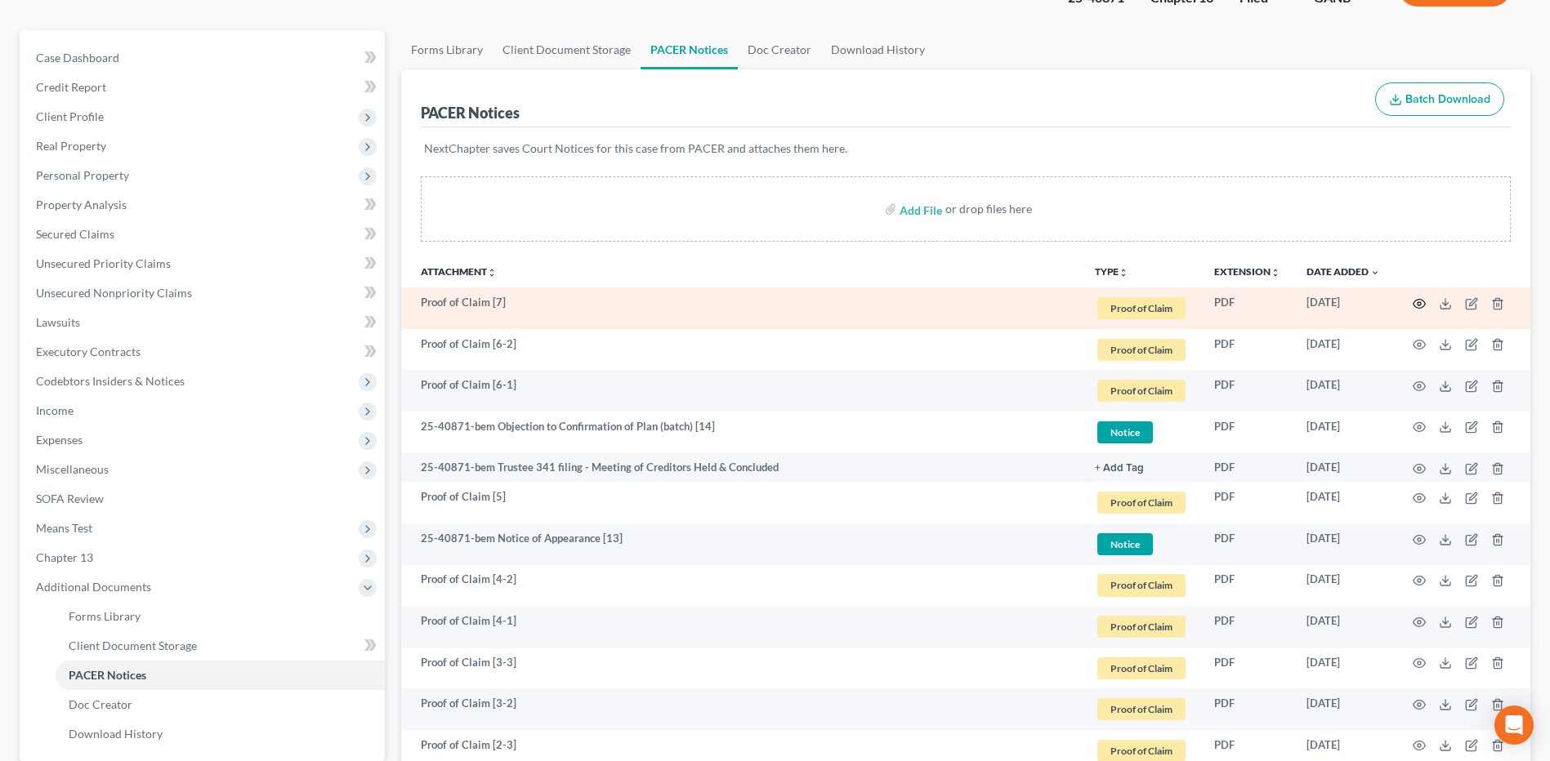
click at [1414, 302] on icon "button" at bounding box center [1419, 303] width 12 height 9
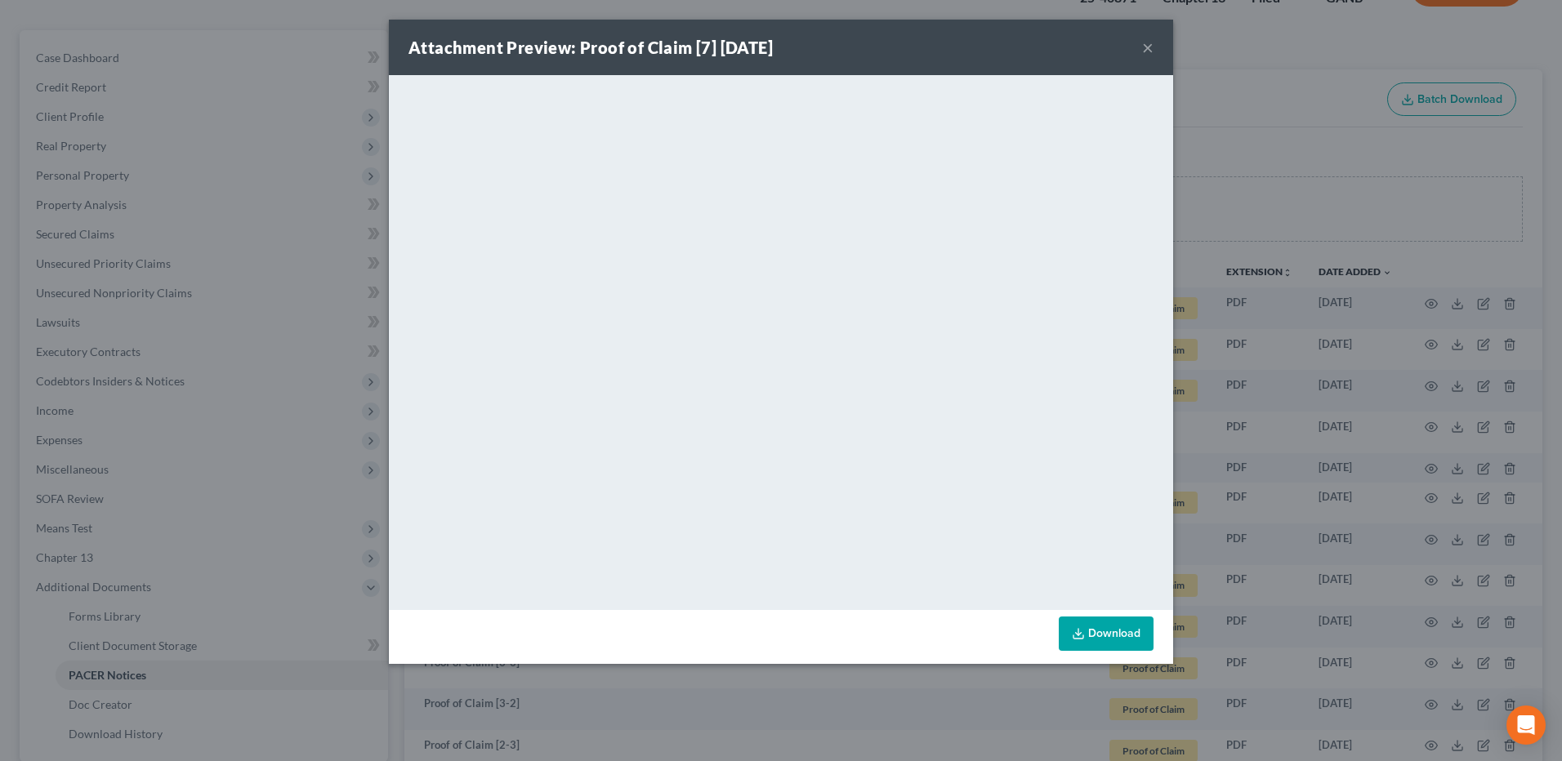
click at [1140, 43] on div "Attachment Preview: Proof of Claim [7] 08/11/2025 ×" at bounding box center [781, 48] width 784 height 56
click at [1156, 47] on div "Attachment Preview: Proof of Claim [7] 08/11/2025 ×" at bounding box center [781, 48] width 784 height 56
click at [1152, 47] on button "×" at bounding box center [1147, 48] width 11 height 20
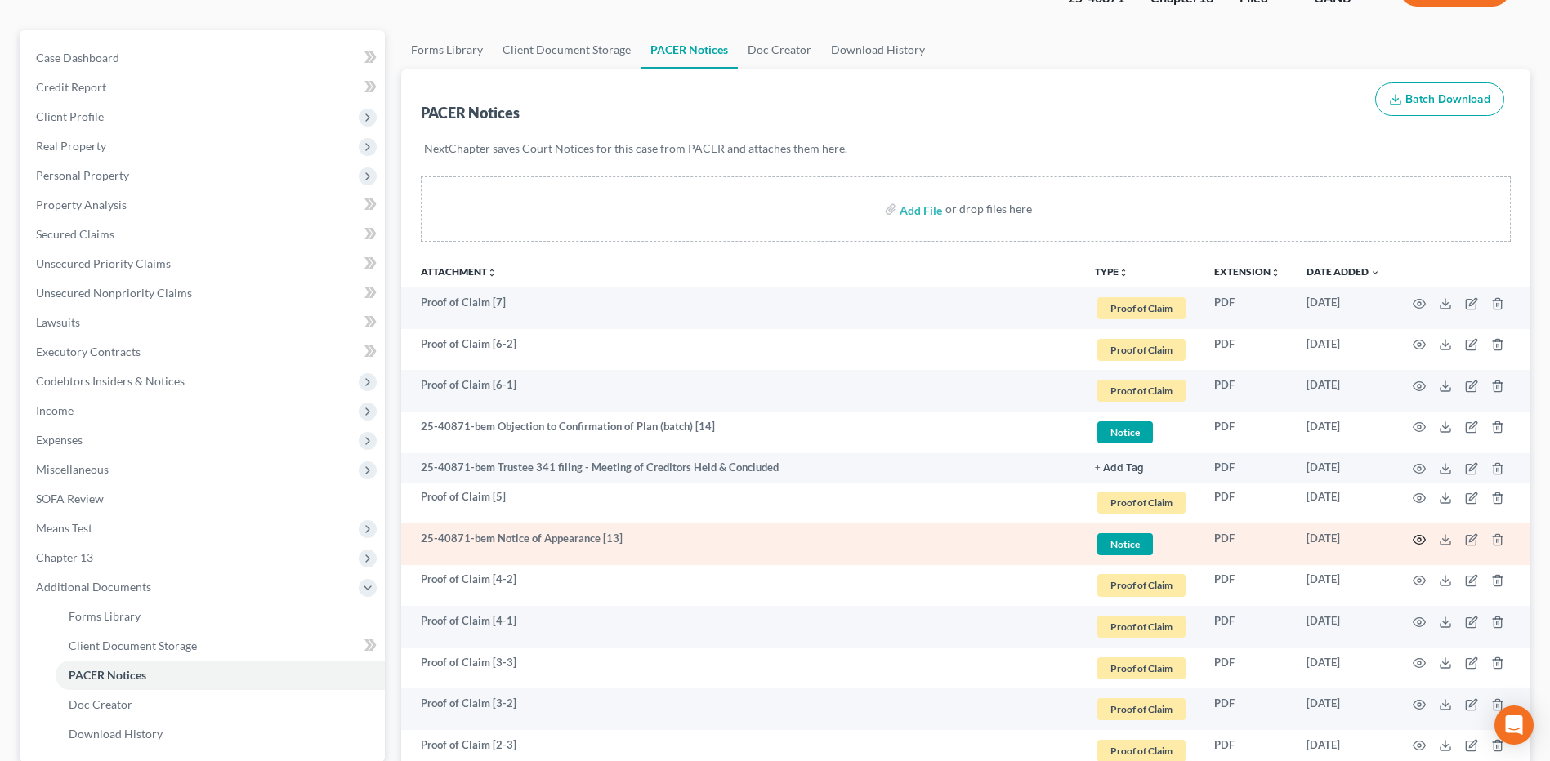
click at [1417, 538] on icon "button" at bounding box center [1418, 539] width 13 height 13
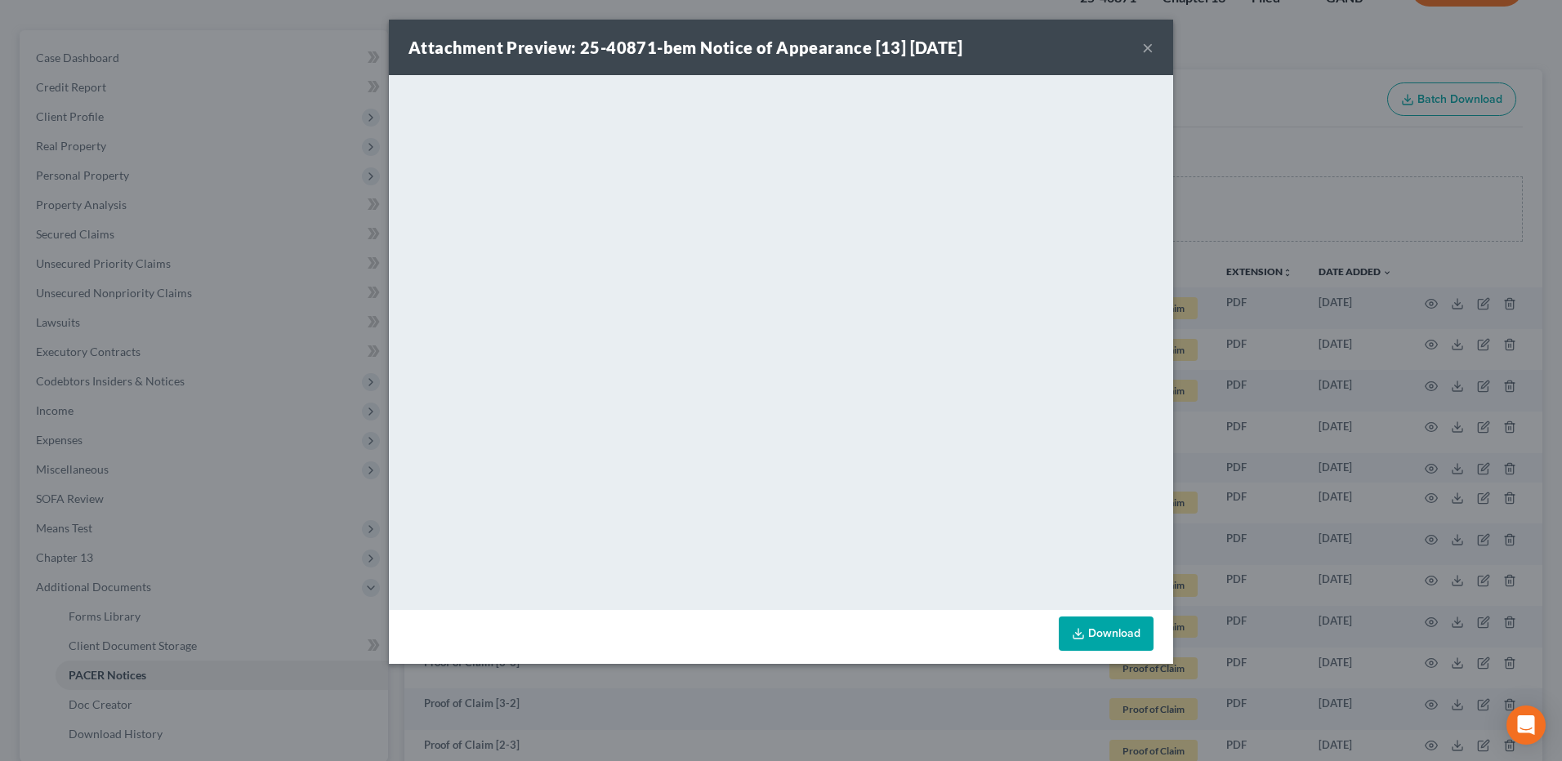
click at [1149, 43] on button "×" at bounding box center [1147, 48] width 11 height 20
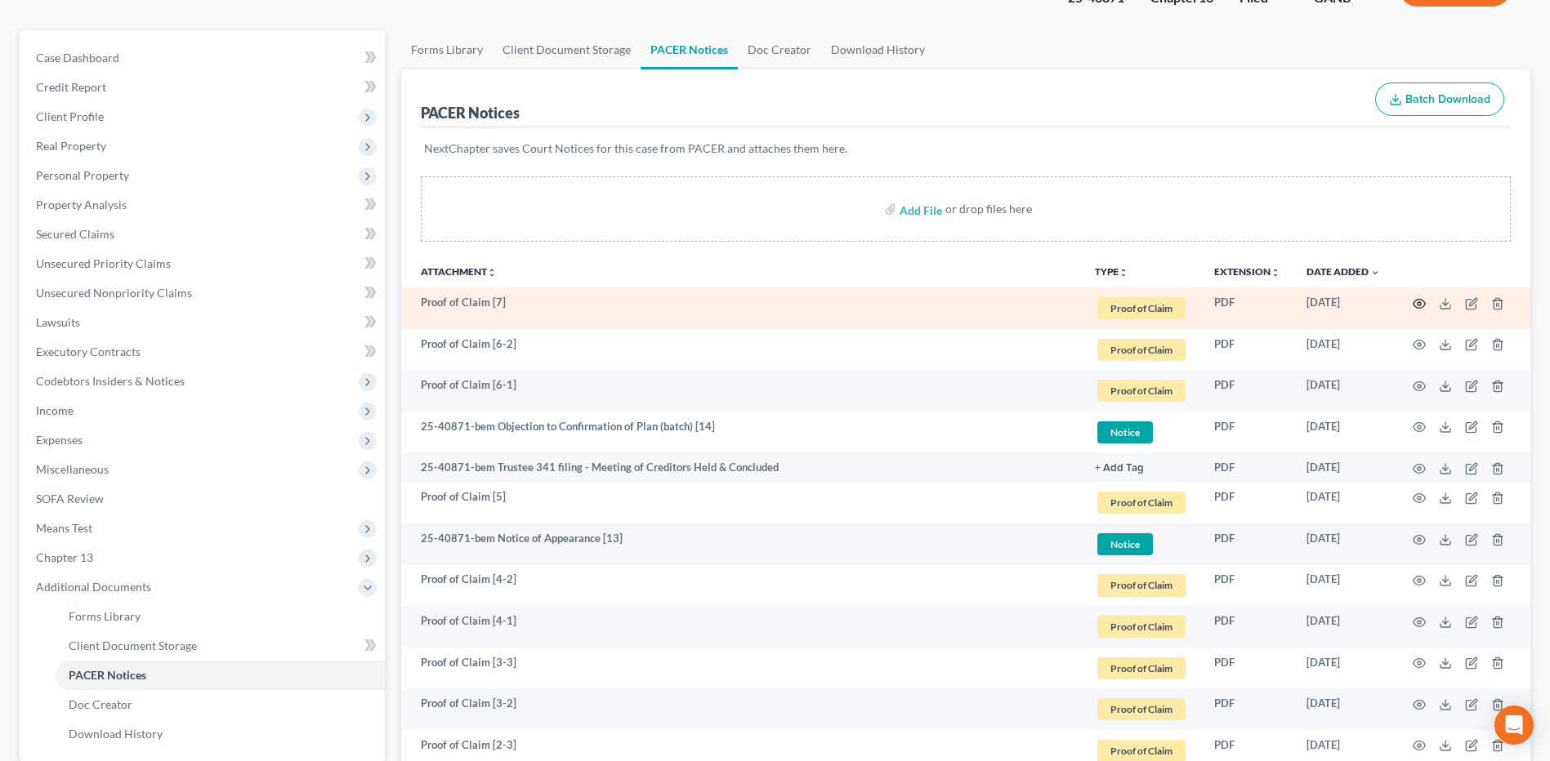
click at [1416, 301] on icon "button" at bounding box center [1418, 303] width 13 height 13
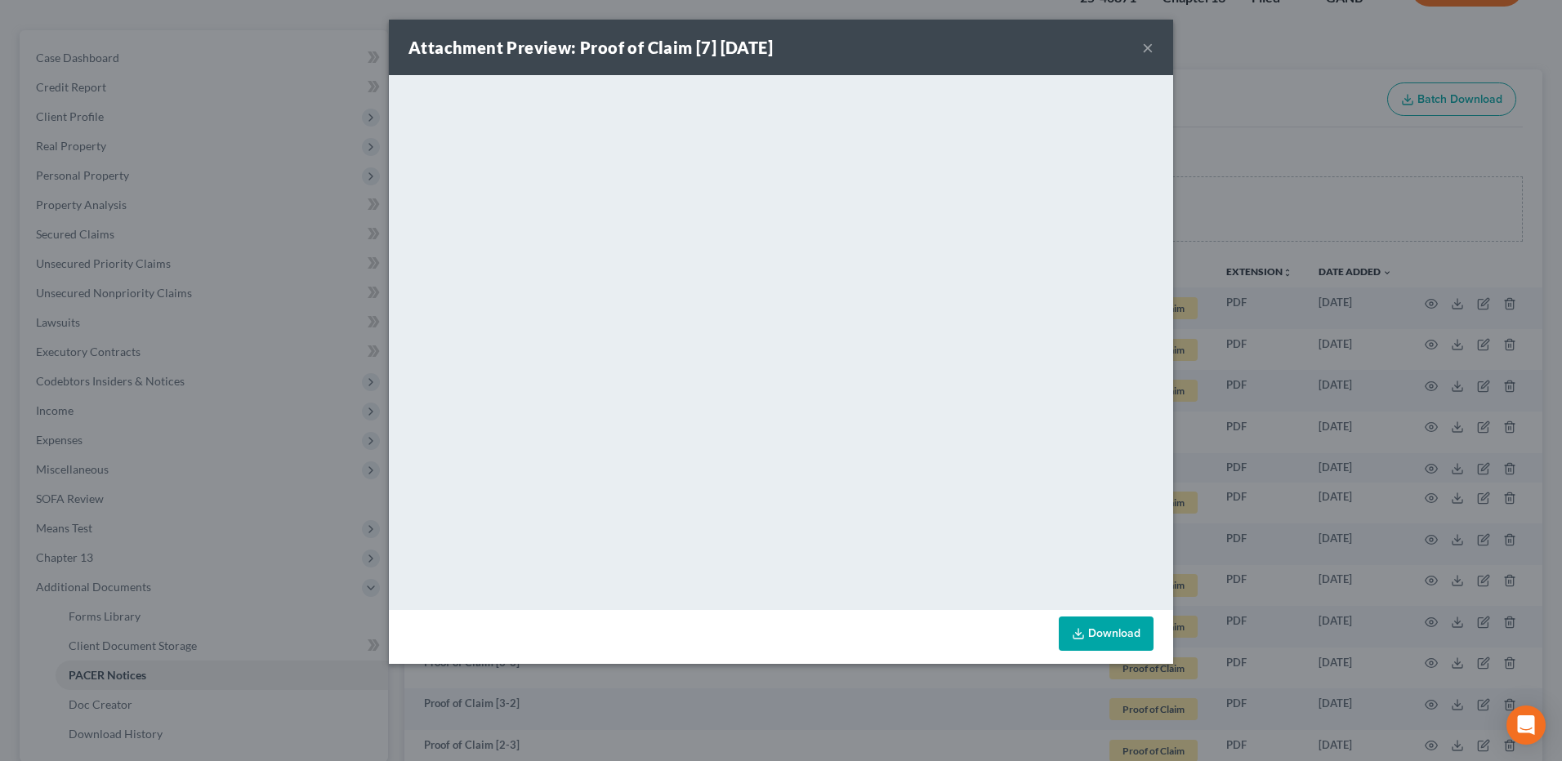
click at [1328, 195] on div "Attachment Preview: Proof of Claim [7] 08/11/2025 × <object ng-attr-data='https…" at bounding box center [781, 380] width 1562 height 761
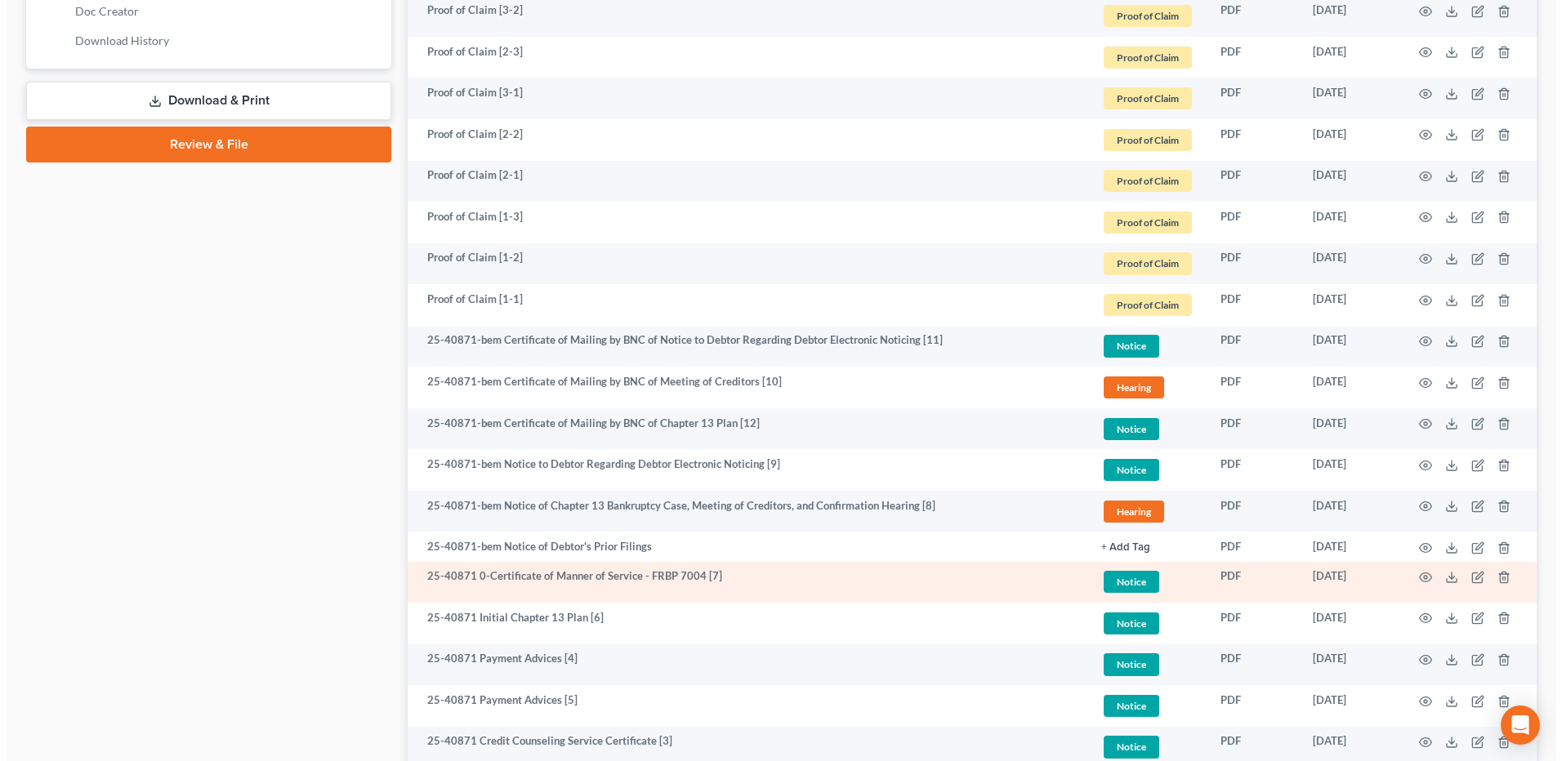
scroll to position [1025, 0]
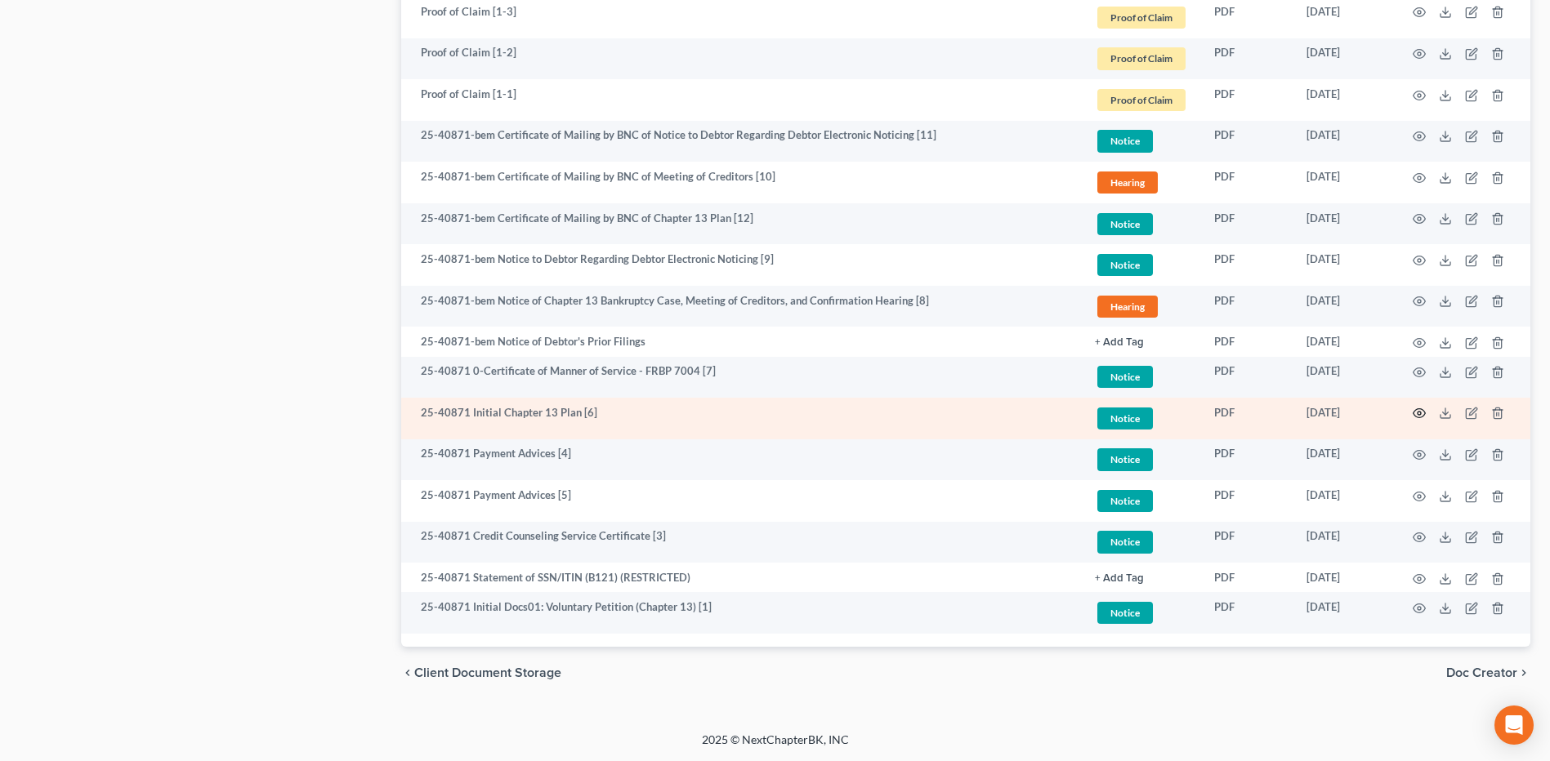
click at [1416, 413] on icon "button" at bounding box center [1418, 413] width 13 height 13
